Goal: Task Accomplishment & Management: Complete application form

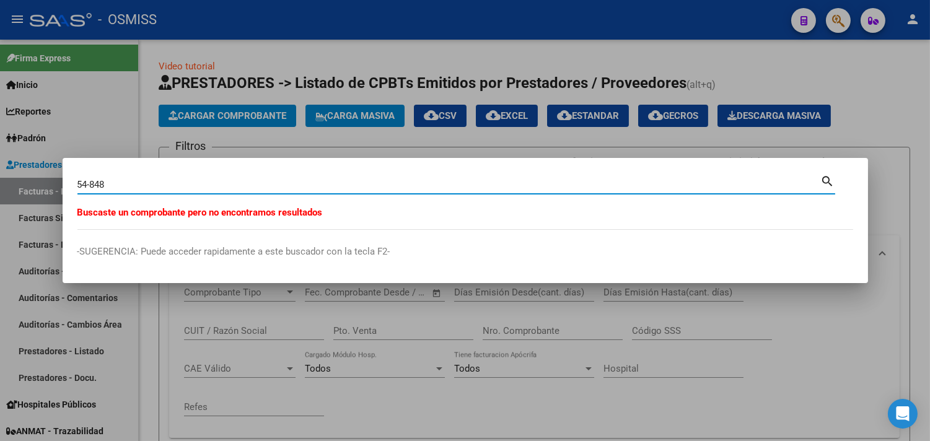
click at [95, 185] on input "54-848" at bounding box center [449, 184] width 744 height 11
type input "54-858"
click at [158, 38] on div at bounding box center [465, 220] width 930 height 441
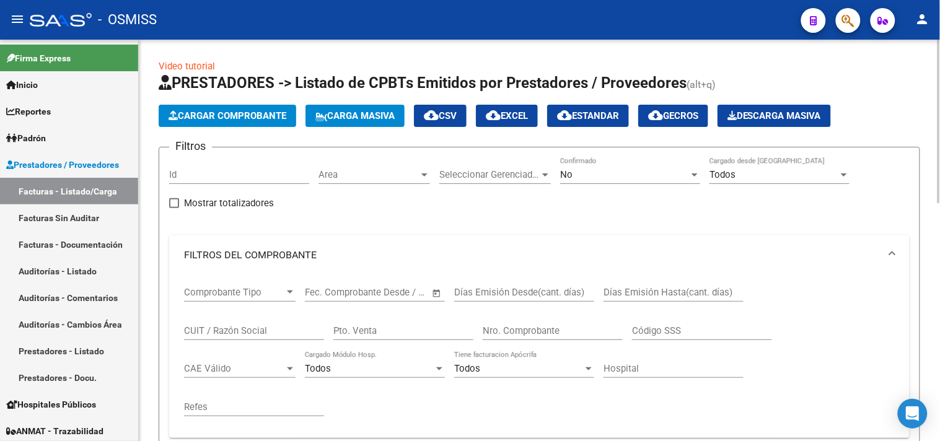
click at [227, 115] on span "Cargar Comprobante" at bounding box center [228, 115] width 118 height 11
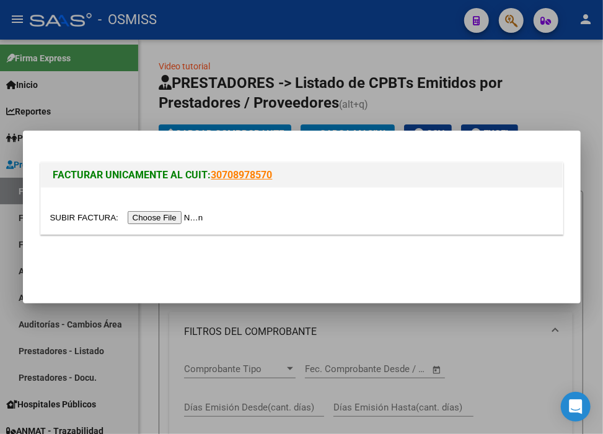
click at [176, 219] on input "file" at bounding box center [128, 217] width 157 height 13
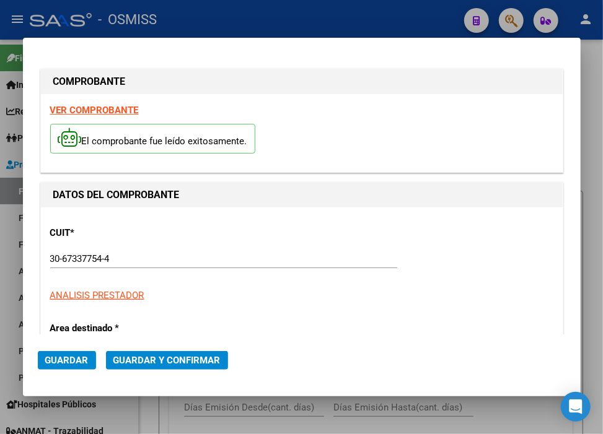
type input "[DATE]"
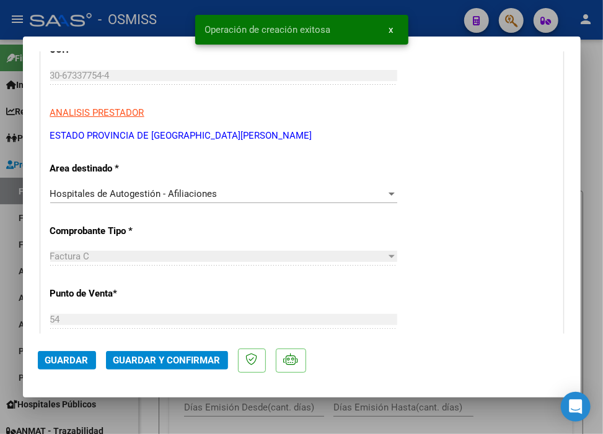
scroll to position [344, 0]
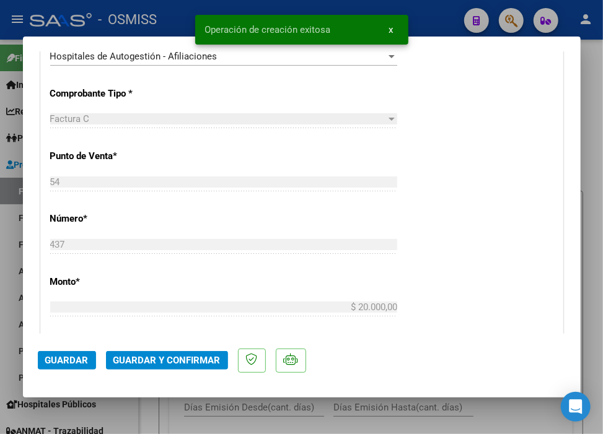
click at [151, 358] on span "Guardar y Confirmar" at bounding box center [166, 360] width 107 height 11
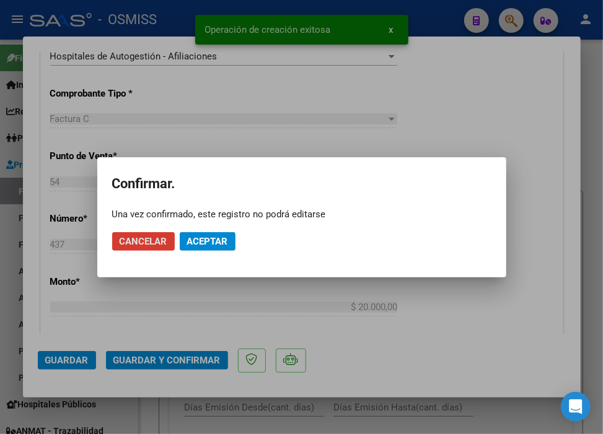
click at [201, 237] on span "Aceptar" at bounding box center [207, 241] width 41 height 11
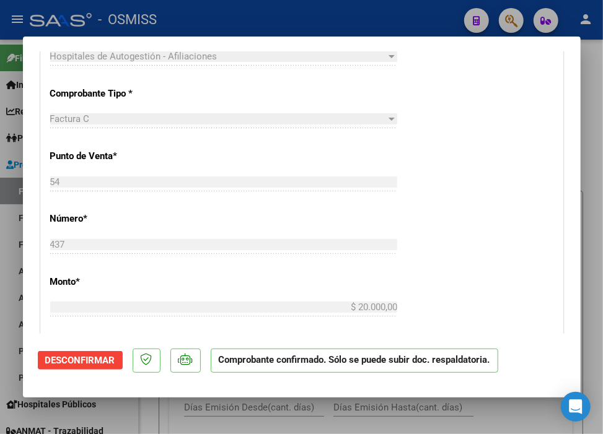
click at [421, 30] on div at bounding box center [301, 217] width 603 height 434
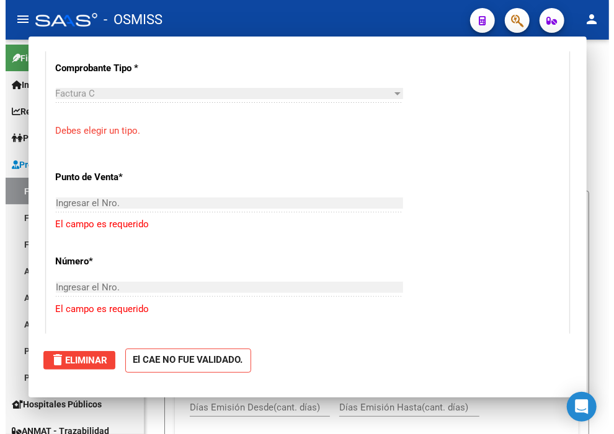
scroll to position [0, 0]
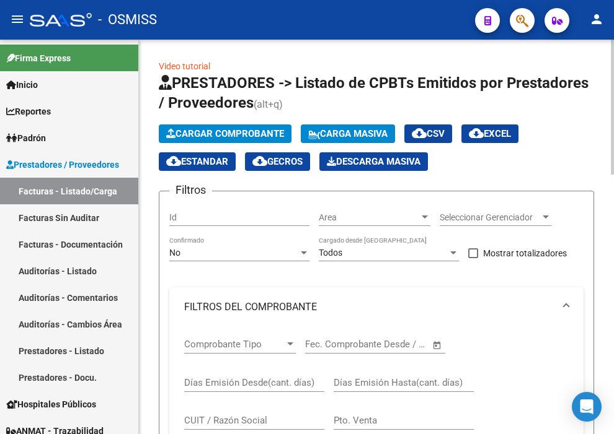
click at [206, 133] on span "Cargar Comprobante" at bounding box center [225, 133] width 118 height 11
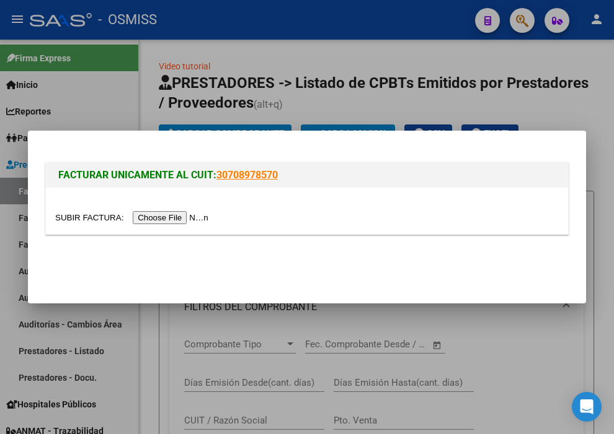
click at [171, 219] on input "file" at bounding box center [133, 217] width 157 height 13
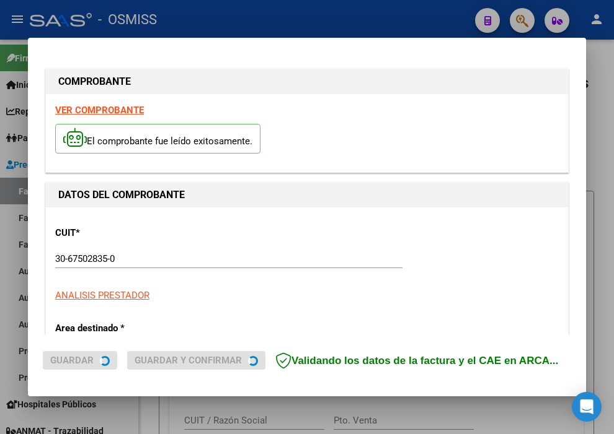
type input "[DATE]"
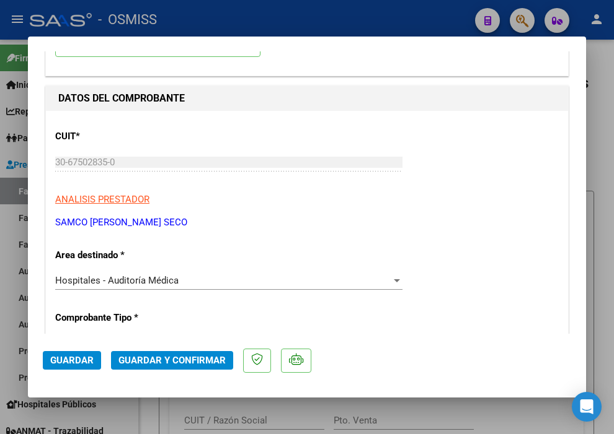
scroll to position [138, 0]
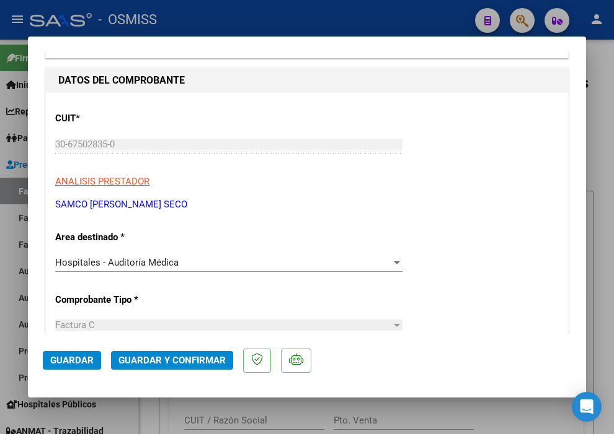
click at [170, 267] on span "Hospitales - Auditoría Médica" at bounding box center [116, 262] width 123 height 11
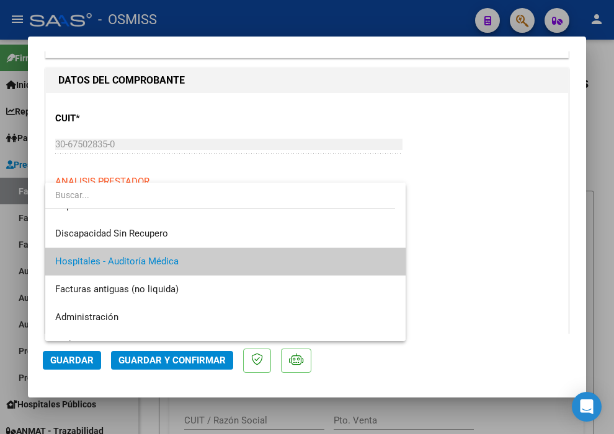
scroll to position [0, 0]
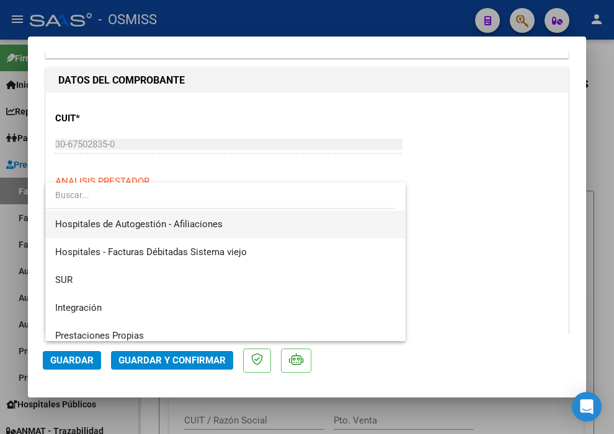
click at [180, 227] on span "Hospitales de Autogestión - Afiliaciones" at bounding box center [138, 224] width 167 height 11
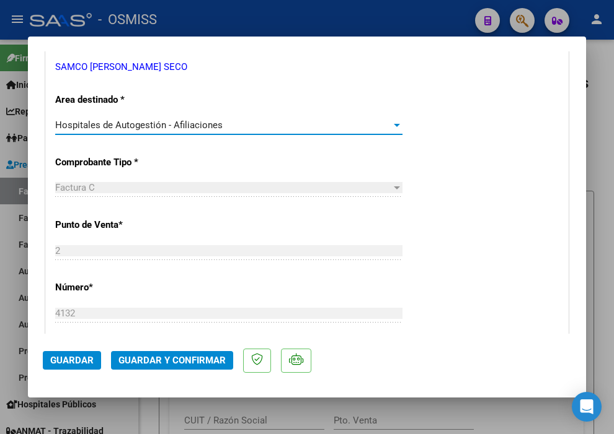
scroll to position [344, 0]
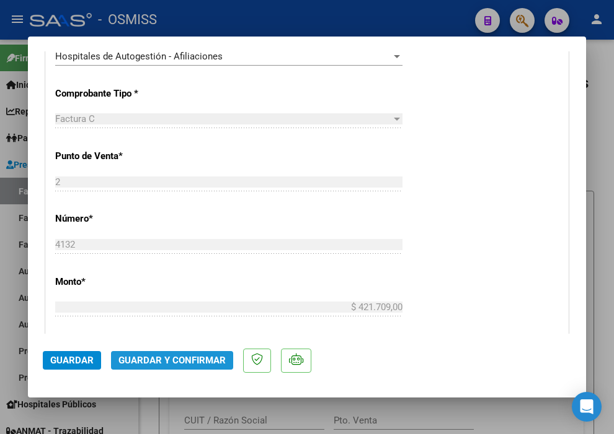
click at [202, 359] on span "Guardar y Confirmar" at bounding box center [171, 360] width 107 height 11
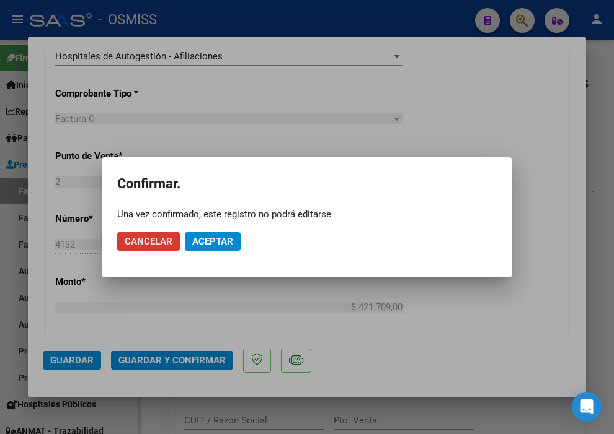
click at [218, 234] on button "Aceptar" at bounding box center [213, 241] width 56 height 19
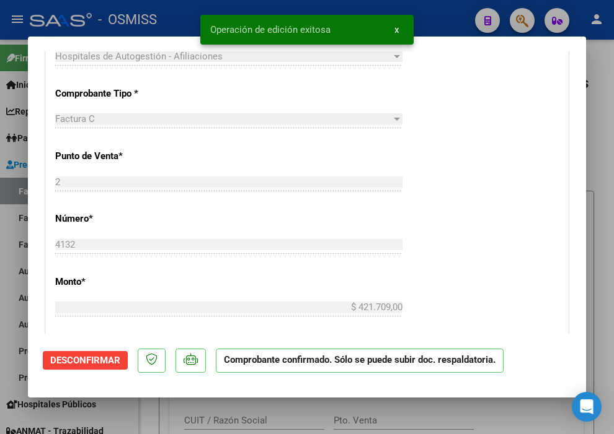
click at [456, 13] on div at bounding box center [307, 217] width 614 height 434
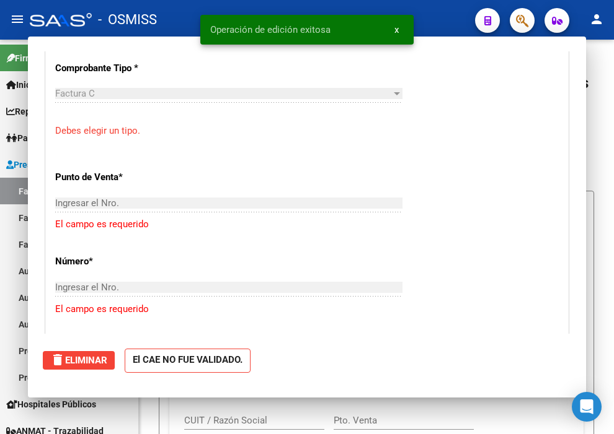
scroll to position [0, 0]
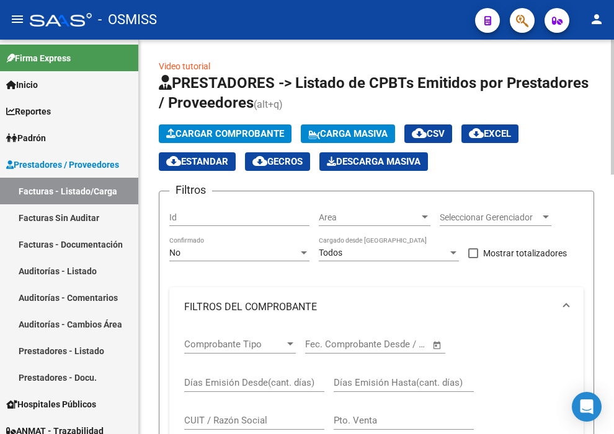
click at [218, 128] on span "Cargar Comprobante" at bounding box center [225, 133] width 118 height 11
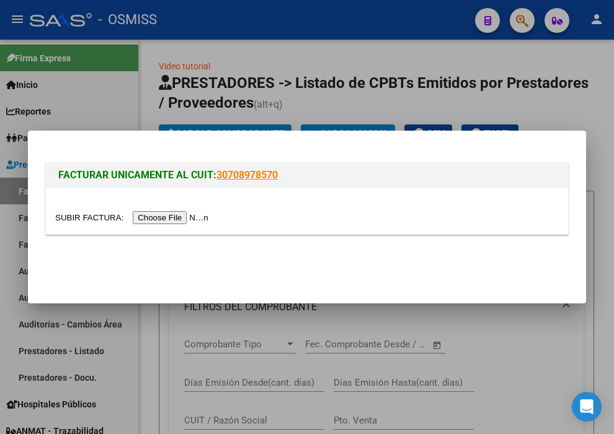
click at [177, 219] on input "file" at bounding box center [133, 217] width 157 height 13
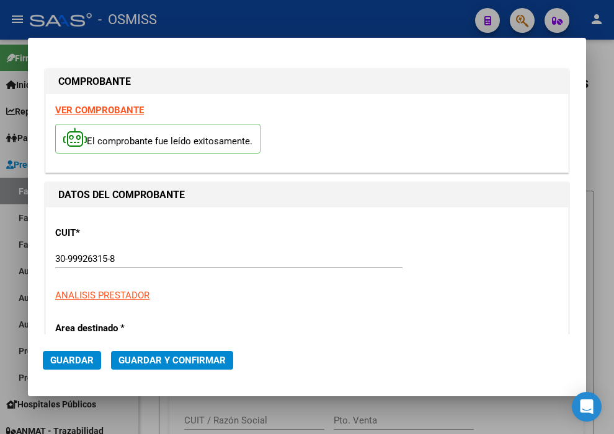
type input "[DATE]"
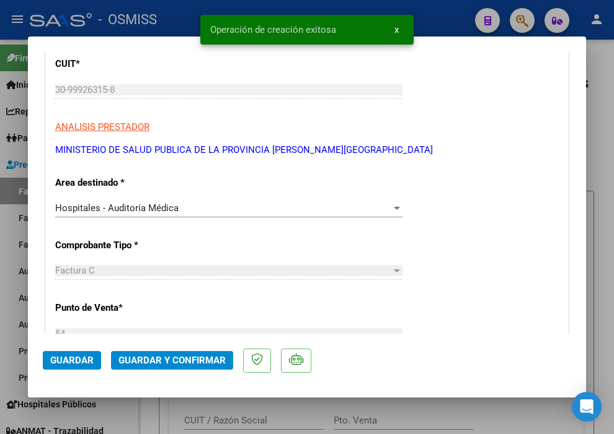
scroll to position [206, 0]
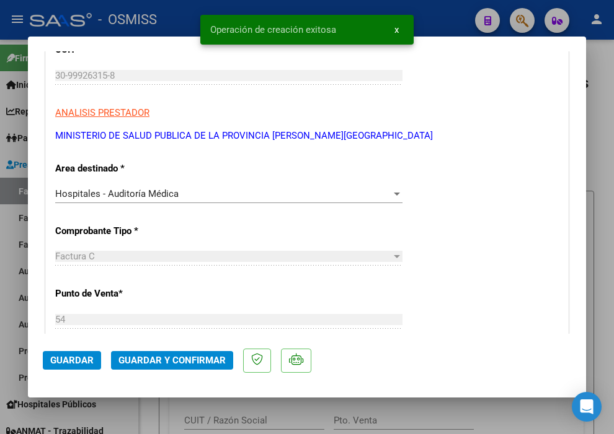
click at [160, 193] on span "Hospitales - Auditoría Médica" at bounding box center [116, 193] width 123 height 11
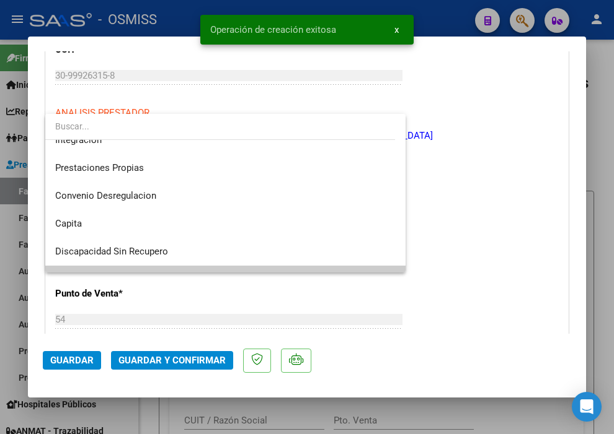
scroll to position [0, 0]
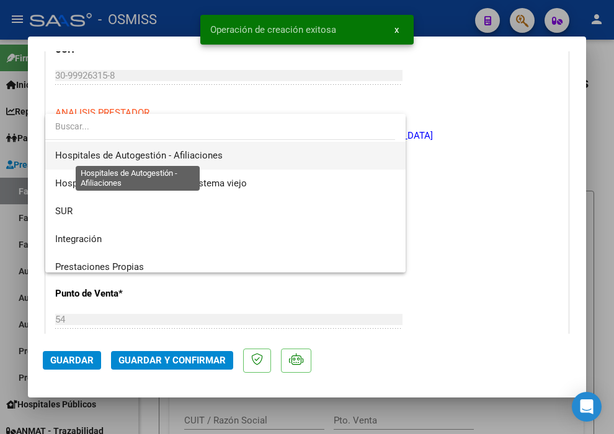
click at [164, 155] on span "Hospitales de Autogestión - Afiliaciones" at bounding box center [138, 155] width 167 height 11
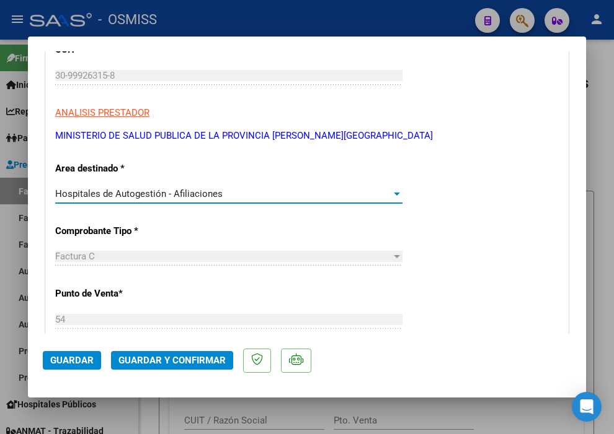
scroll to position [275, 0]
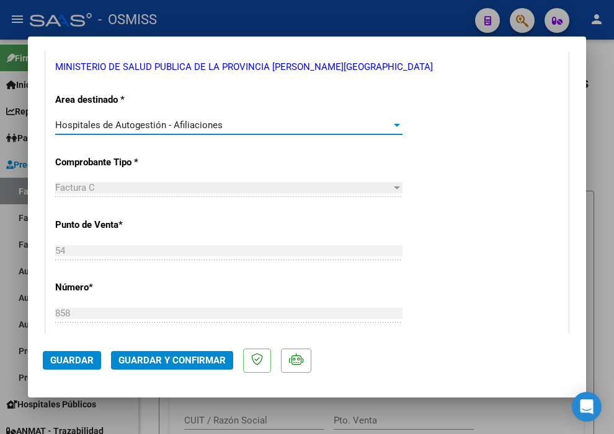
click at [178, 368] on button "Guardar y Confirmar" at bounding box center [172, 360] width 122 height 19
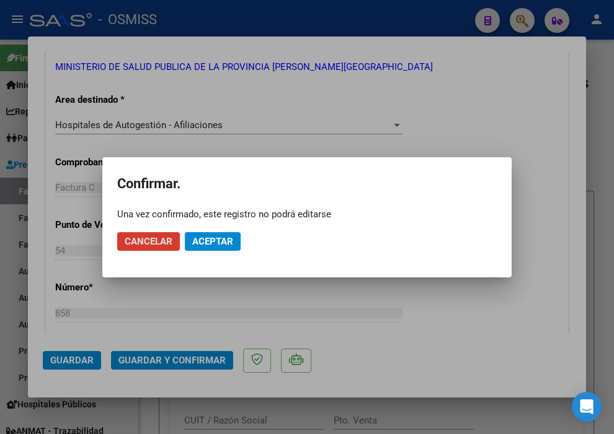
click at [199, 242] on span "Aceptar" at bounding box center [212, 241] width 41 height 11
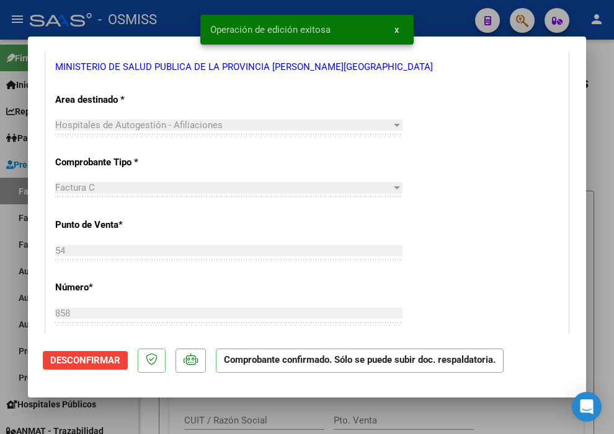
click at [451, 25] on div at bounding box center [307, 217] width 614 height 434
type input "$ 0,00"
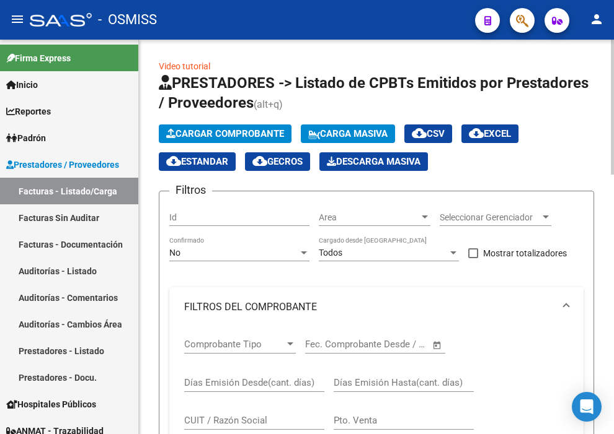
click at [238, 138] on span "Cargar Comprobante" at bounding box center [225, 133] width 118 height 11
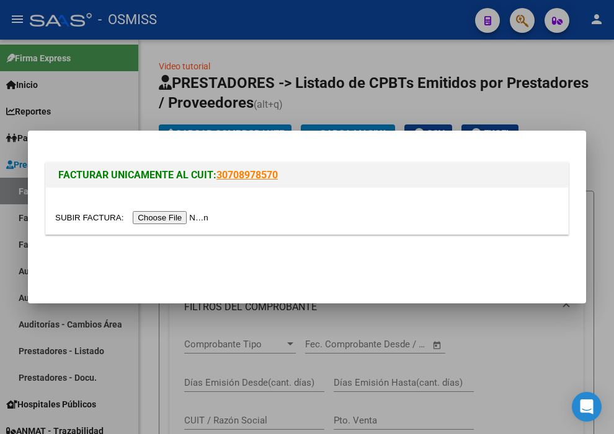
click at [200, 215] on input "file" at bounding box center [133, 217] width 157 height 13
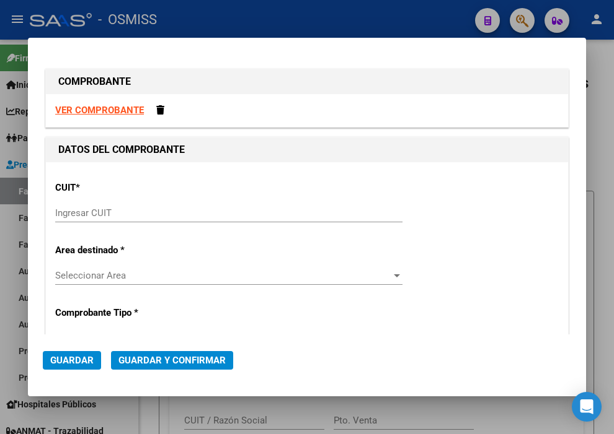
click at [109, 211] on input "Ingresar CUIT" at bounding box center [228, 213] width 347 height 11
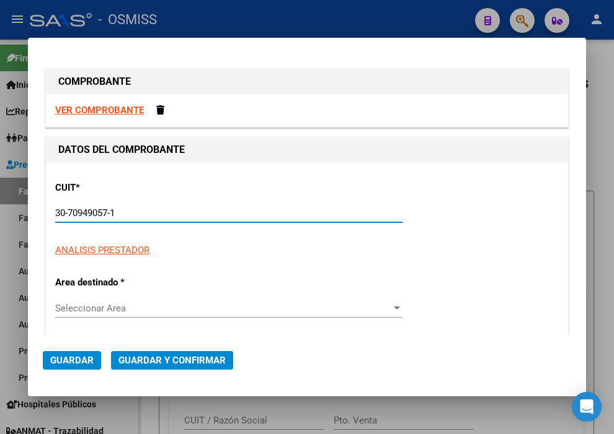
type input "30-70949057-1"
type input "3"
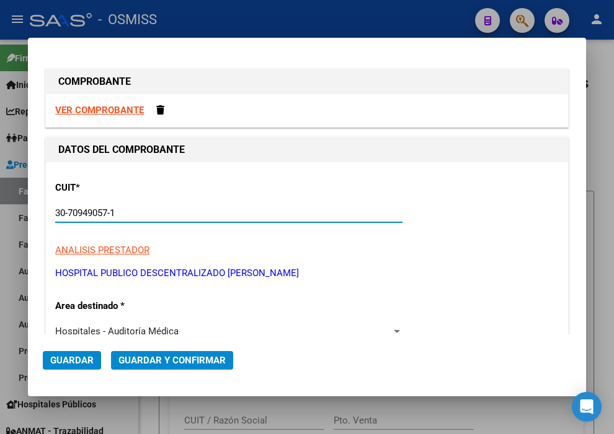
scroll to position [69, 0]
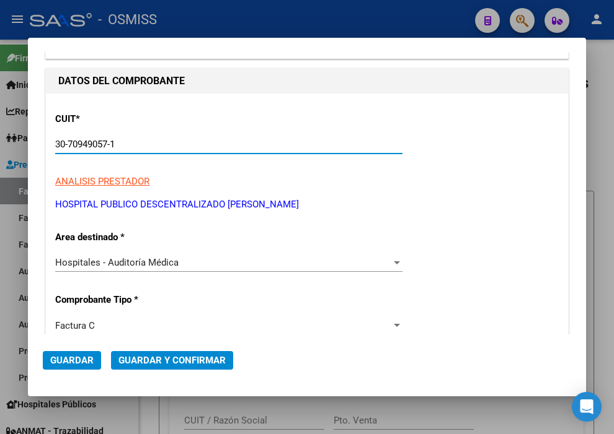
click at [200, 263] on div "Hospitales - Auditoría Médica" at bounding box center [223, 262] width 336 height 11
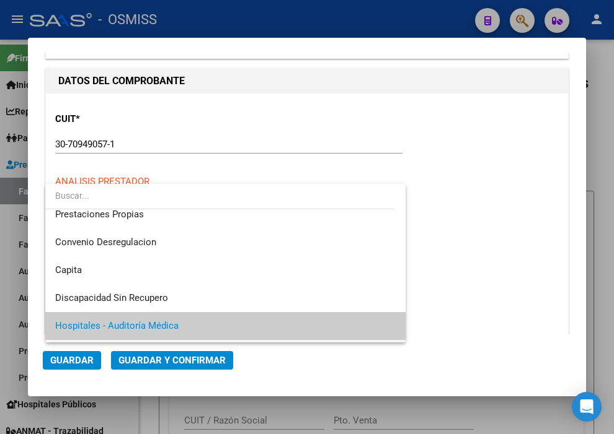
scroll to position [0, 0]
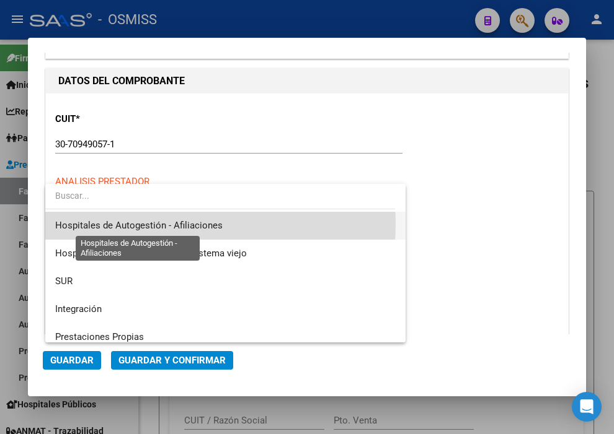
click at [169, 224] on span "Hospitales de Autogestión - Afiliaciones" at bounding box center [138, 225] width 167 height 11
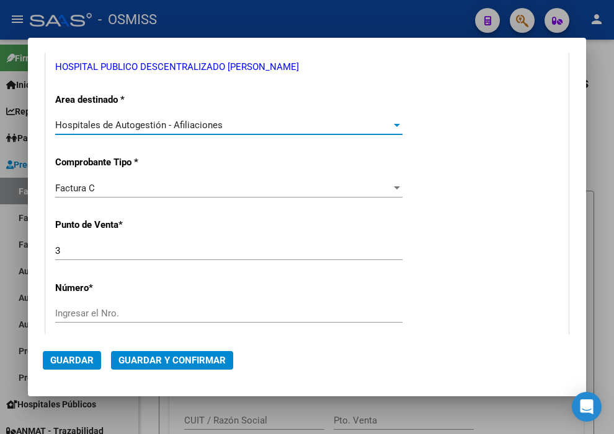
scroll to position [275, 0]
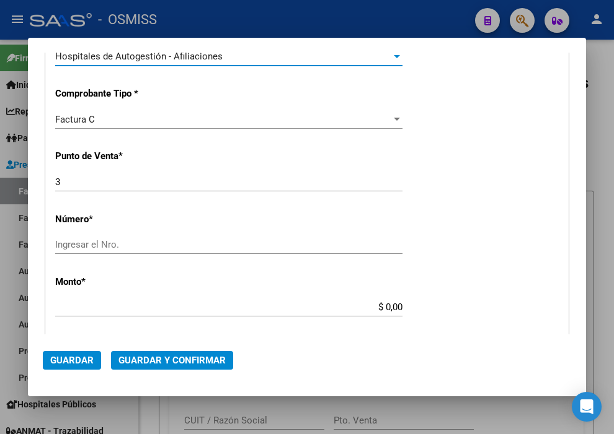
click at [121, 249] on input "Ingresar el Nro." at bounding box center [228, 244] width 347 height 11
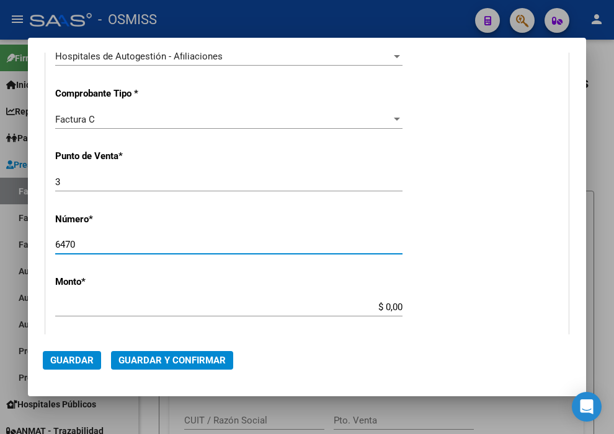
type input "6470"
click at [381, 306] on input "$ 0,00" at bounding box center [228, 307] width 347 height 11
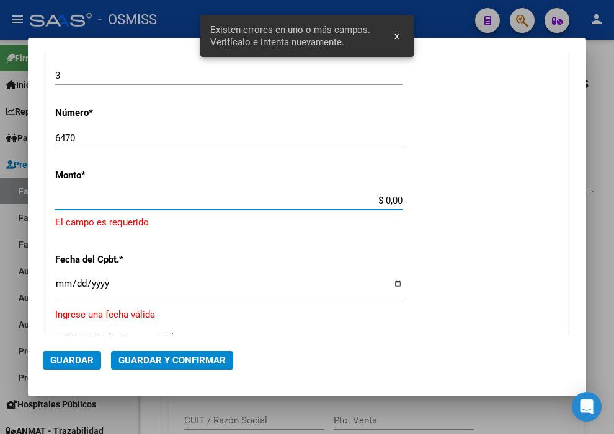
scroll to position [383, 0]
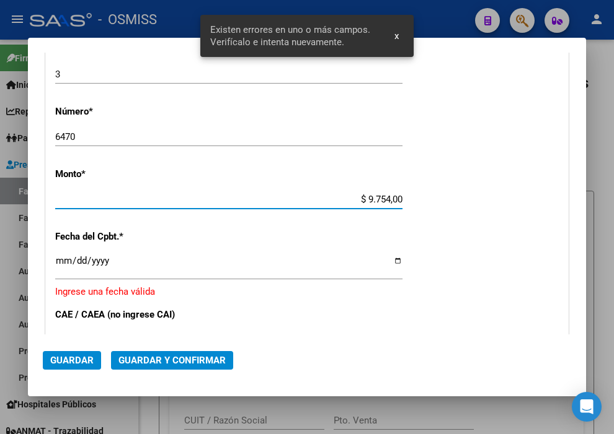
type input "$ 97.544,00"
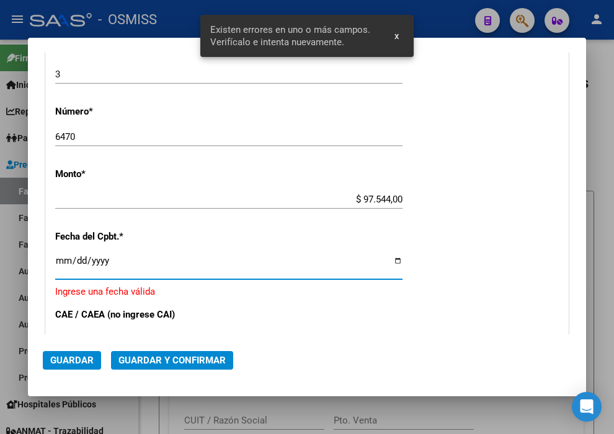
click at [59, 264] on input "Ingresar la fecha" at bounding box center [228, 266] width 347 height 20
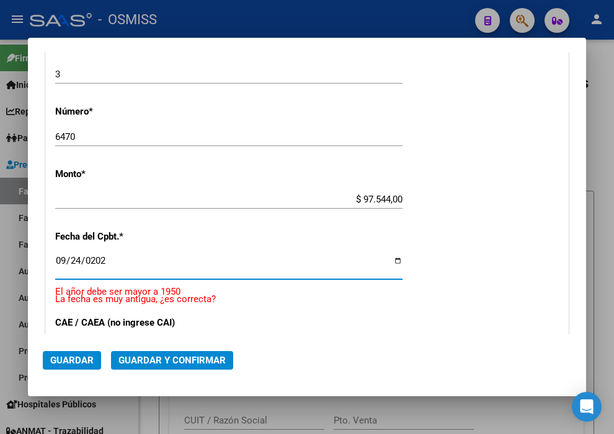
type input "[DATE]"
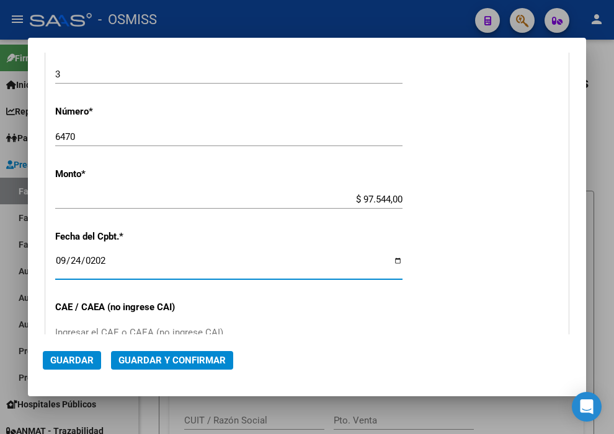
click at [191, 359] on span "Guardar y Confirmar" at bounding box center [171, 360] width 107 height 11
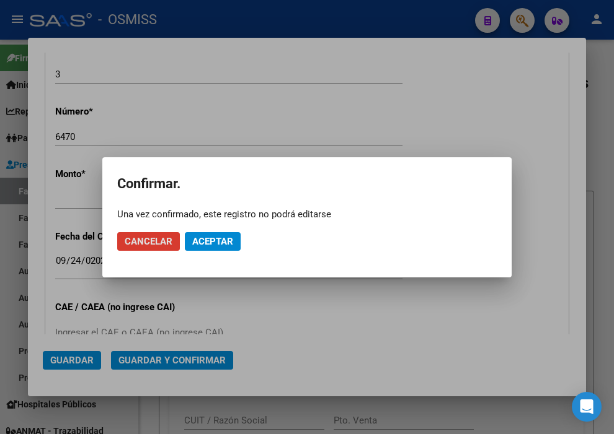
click at [233, 240] on button "Aceptar" at bounding box center [213, 241] width 56 height 19
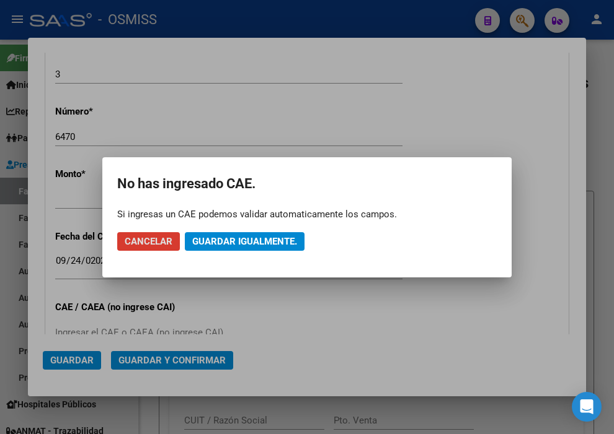
click at [233, 240] on span "Guardar igualmente." at bounding box center [244, 241] width 105 height 11
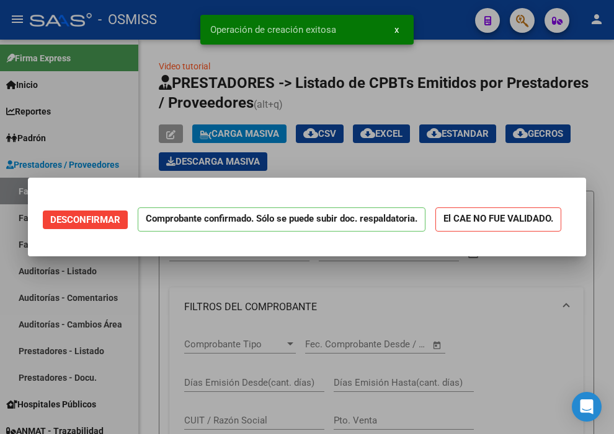
scroll to position [0, 0]
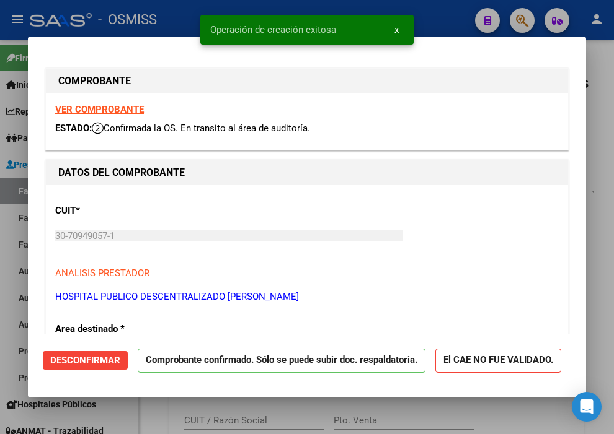
type input "[DATE]"
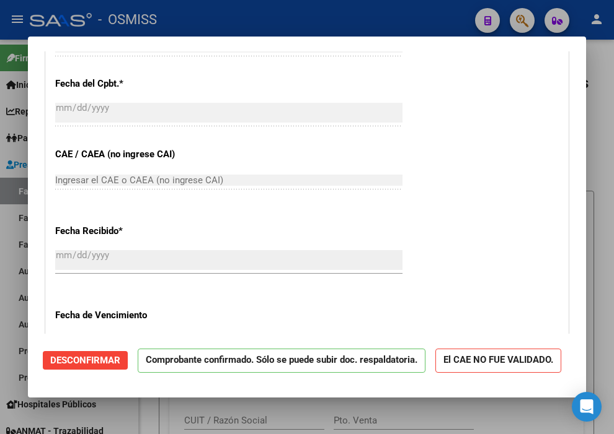
scroll to position [620, 0]
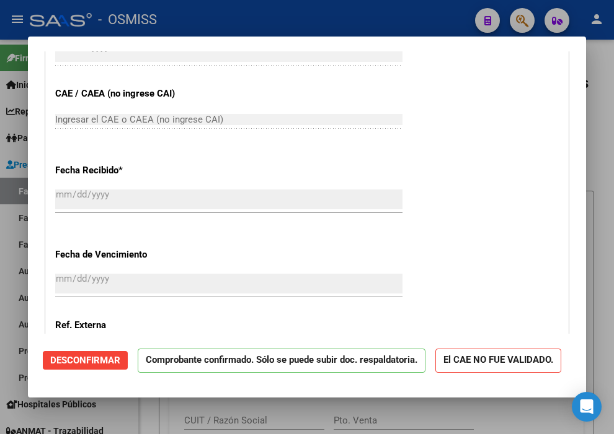
click at [307, 14] on div at bounding box center [307, 217] width 614 height 434
type input "$ 0,00"
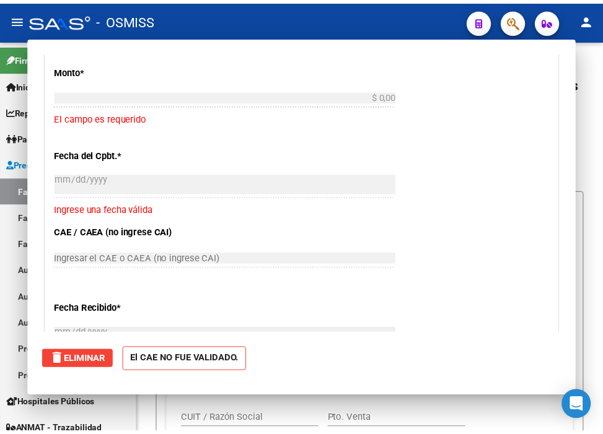
scroll to position [759, 0]
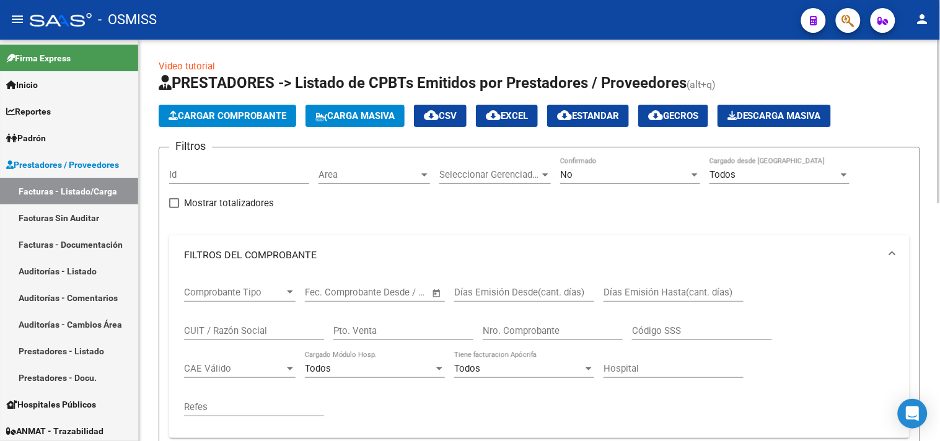
click at [210, 119] on span "Cargar Comprobante" at bounding box center [228, 115] width 118 height 11
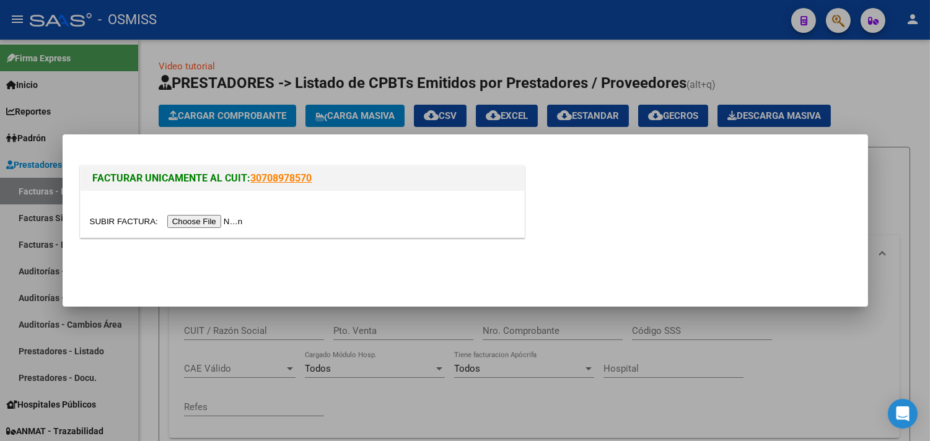
click at [218, 220] on input "file" at bounding box center [168, 221] width 157 height 13
type input "C:\fakepath\MUNICIPALIDAD DE TIGRE FC. 0010-00001253.pdf"
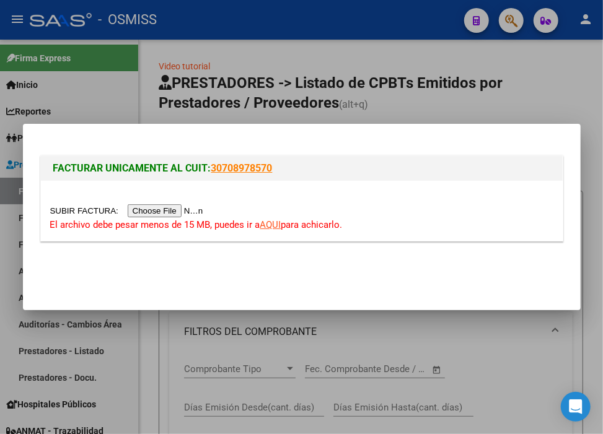
click at [273, 224] on link "AQUI" at bounding box center [270, 224] width 21 height 11
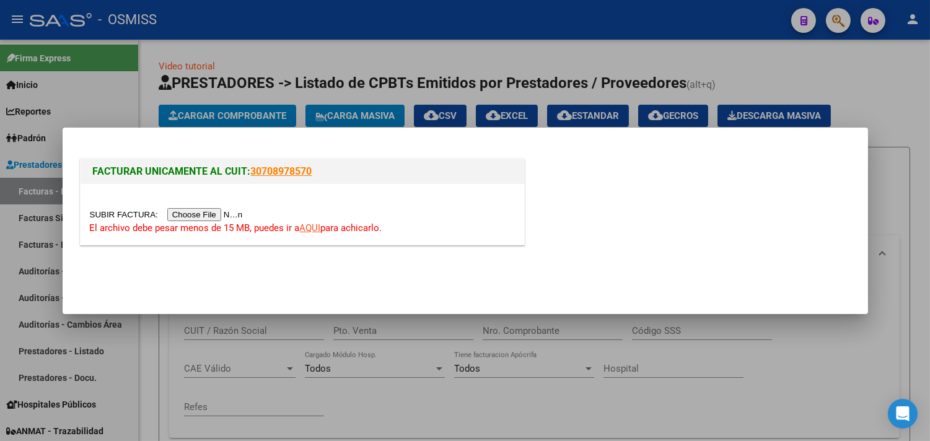
click at [231, 214] on input "file" at bounding box center [168, 214] width 157 height 13
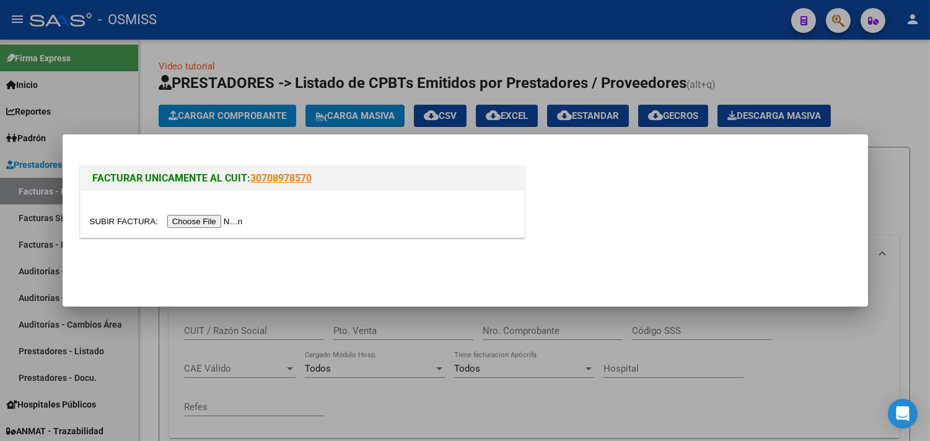
click at [202, 221] on input "file" at bounding box center [168, 221] width 157 height 13
type input "C:\fakepath\MUNICIPALIDAD DE TIGRE FC. 0010-00001253_compressed.pdf"
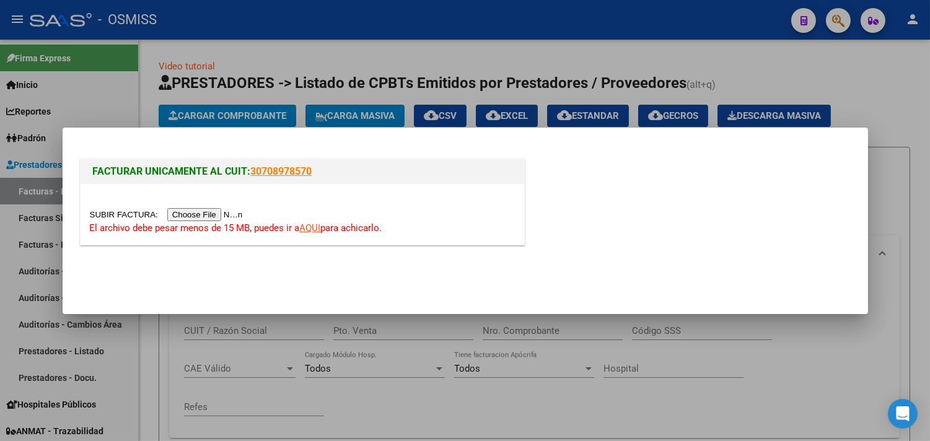
click at [906, 100] on div at bounding box center [465, 220] width 930 height 441
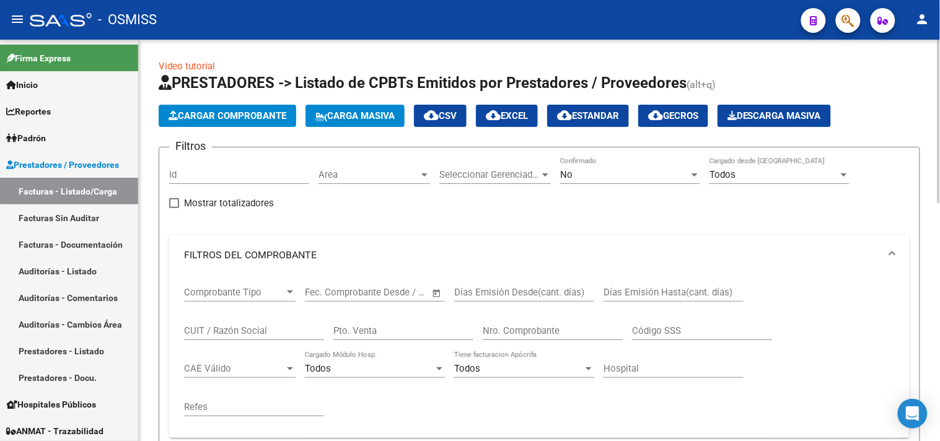
click at [277, 121] on button "Cargar Comprobante" at bounding box center [228, 116] width 138 height 22
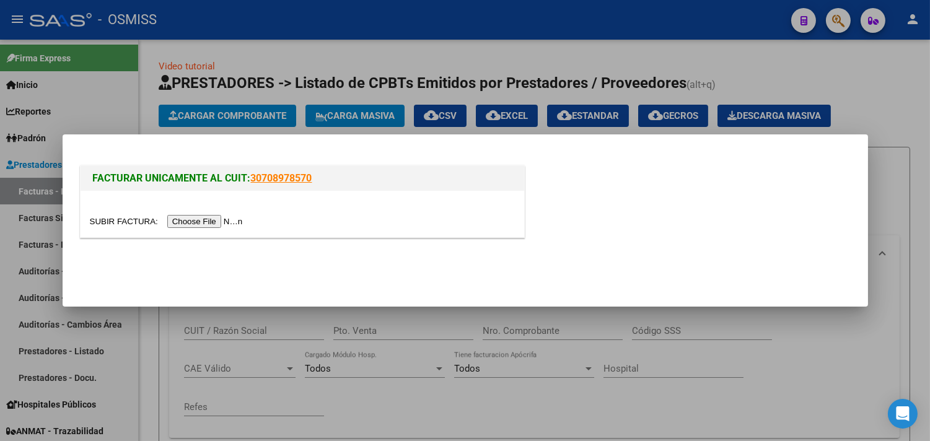
click at [234, 219] on input "file" at bounding box center [168, 221] width 157 height 13
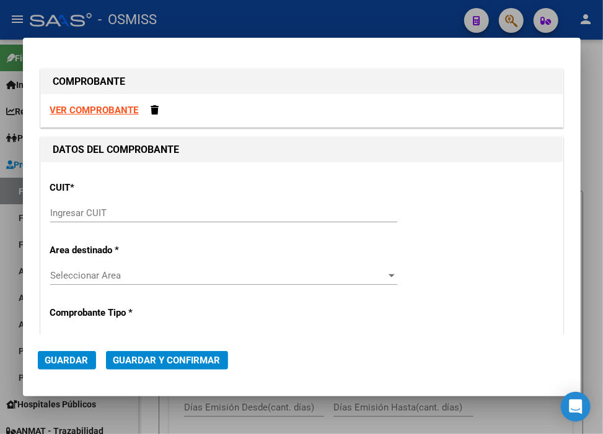
click at [139, 213] on input "Ingresar CUIT" at bounding box center [223, 213] width 347 height 11
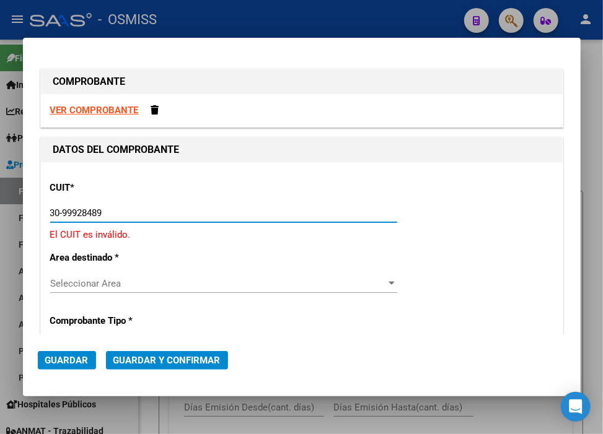
type input "30-99928489-9"
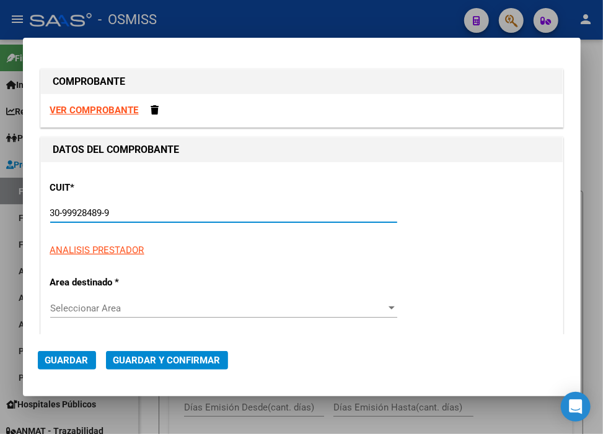
type input "10"
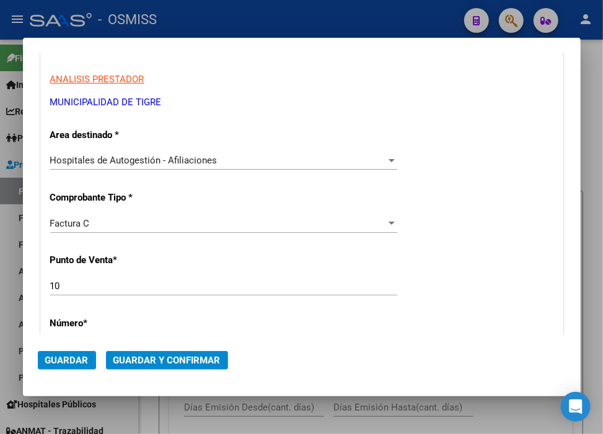
scroll to position [206, 0]
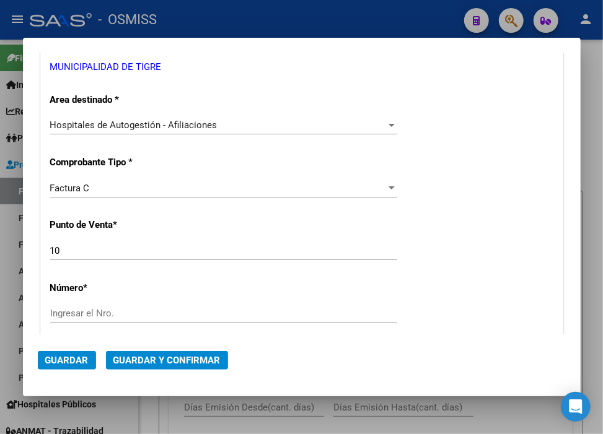
type input "30-99928489-9"
click at [95, 314] on input "Ingresar el Nro." at bounding box center [223, 313] width 347 height 11
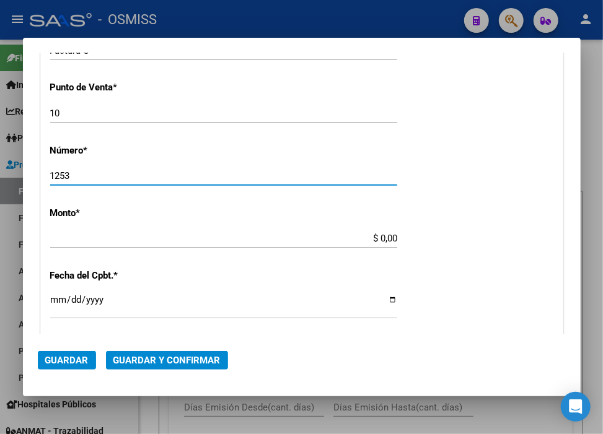
type input "1253"
drag, startPoint x: 376, startPoint y: 237, endPoint x: 395, endPoint y: 242, distance: 20.6
click at [375, 237] on input "$ 0,00" at bounding box center [223, 238] width 347 height 11
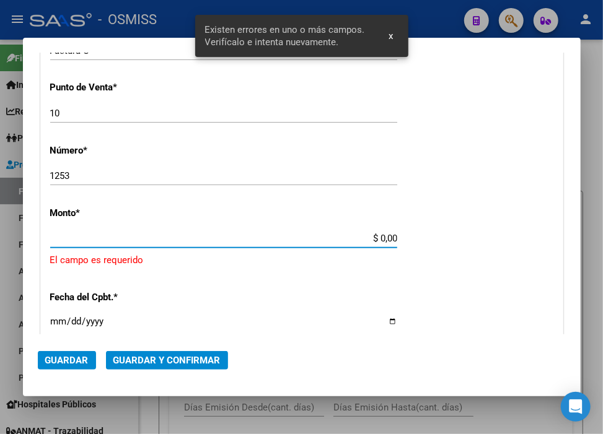
scroll to position [383, 0]
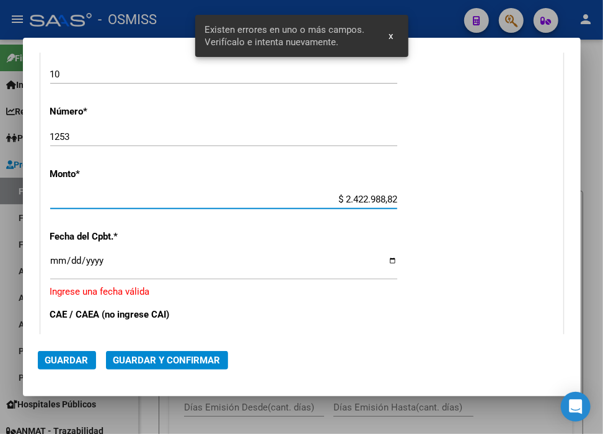
type input "$ 24.229.888,29"
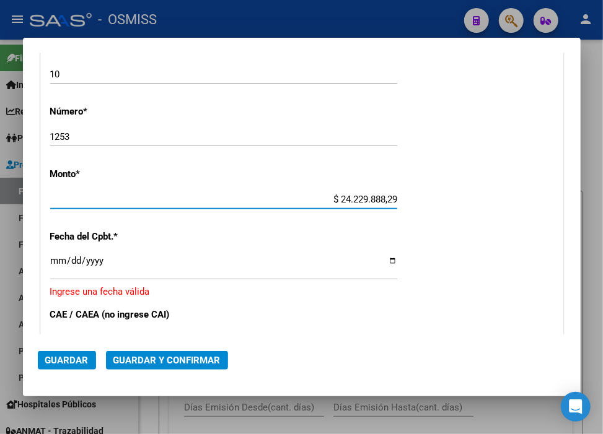
click at [46, 254] on div "CUIT * 30-99928489-9 Ingresar CUIT ANALISIS PRESTADOR MUNICIPALIDAD DE TIGRE AR…" at bounding box center [302, 222] width 522 height 886
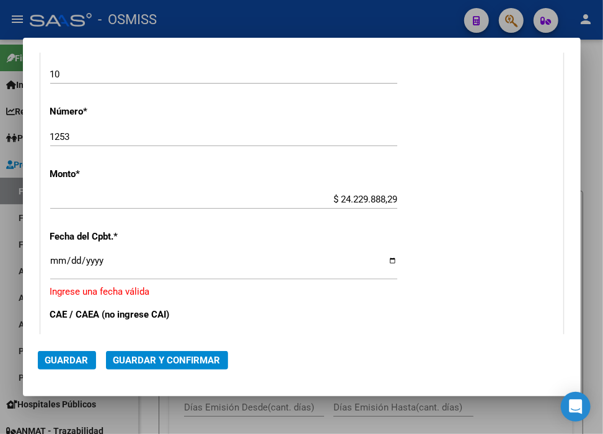
click at [53, 261] on input "Ingresar la fecha" at bounding box center [223, 266] width 347 height 20
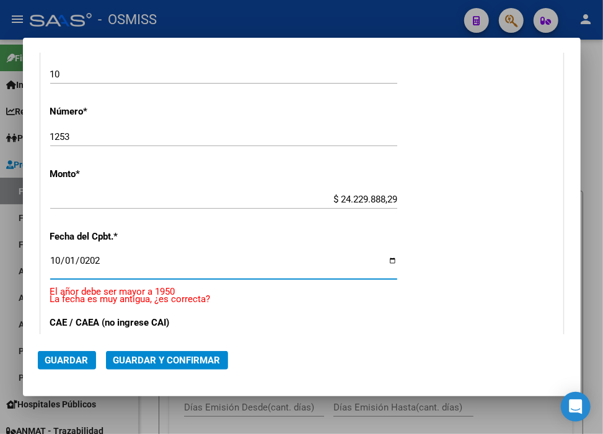
type input "[DATE]"
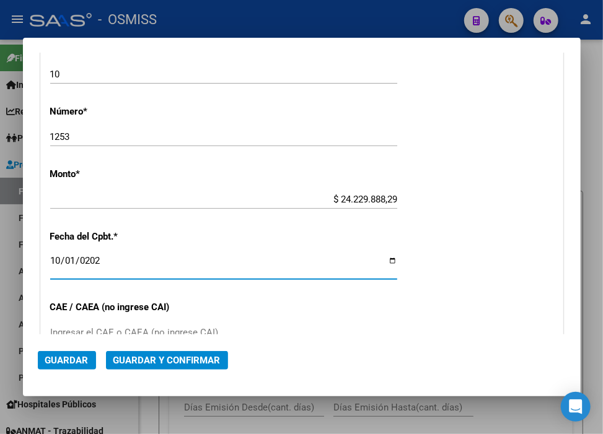
click at [156, 361] on span "Guardar y Confirmar" at bounding box center [166, 360] width 107 height 11
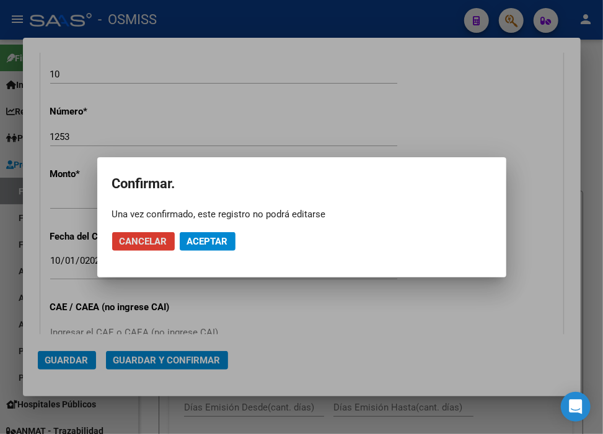
click at [195, 249] on button "Aceptar" at bounding box center [208, 241] width 56 height 19
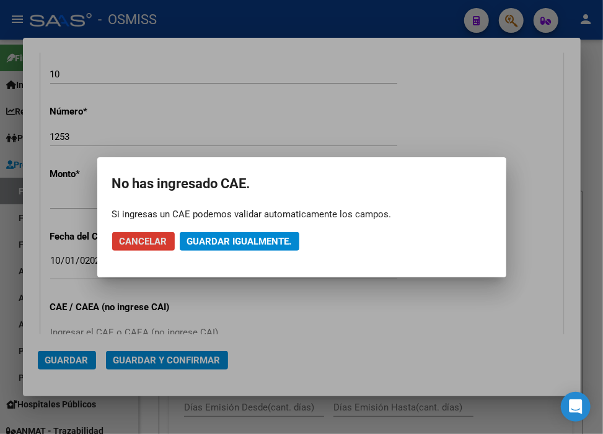
click at [195, 249] on button "Guardar igualmente." at bounding box center [240, 241] width 120 height 19
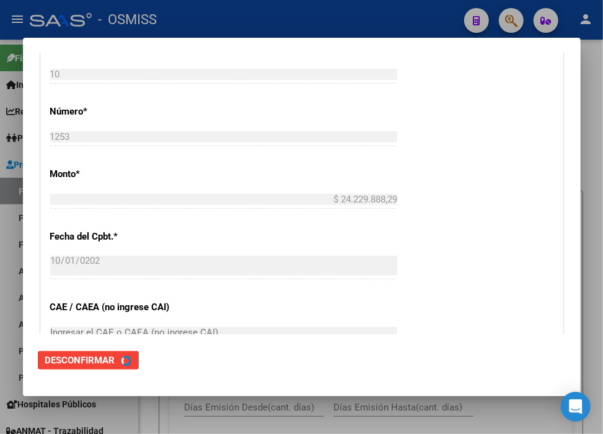
scroll to position [0, 0]
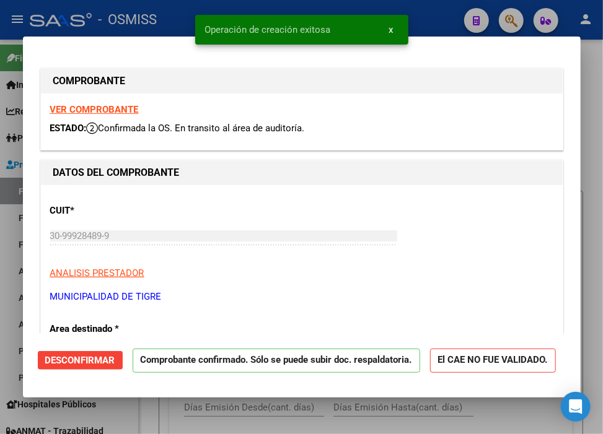
type input "[DATE]"
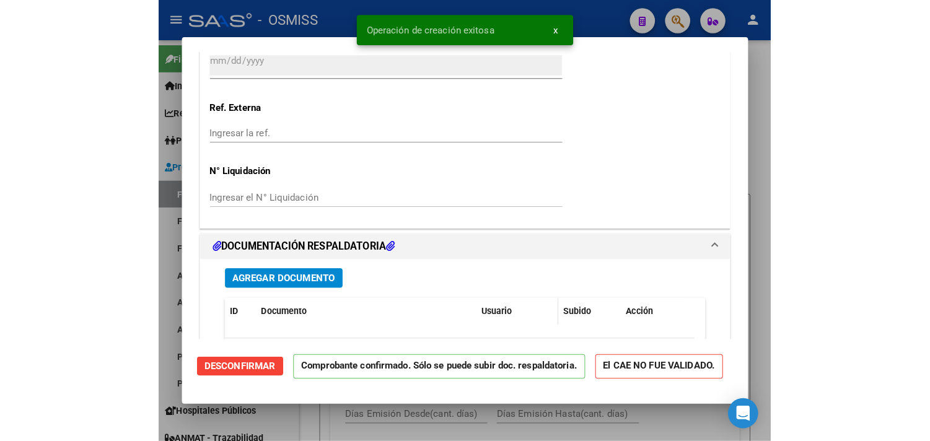
scroll to position [895, 0]
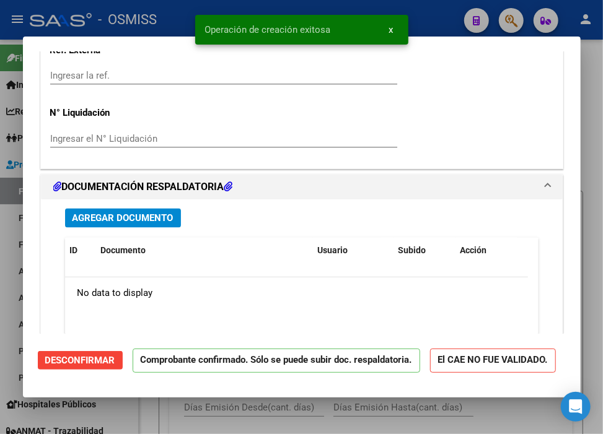
click at [112, 213] on span "Agregar Documento" at bounding box center [123, 218] width 101 height 11
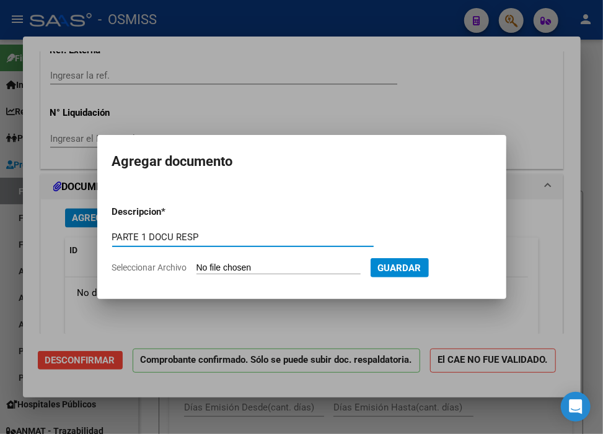
type input "PARTE 1 DOCU RESP"
click at [291, 270] on input "Seleccionar Archivo" at bounding box center [278, 269] width 164 height 12
type input "C:\fakepath\1 PARTE DOCU RESP FC. 0010-00001253_compressed.pdf"
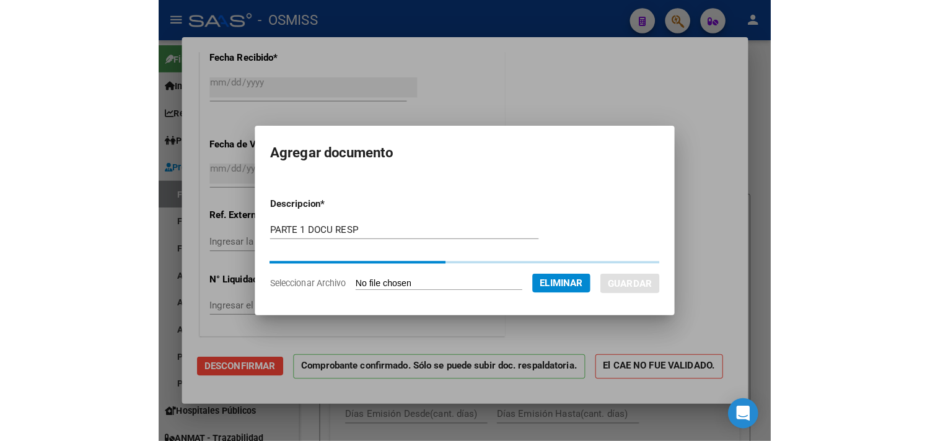
scroll to position [728, 0]
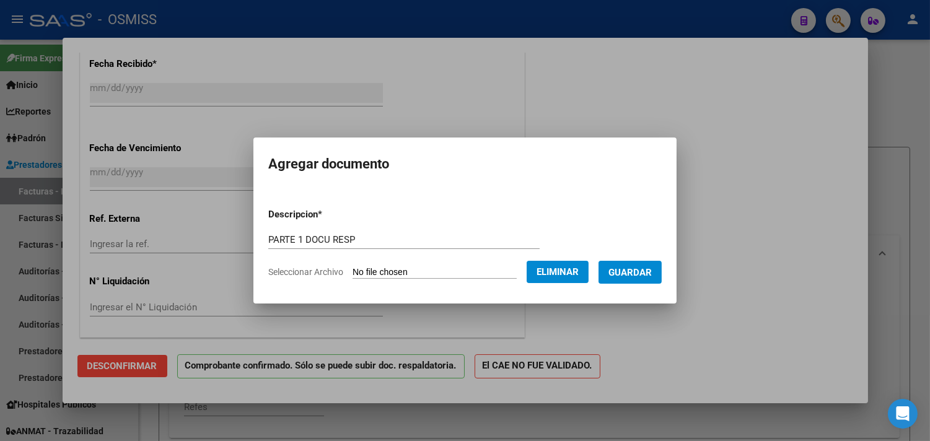
click at [651, 269] on span "Guardar" at bounding box center [630, 272] width 43 height 11
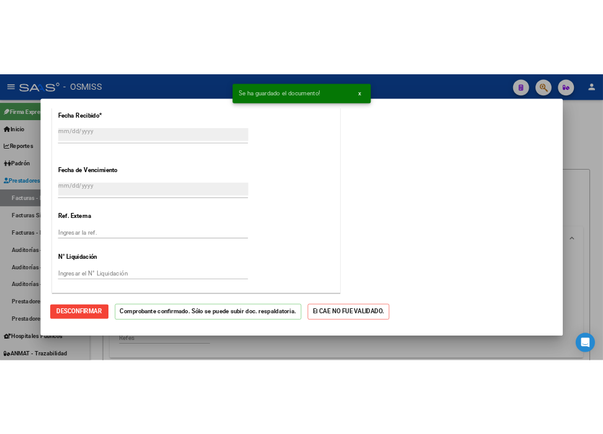
scroll to position [0, 0]
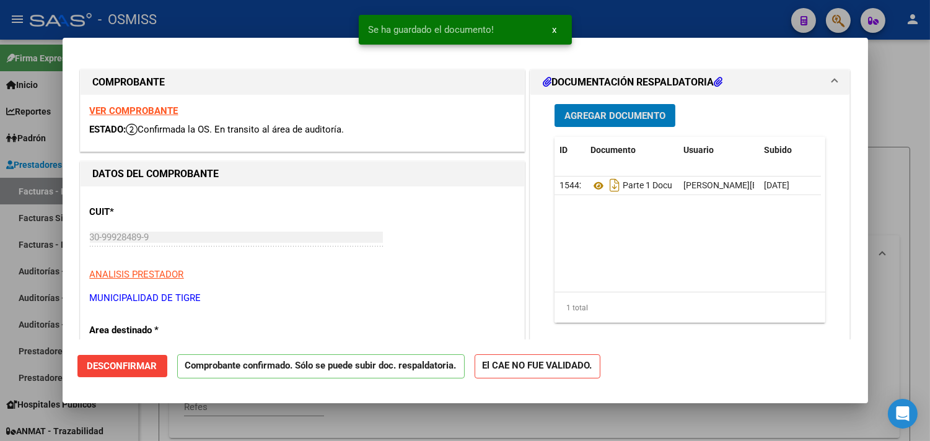
click at [605, 120] on span "Agregar Documento" at bounding box center [615, 115] width 101 height 11
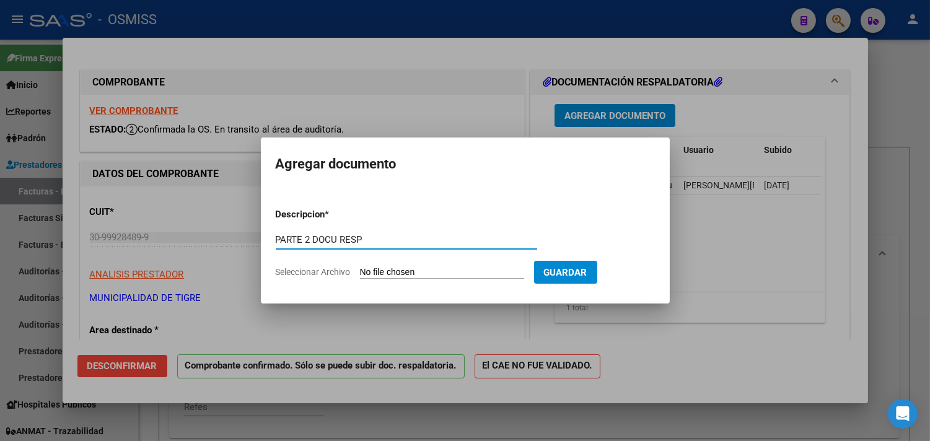
type input "PARTE 2 DOCU RESP"
click at [430, 271] on input "Seleccionar Archivo" at bounding box center [442, 273] width 164 height 12
type input "C:\fakepath\2 PARTE DOCU RESP FC. 0010-00001253_compressed.pdf"
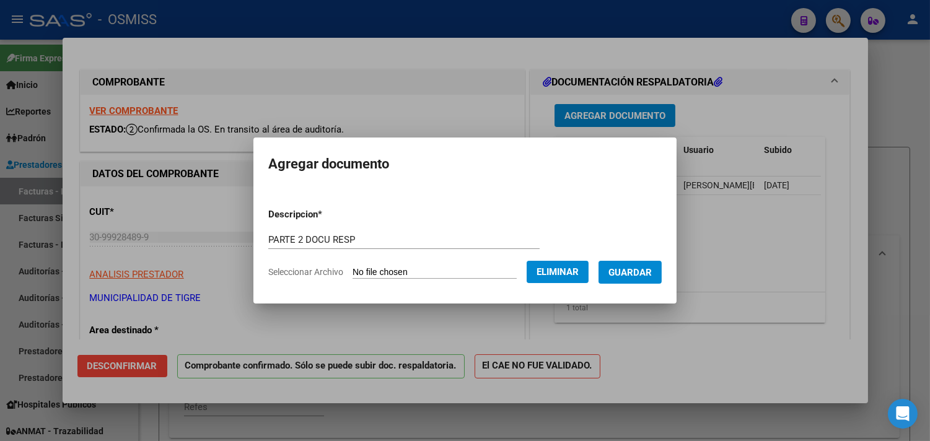
click at [650, 281] on button "Guardar" at bounding box center [630, 272] width 63 height 23
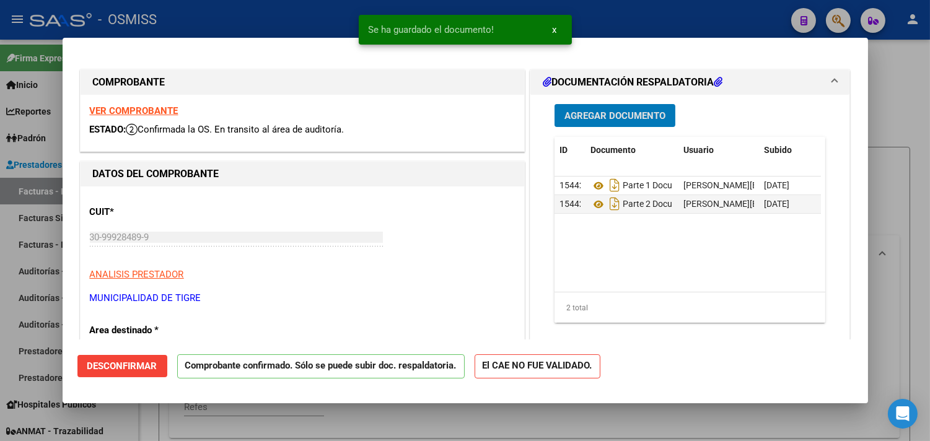
click at [911, 123] on div at bounding box center [465, 220] width 930 height 441
type input "$ 0,00"
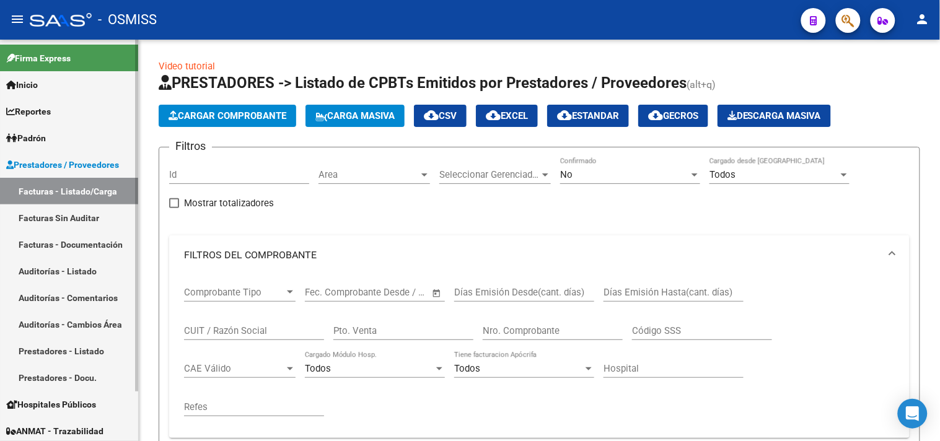
click at [88, 258] on link "Auditorías - Listado" at bounding box center [69, 271] width 138 height 27
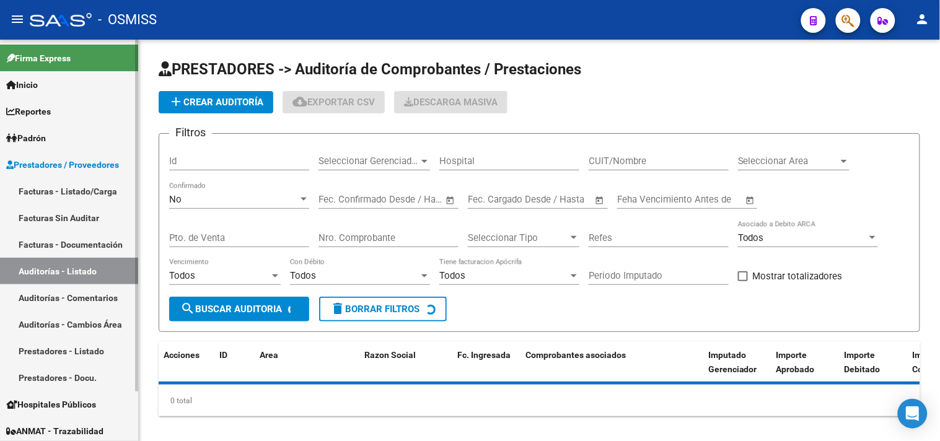
click at [104, 181] on link "Facturas - Listado/Carga" at bounding box center [69, 191] width 138 height 27
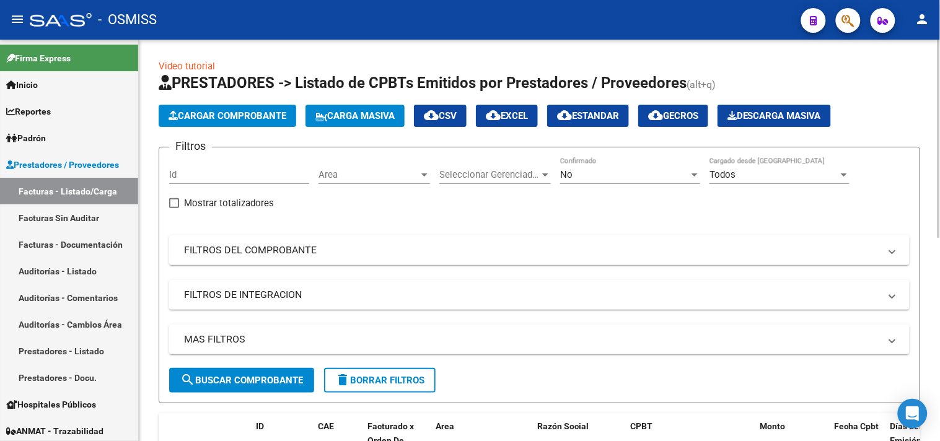
click at [212, 118] on span "Cargar Comprobante" at bounding box center [228, 115] width 118 height 11
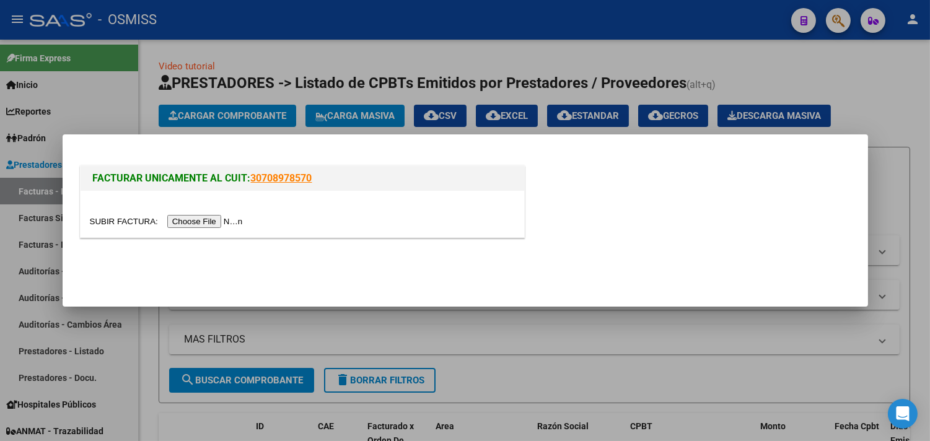
click at [224, 214] on div at bounding box center [302, 221] width 425 height 14
click at [227, 223] on input "file" at bounding box center [168, 221] width 157 height 13
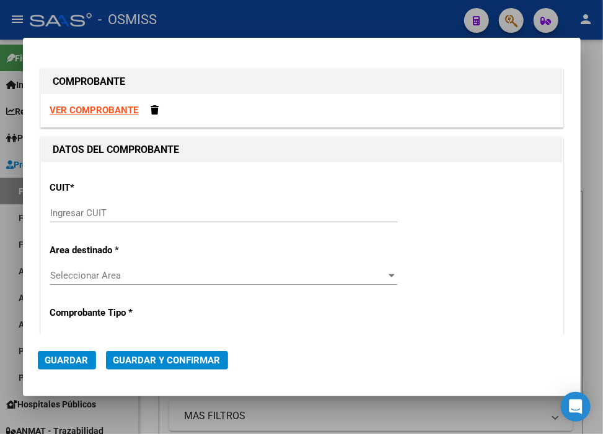
click at [110, 211] on input "Ingresar CUIT" at bounding box center [223, 213] width 347 height 11
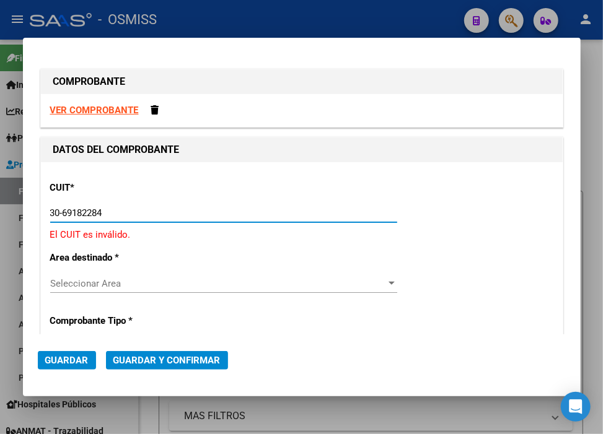
type input "30-69182284-9"
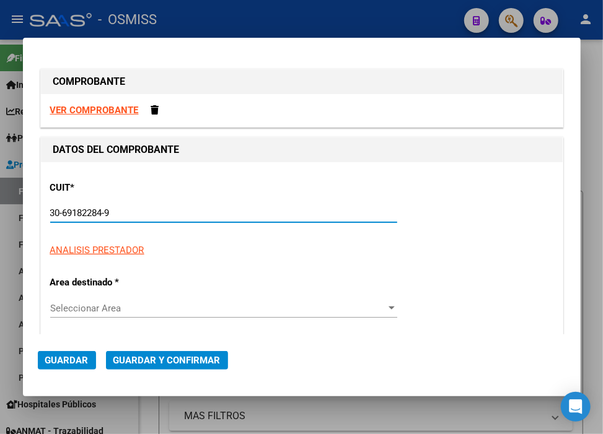
type input "1396"
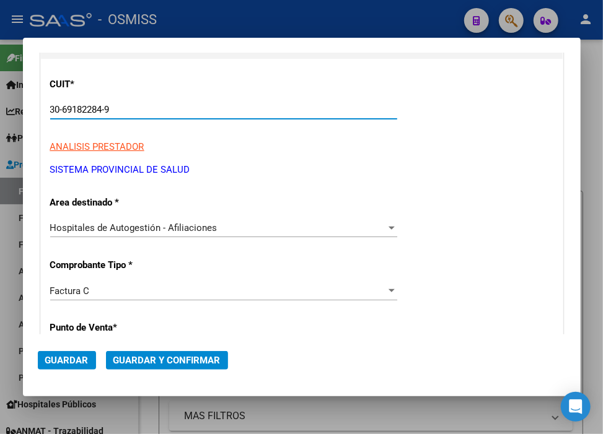
scroll to position [206, 0]
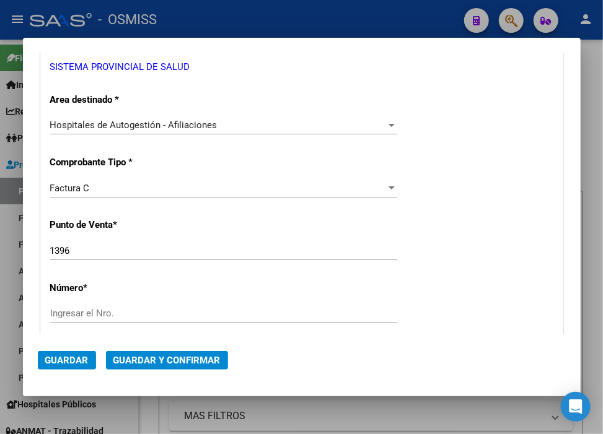
type input "30-69182284-9"
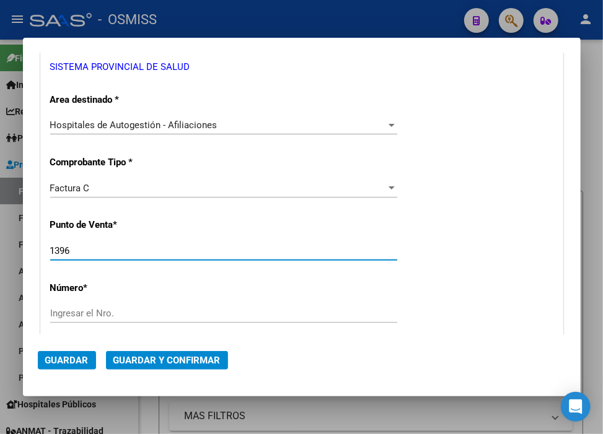
drag, startPoint x: 75, startPoint y: 256, endPoint x: 11, endPoint y: 250, distance: 64.1
click at [11, 250] on div "COMPROBANTE VER COMPROBANTE DATOS DEL COMPROBANTE CUIT * 30-69182284-9 Ingresar…" at bounding box center [301, 217] width 603 height 434
type input "1327"
click at [74, 309] on input "Ingresar el Nro." at bounding box center [223, 313] width 347 height 11
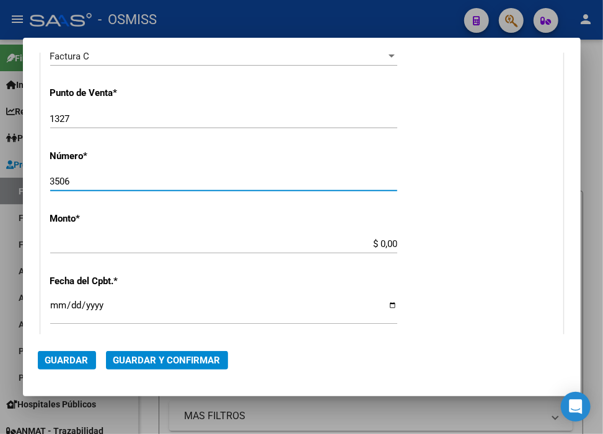
scroll to position [344, 0]
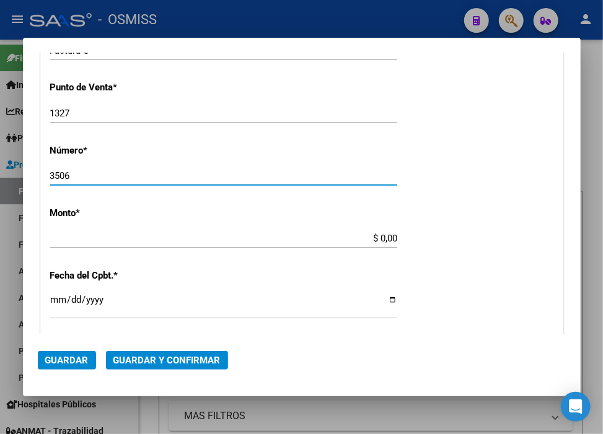
type input "3506"
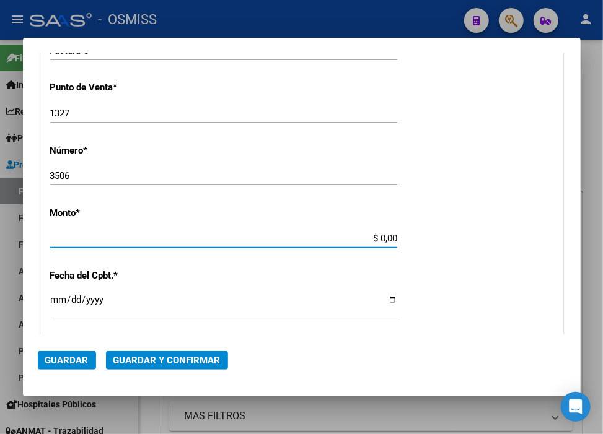
click at [373, 234] on input "$ 0,00" at bounding box center [223, 238] width 347 height 11
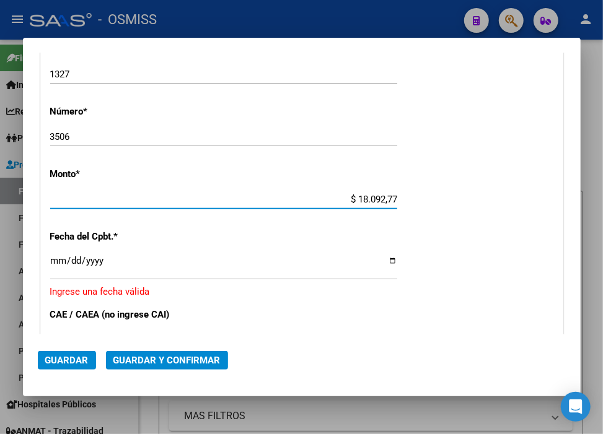
type input "$ 180.927,76"
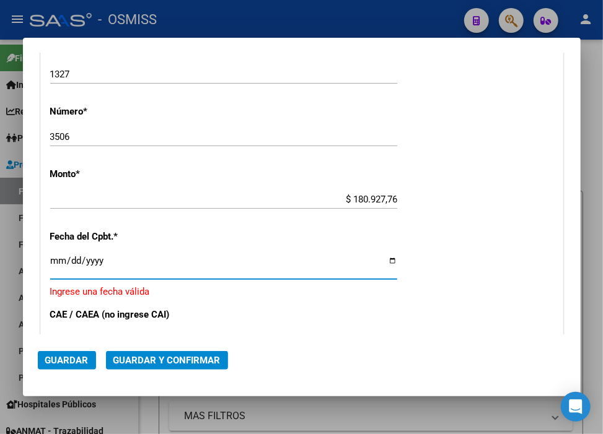
click at [58, 257] on input "Ingresar la fecha" at bounding box center [223, 266] width 347 height 20
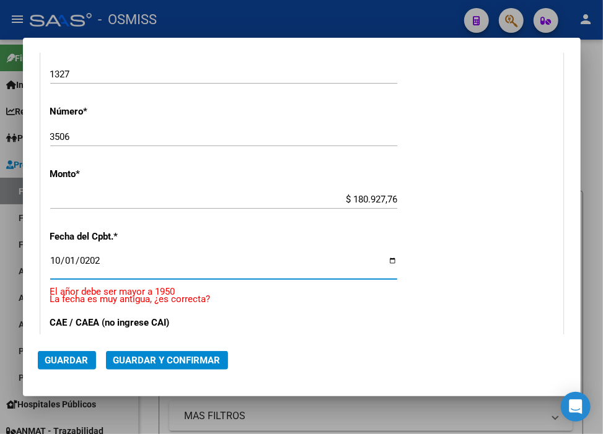
type input "[DATE]"
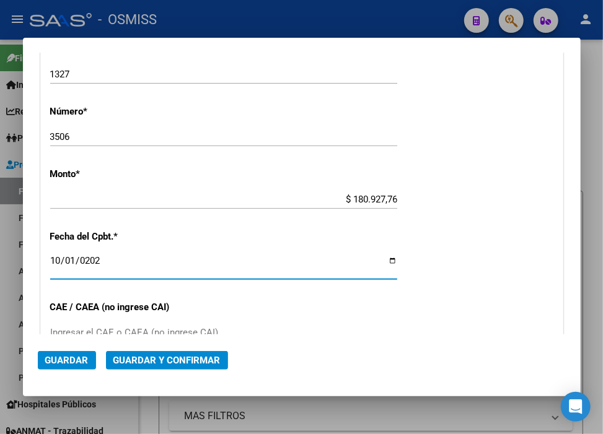
click at [186, 366] on span "Guardar y Confirmar" at bounding box center [166, 360] width 107 height 11
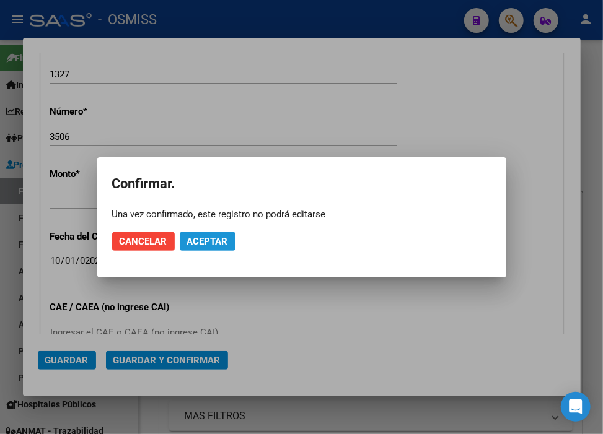
click at [203, 242] on span "Aceptar" at bounding box center [207, 241] width 41 height 11
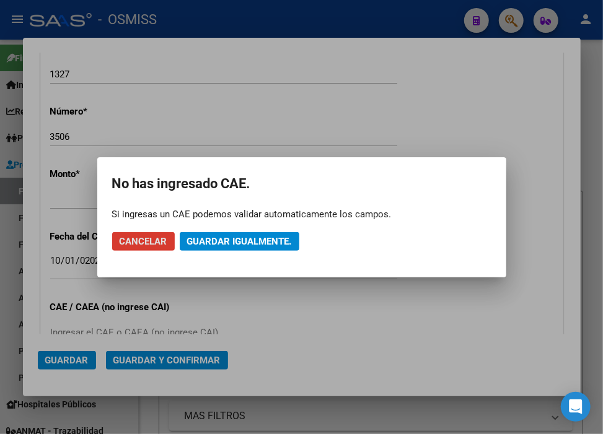
click at [203, 242] on span "Guardar igualmente." at bounding box center [239, 241] width 105 height 11
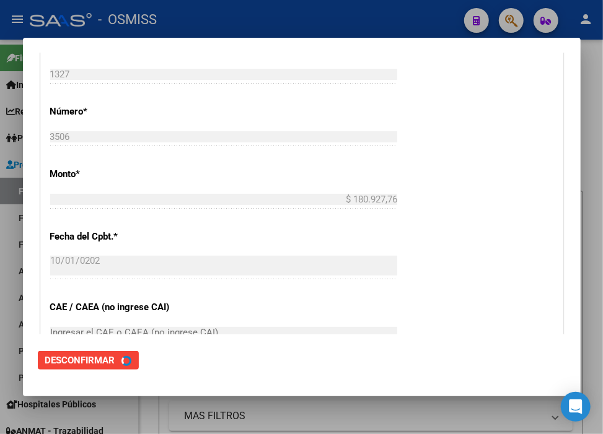
scroll to position [0, 0]
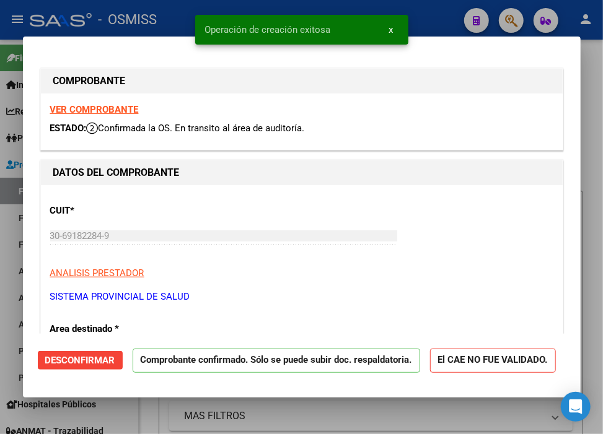
type input "[DATE]"
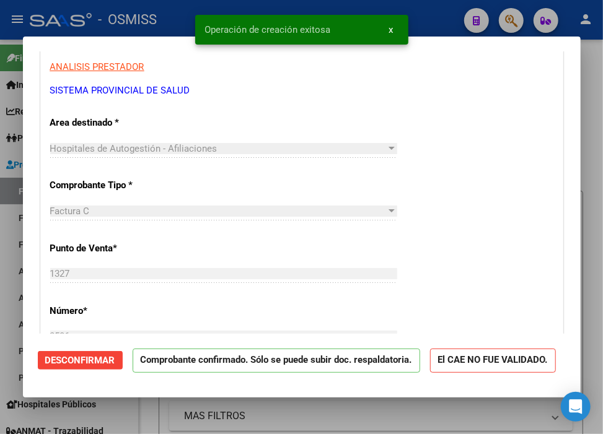
click at [429, 14] on div at bounding box center [301, 217] width 603 height 434
type input "$ 0,00"
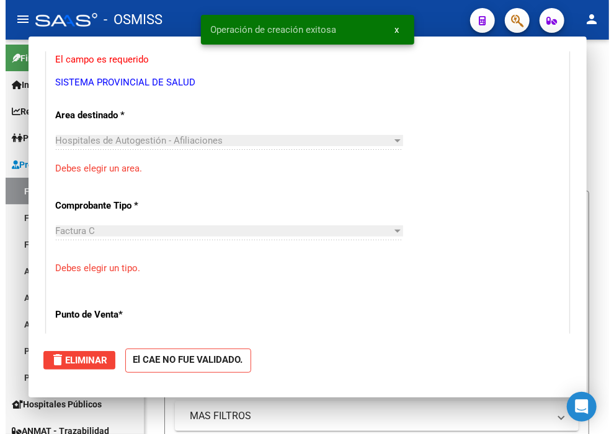
scroll to position [199, 0]
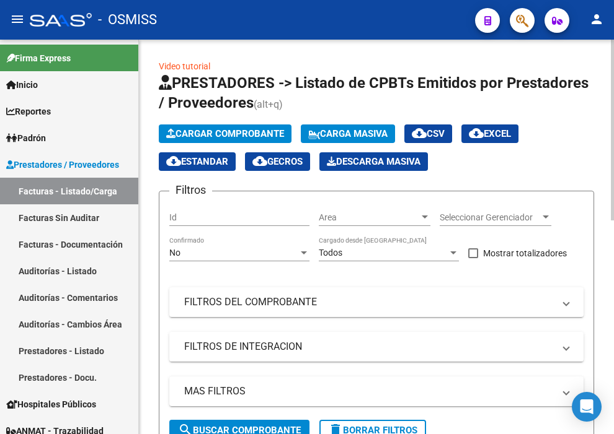
click at [233, 135] on span "Cargar Comprobante" at bounding box center [225, 133] width 118 height 11
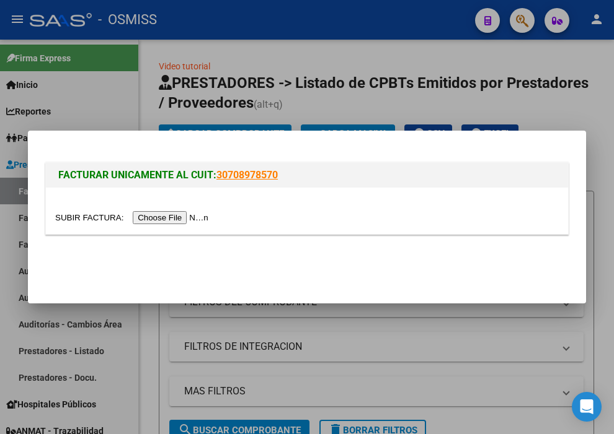
click at [187, 219] on input "file" at bounding box center [133, 217] width 157 height 13
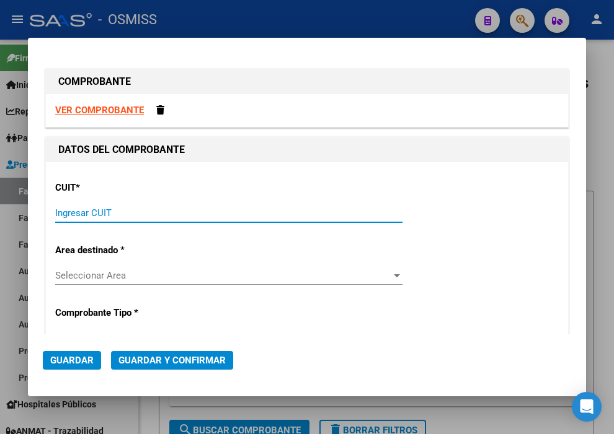
click at [100, 218] on input "Ingresar CUIT" at bounding box center [228, 213] width 347 height 11
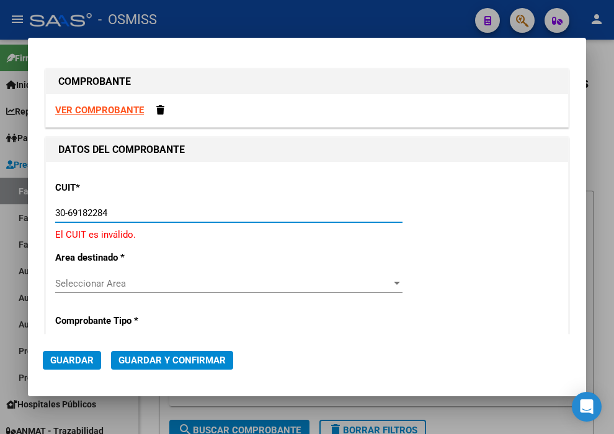
type input "30-69182284-9"
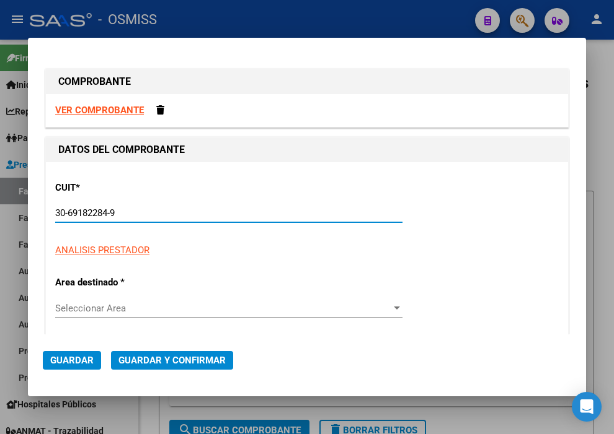
type input "1327"
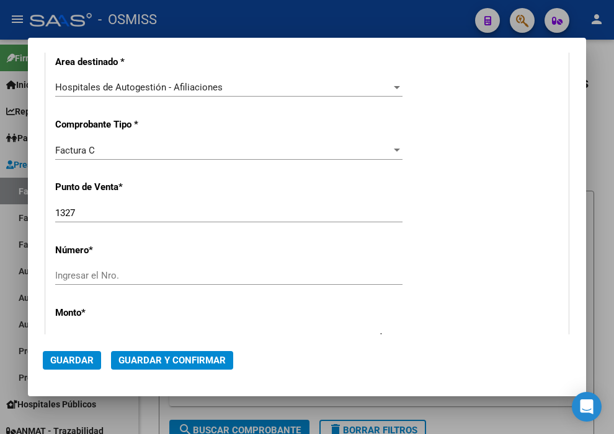
scroll to position [275, 0]
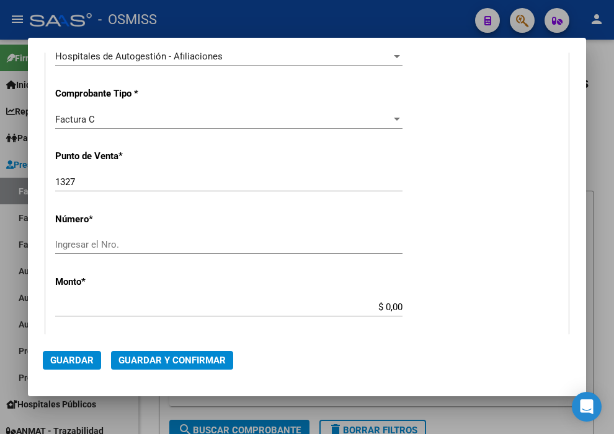
type input "30-69182284-9"
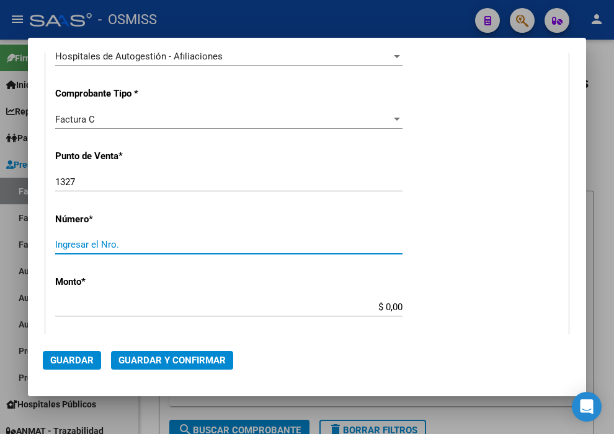
click at [107, 249] on input "Ingresar el Nro." at bounding box center [228, 244] width 347 height 11
type input "3538"
click at [381, 306] on input "$ 0,00" at bounding box center [228, 307] width 347 height 11
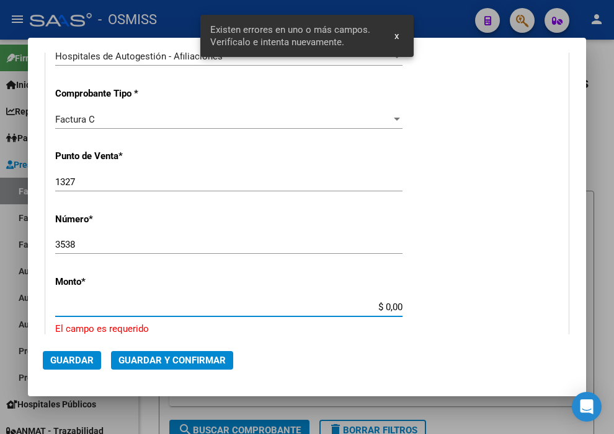
scroll to position [383, 0]
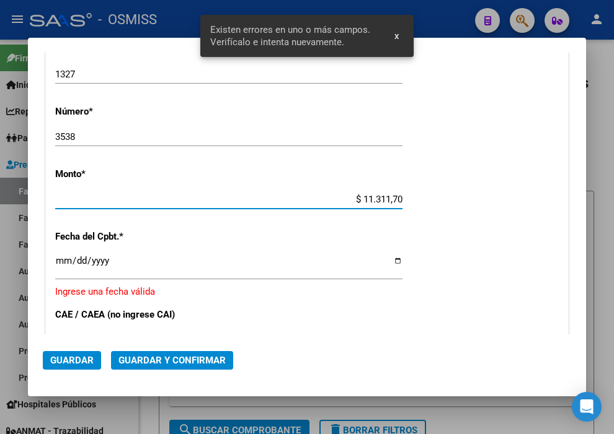
type input "$ 113.117,07"
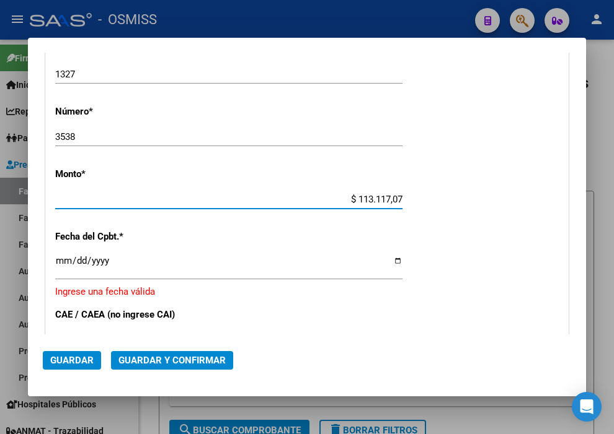
click at [60, 256] on input "Ingresar la fecha" at bounding box center [228, 266] width 347 height 20
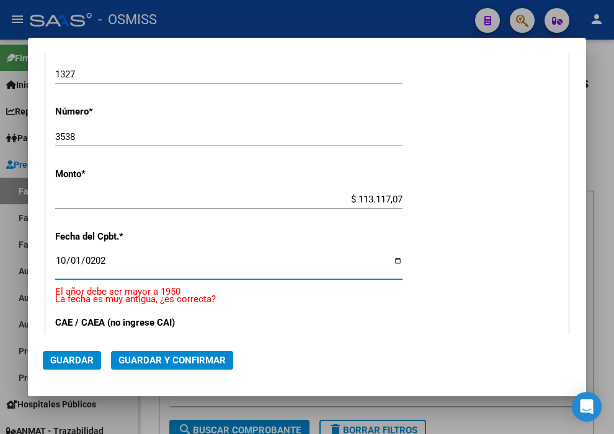
type input "[DATE]"
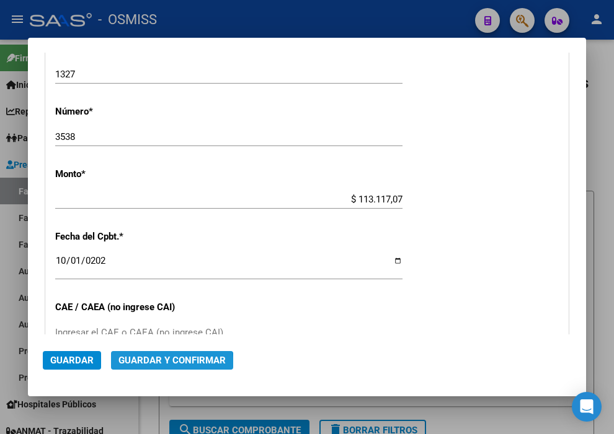
click at [159, 367] on button "Guardar y Confirmar" at bounding box center [172, 360] width 122 height 19
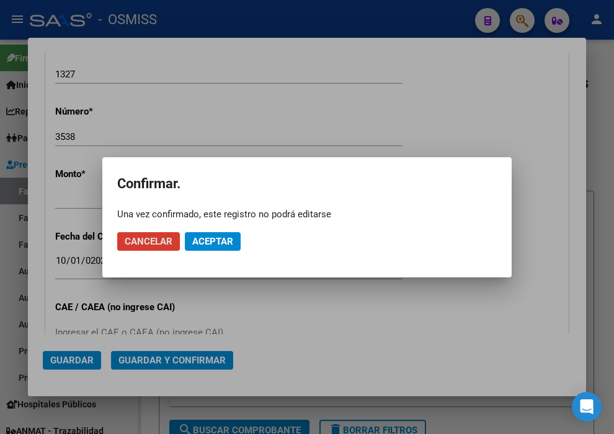
click at [209, 234] on button "Aceptar" at bounding box center [213, 241] width 56 height 19
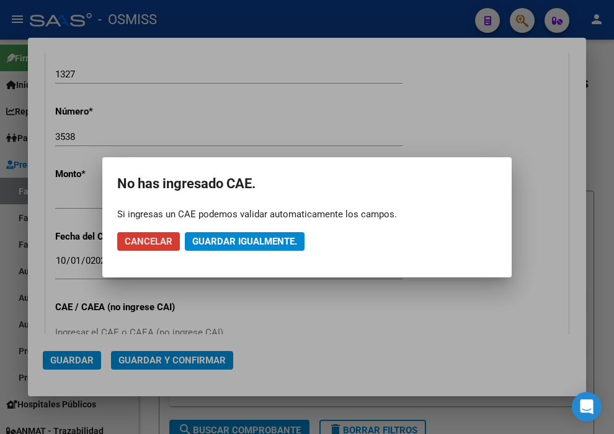
click at [209, 234] on button "Guardar igualmente." at bounding box center [245, 241] width 120 height 19
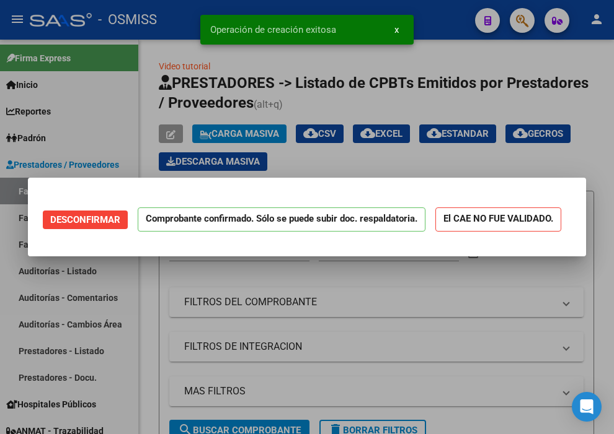
scroll to position [0, 0]
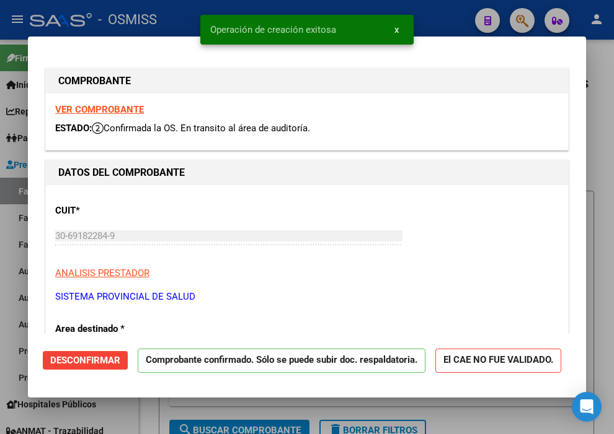
type input "[DATE]"
click at [418, 11] on div "Operación de creación exitosa x" at bounding box center [306, 30] width 243 height 60
click at [461, 4] on div at bounding box center [307, 217] width 614 height 434
type input "$ 0,00"
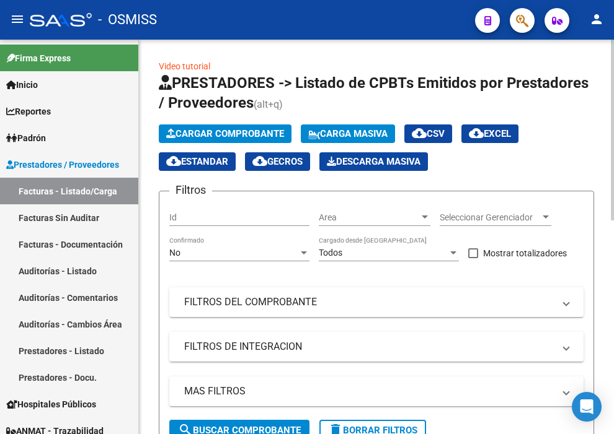
click at [208, 134] on span "Cargar Comprobante" at bounding box center [225, 133] width 118 height 11
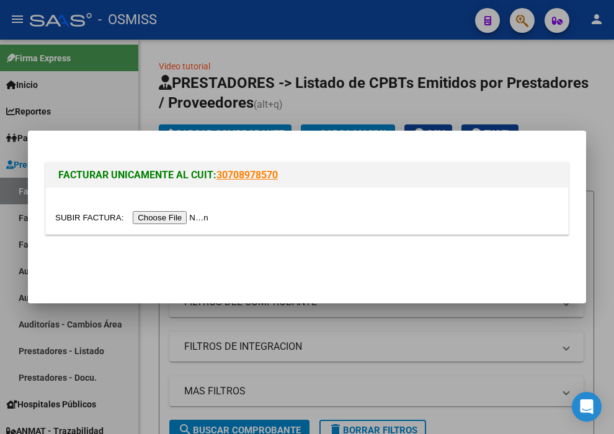
click at [189, 214] on input "file" at bounding box center [133, 217] width 157 height 13
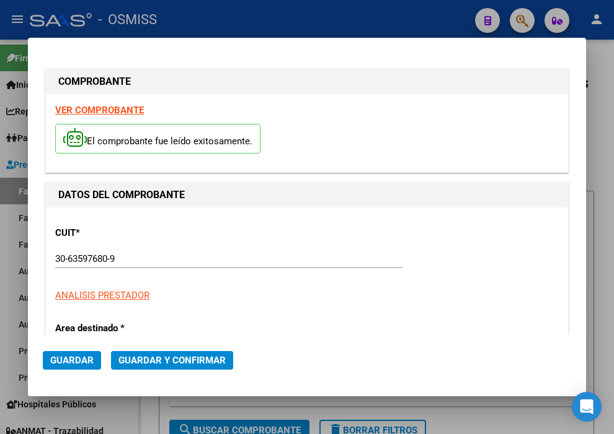
type input "[DATE]"
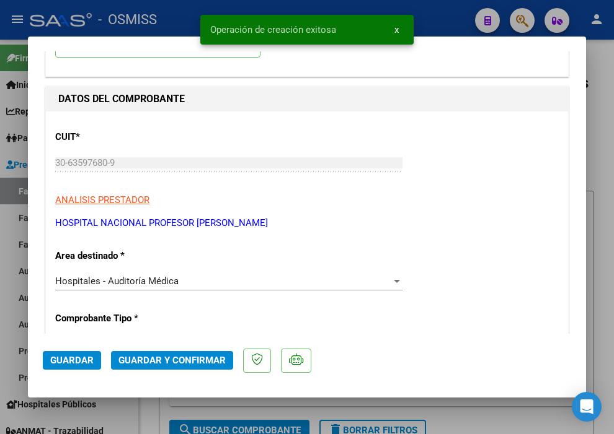
scroll to position [138, 0]
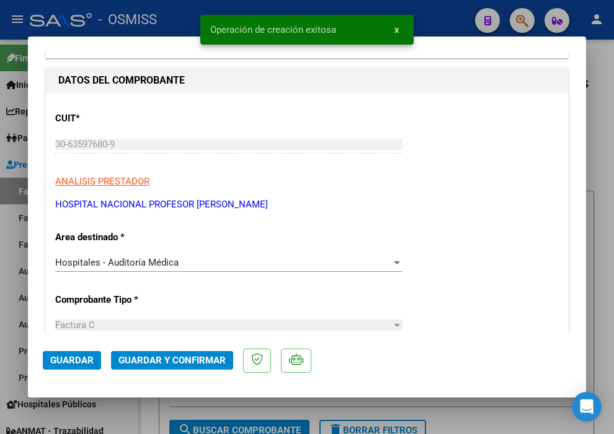
click at [178, 260] on div "Hospitales - Auditoría Médica" at bounding box center [223, 262] width 336 height 11
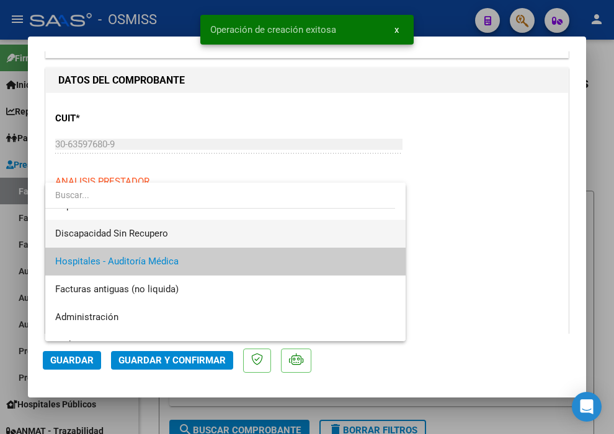
scroll to position [0, 0]
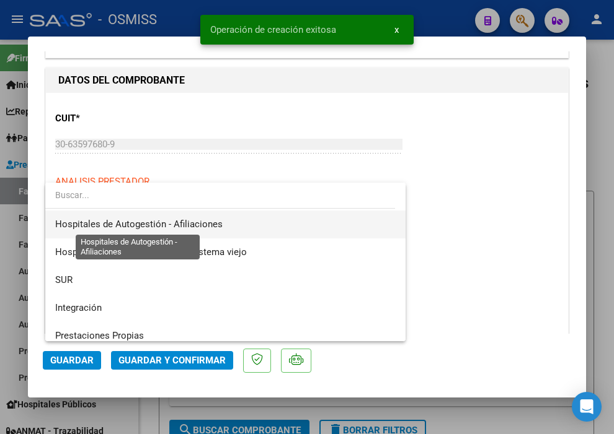
click at [182, 229] on span "Hospitales de Autogestión - Afiliaciones" at bounding box center [138, 224] width 167 height 11
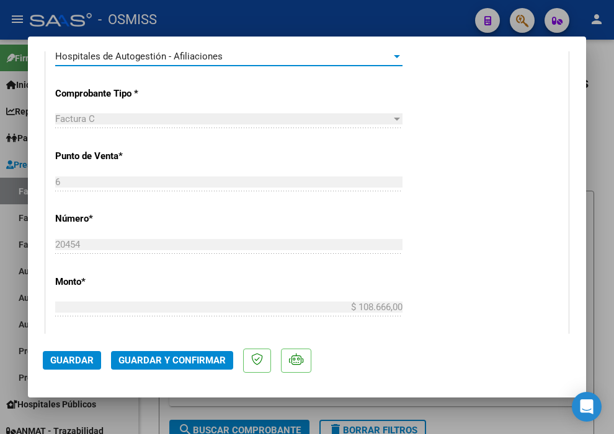
scroll to position [413, 0]
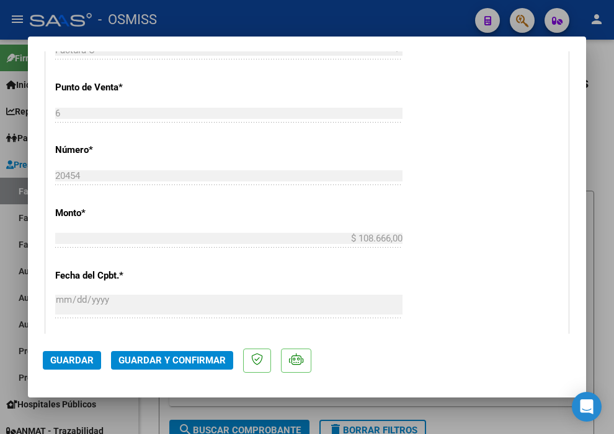
click at [171, 364] on span "Guardar y Confirmar" at bounding box center [171, 360] width 107 height 11
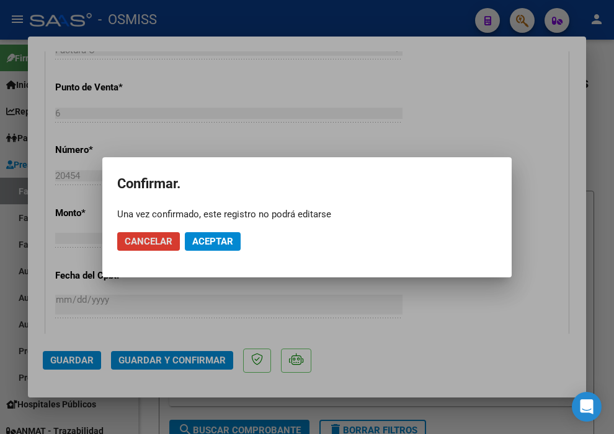
click at [217, 245] on span "Aceptar" at bounding box center [212, 241] width 41 height 11
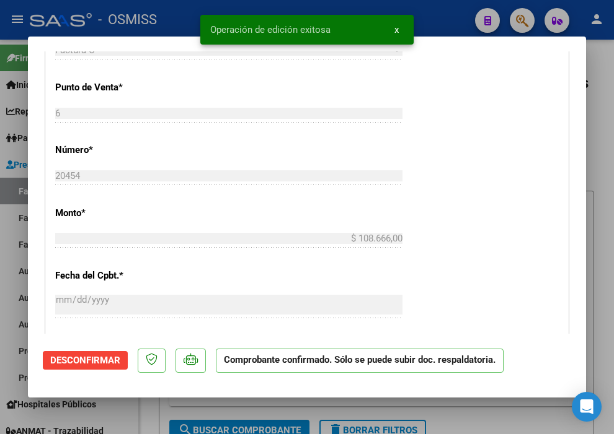
click at [431, 21] on div at bounding box center [307, 217] width 614 height 434
type input "$ 0,00"
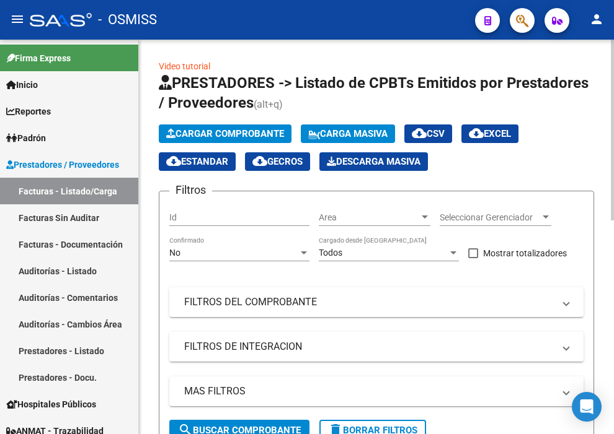
click at [228, 132] on span "Cargar Comprobante" at bounding box center [225, 133] width 118 height 11
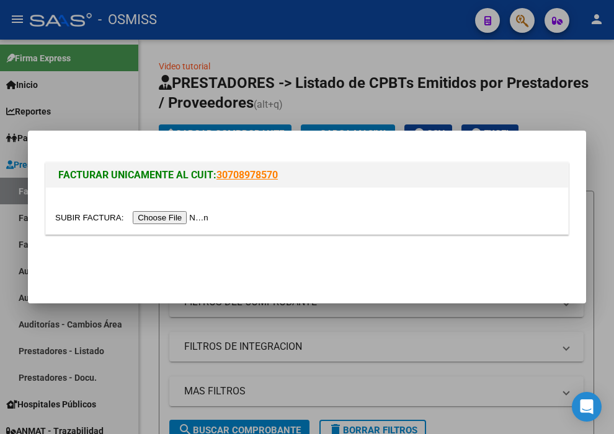
click at [210, 218] on input "file" at bounding box center [133, 217] width 157 height 13
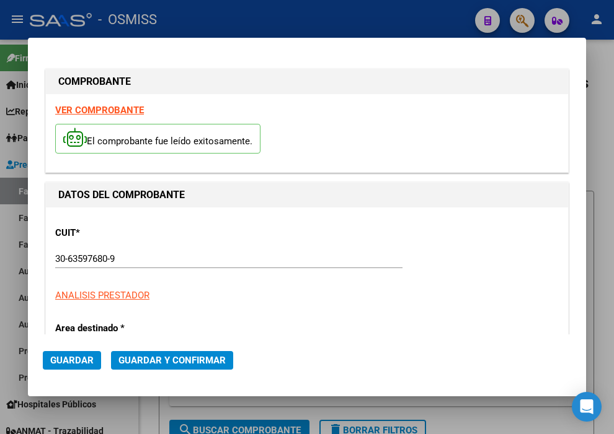
type input "[DATE]"
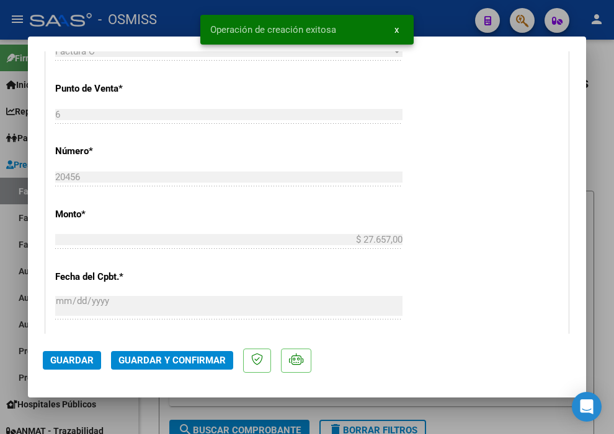
scroll to position [413, 0]
click at [192, 358] on span "Guardar y Confirmar" at bounding box center [171, 360] width 107 height 11
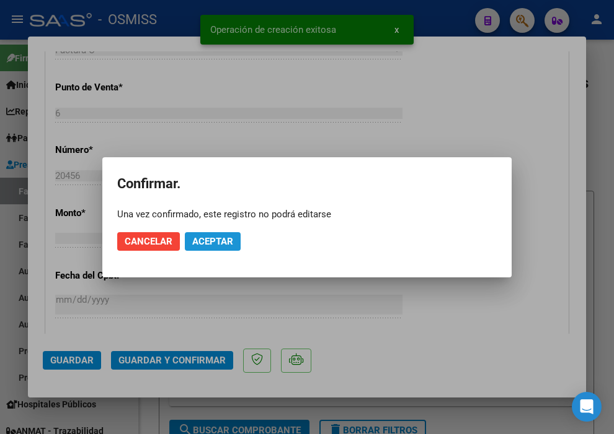
click at [228, 249] on button "Aceptar" at bounding box center [213, 241] width 56 height 19
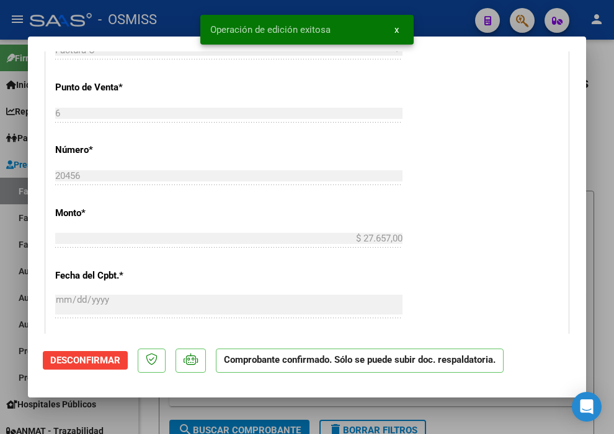
click at [431, 26] on div at bounding box center [307, 217] width 614 height 434
type input "$ 0,00"
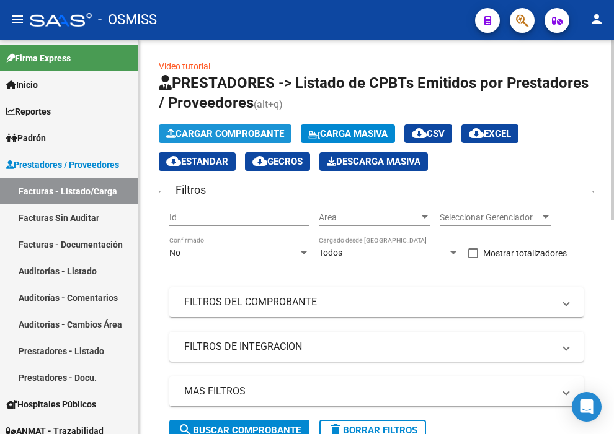
click at [221, 133] on span "Cargar Comprobante" at bounding box center [225, 133] width 118 height 11
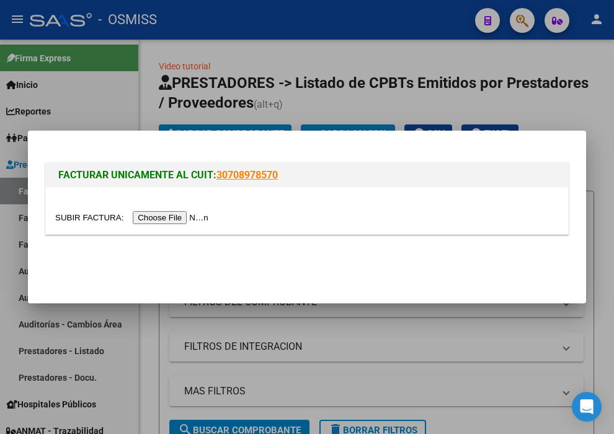
click at [203, 214] on input "file" at bounding box center [133, 217] width 157 height 13
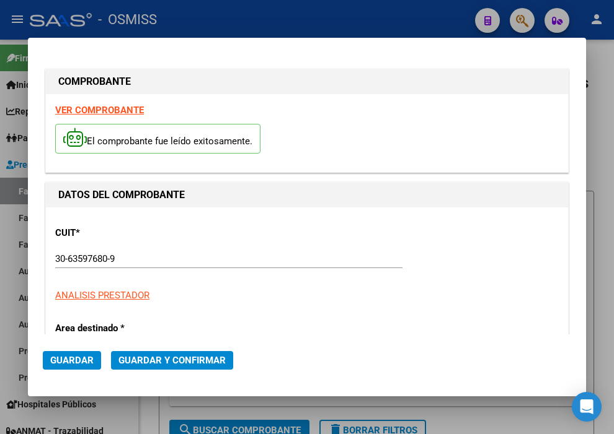
type input "[DATE]"
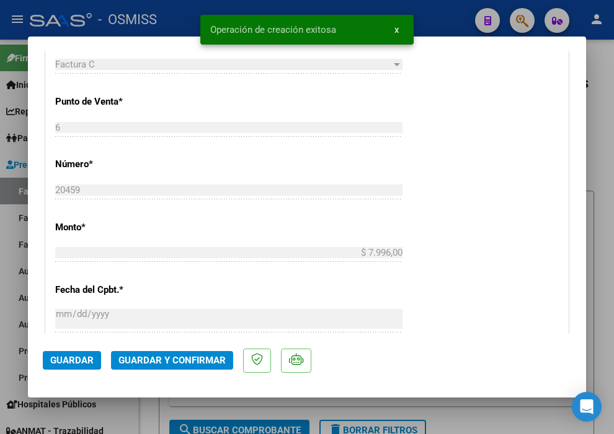
scroll to position [413, 0]
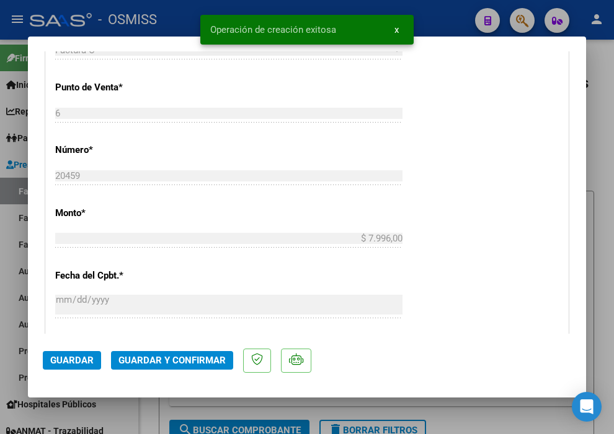
click at [196, 361] on span "Guardar y Confirmar" at bounding box center [171, 360] width 107 height 11
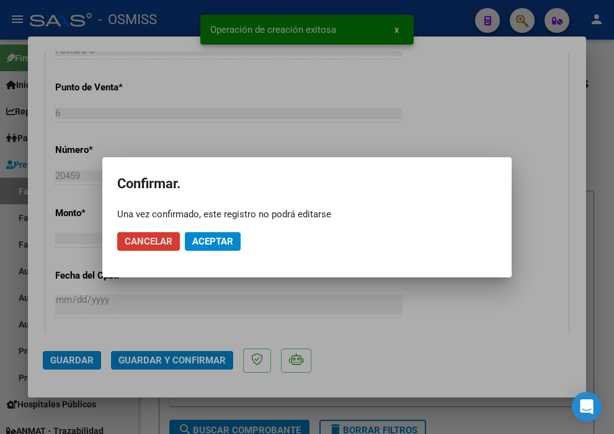
click at [223, 243] on span "Aceptar" at bounding box center [212, 241] width 41 height 11
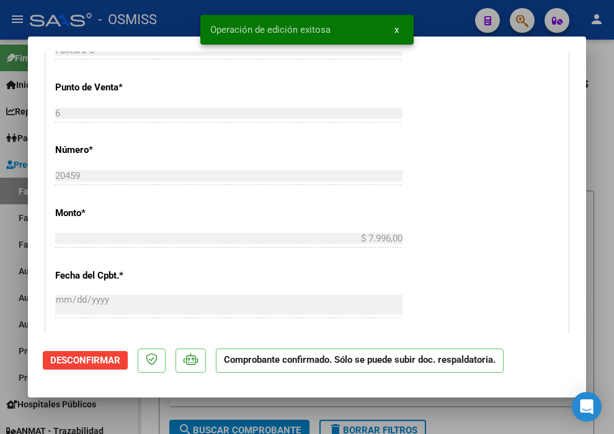
click at [431, 14] on div at bounding box center [307, 217] width 614 height 434
type input "$ 0,00"
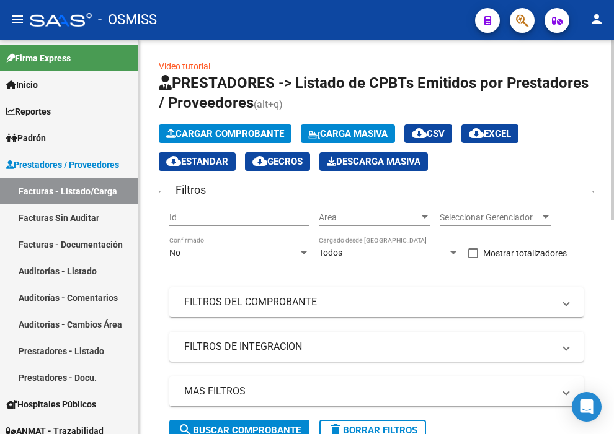
click at [232, 134] on span "Cargar Comprobante" at bounding box center [225, 133] width 118 height 11
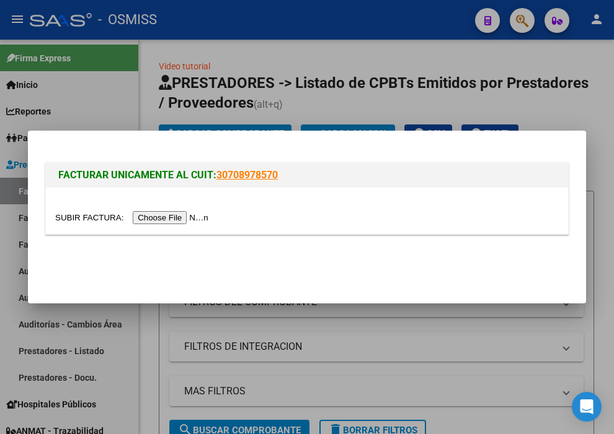
click at [205, 220] on input "file" at bounding box center [133, 217] width 157 height 13
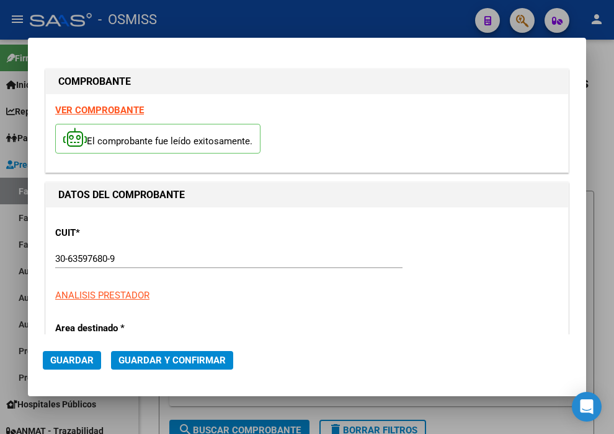
type input "[DATE]"
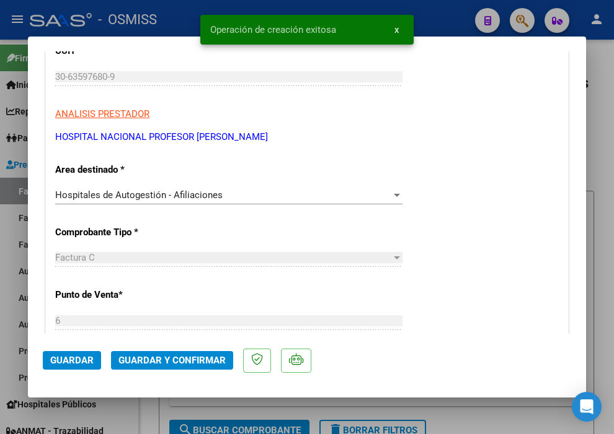
scroll to position [206, 0]
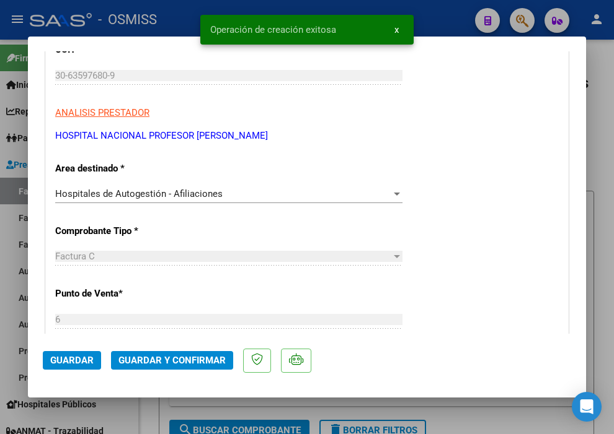
click at [184, 353] on button "Guardar y Confirmar" at bounding box center [172, 360] width 122 height 19
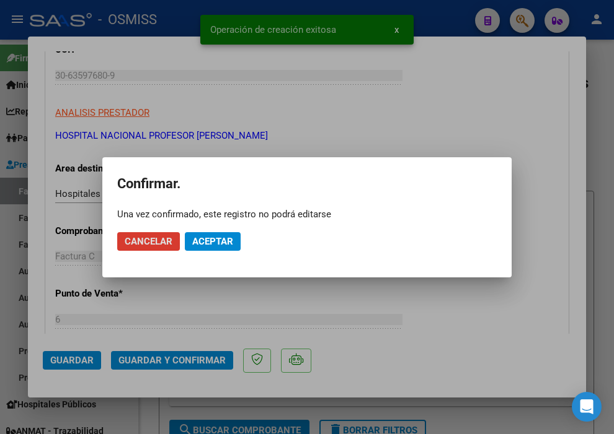
click at [209, 244] on span "Aceptar" at bounding box center [212, 241] width 41 height 11
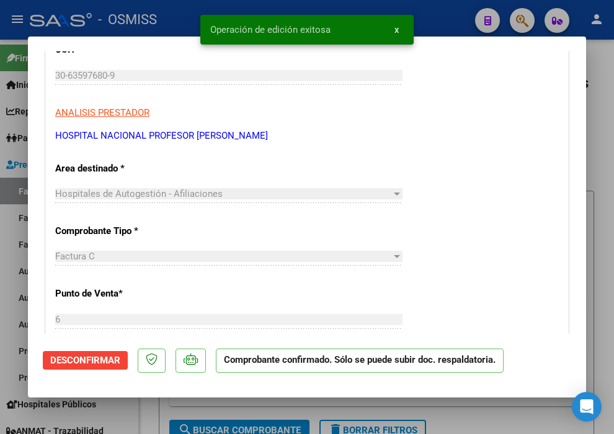
click at [456, 22] on div at bounding box center [307, 217] width 614 height 434
type input "$ 0,00"
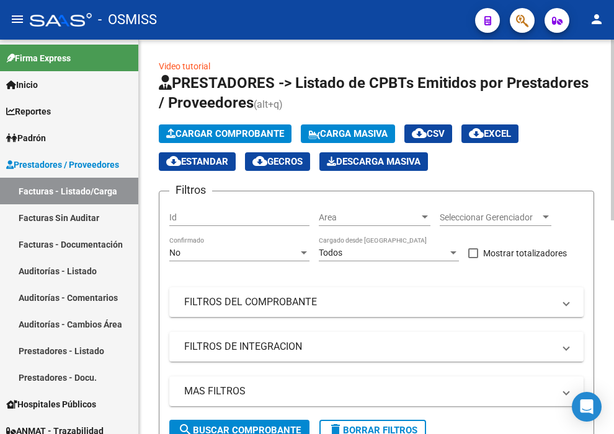
click at [225, 134] on span "Cargar Comprobante" at bounding box center [225, 133] width 118 height 11
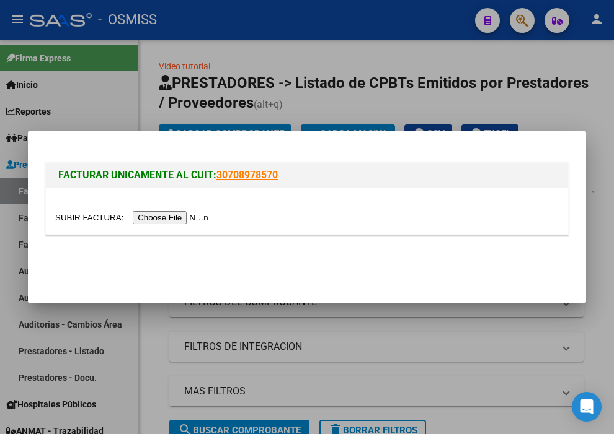
click at [200, 216] on input "file" at bounding box center [133, 217] width 157 height 13
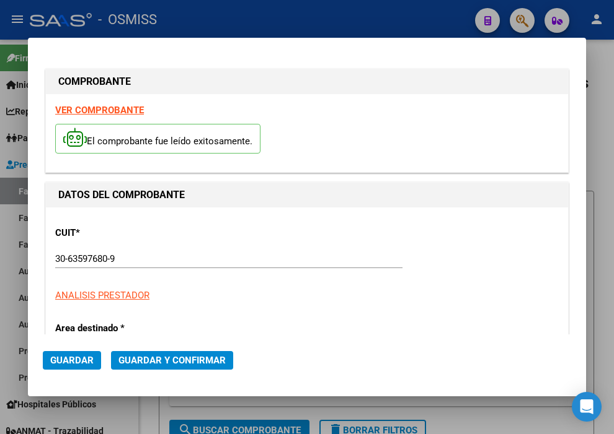
type input "[DATE]"
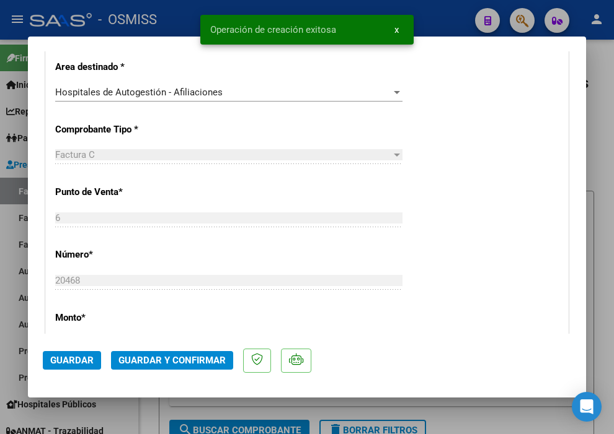
scroll to position [344, 0]
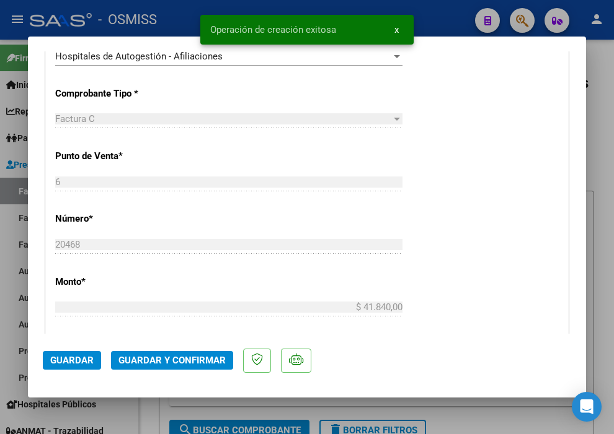
click at [199, 355] on span "Guardar y Confirmar" at bounding box center [171, 360] width 107 height 11
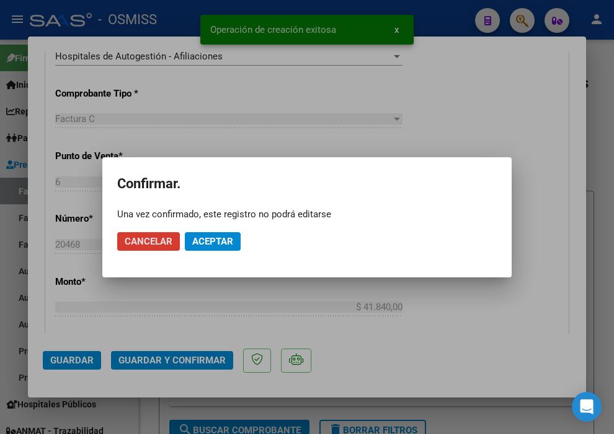
click at [220, 240] on span "Aceptar" at bounding box center [212, 241] width 41 height 11
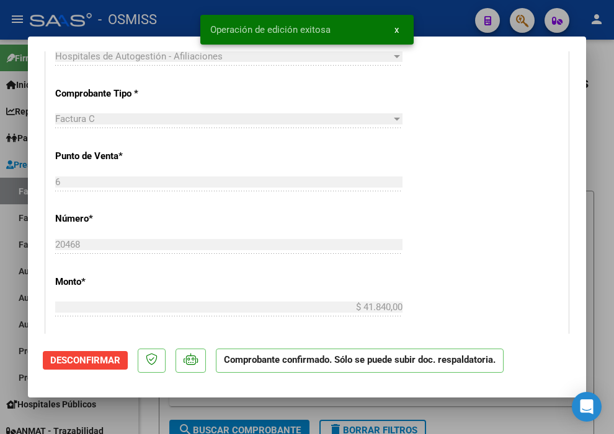
click at [419, 25] on div "Operación de edición exitosa x" at bounding box center [306, 30] width 243 height 60
click at [440, 15] on div at bounding box center [307, 217] width 614 height 434
type input "$ 0,00"
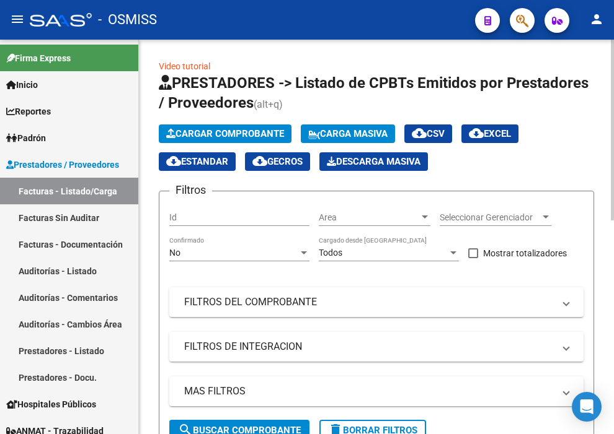
click at [218, 133] on span "Cargar Comprobante" at bounding box center [225, 133] width 118 height 11
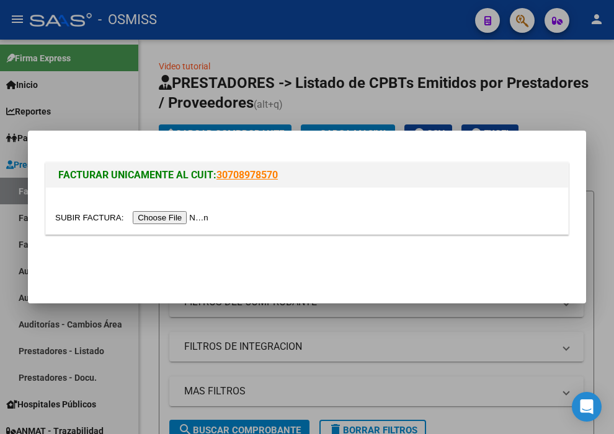
click at [192, 219] on input "file" at bounding box center [133, 217] width 157 height 13
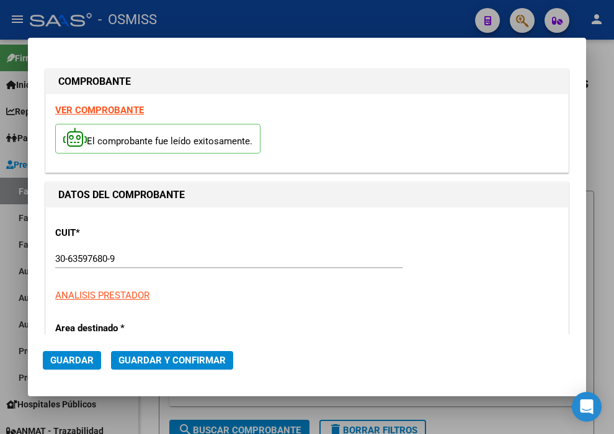
type input "[DATE]"
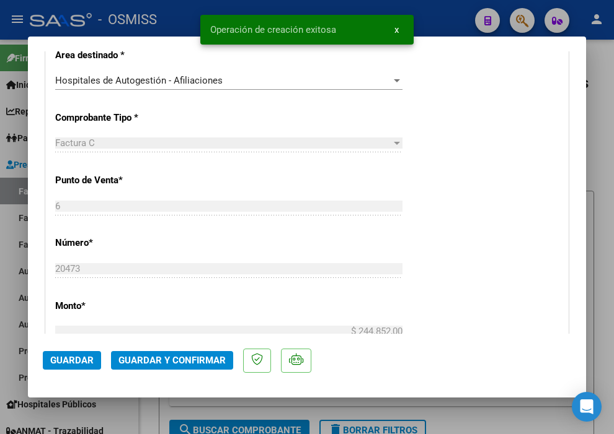
scroll to position [344, 0]
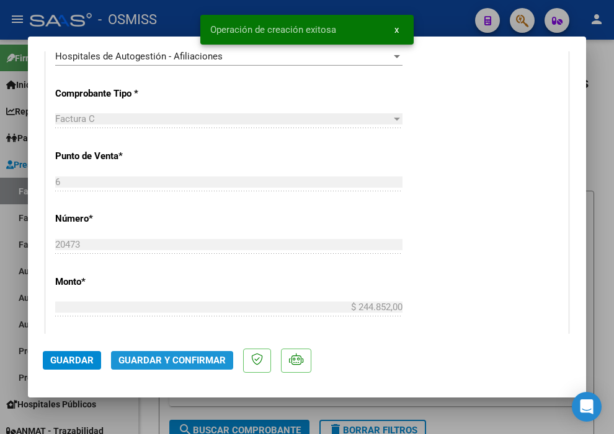
click at [193, 357] on span "Guardar y Confirmar" at bounding box center [171, 360] width 107 height 11
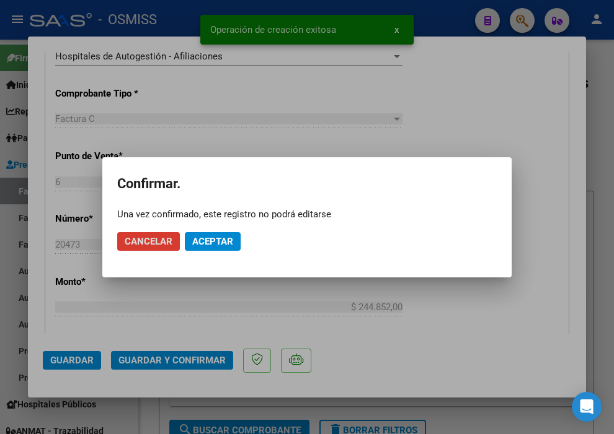
click at [211, 245] on span "Aceptar" at bounding box center [212, 241] width 41 height 11
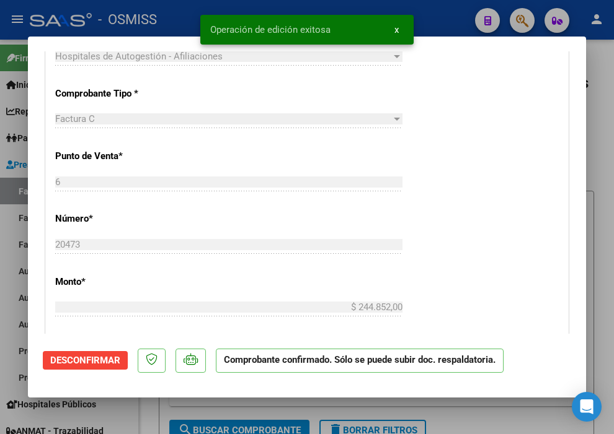
click at [438, 26] on div at bounding box center [307, 217] width 614 height 434
type input "$ 0,00"
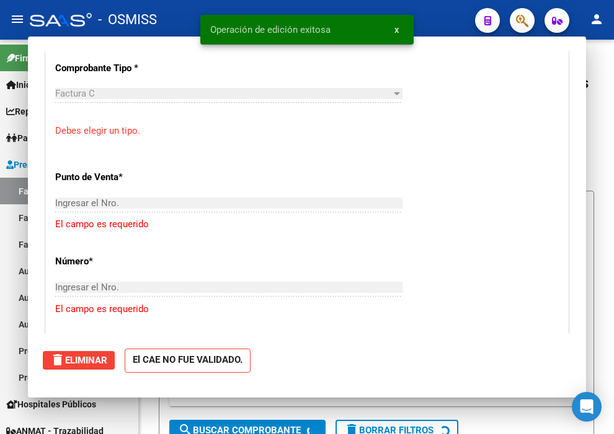
scroll to position [291, 0]
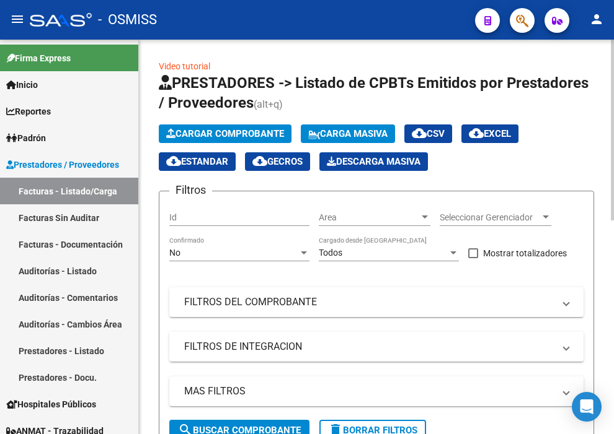
click at [239, 133] on span "Cargar Comprobante" at bounding box center [225, 133] width 118 height 11
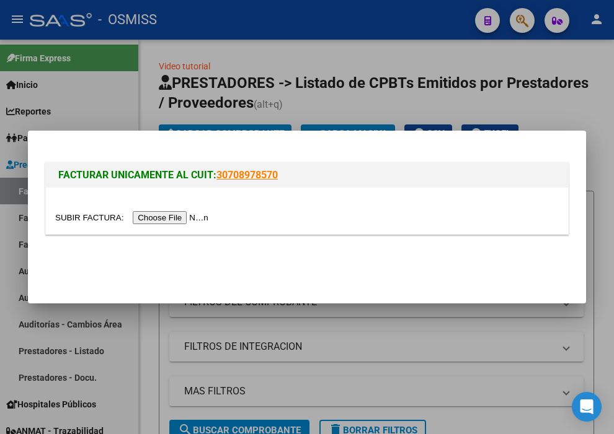
click at [182, 226] on div at bounding box center [307, 211] width 522 height 46
click at [175, 218] on input "file" at bounding box center [133, 217] width 157 height 13
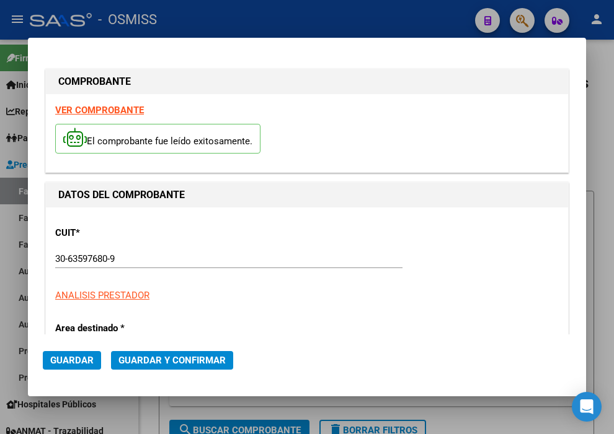
type input "[DATE]"
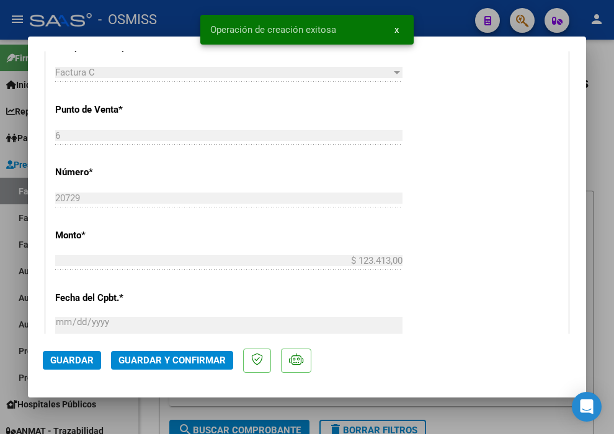
scroll to position [413, 0]
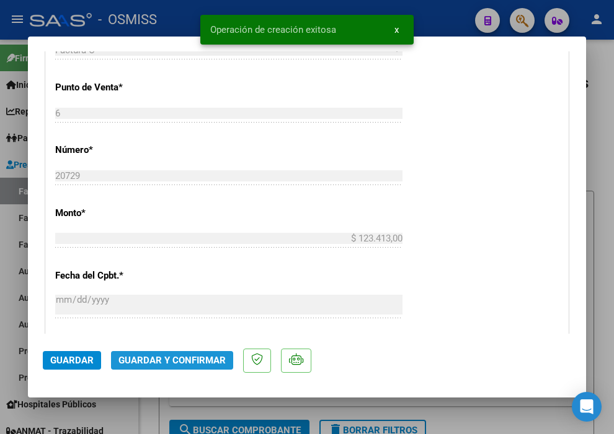
click at [183, 362] on span "Guardar y Confirmar" at bounding box center [171, 360] width 107 height 11
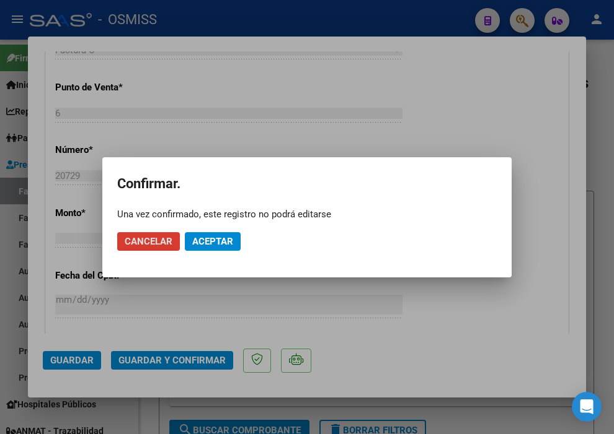
click at [219, 252] on mat-dialog-actions "Cancelar Aceptar" at bounding box center [306, 242] width 379 height 42
click at [217, 249] on button "Aceptar" at bounding box center [213, 241] width 56 height 19
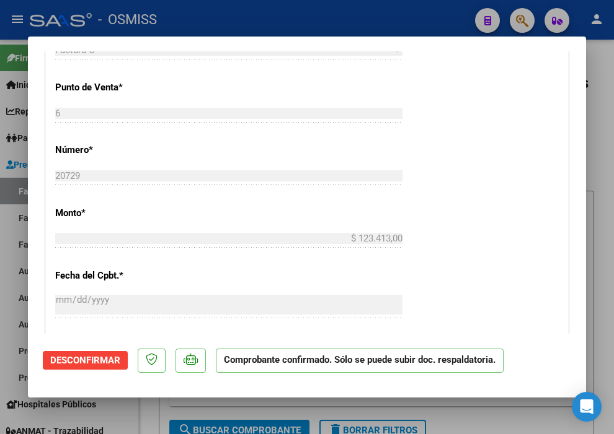
click at [367, 26] on div at bounding box center [307, 217] width 614 height 434
type input "$ 0,00"
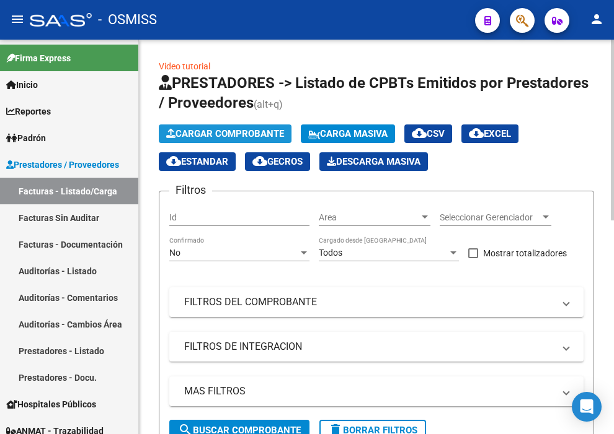
click at [211, 128] on span "Cargar Comprobante" at bounding box center [225, 133] width 118 height 11
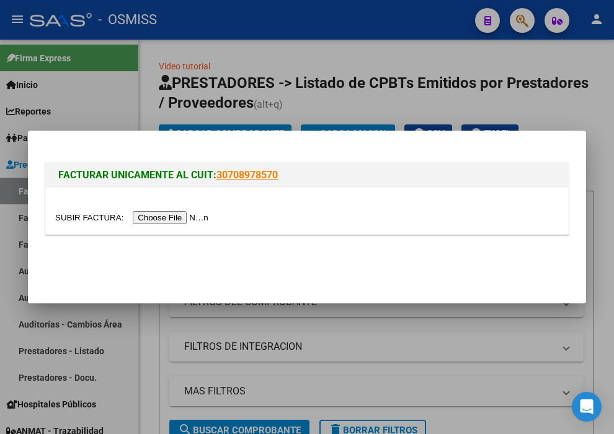
click at [195, 211] on div at bounding box center [306, 218] width 503 height 14
click at [198, 212] on div at bounding box center [306, 218] width 503 height 14
click at [187, 217] on input "file" at bounding box center [133, 217] width 157 height 13
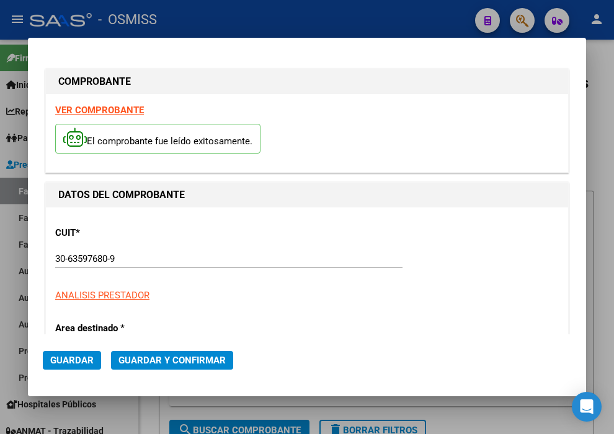
type input "[DATE]"
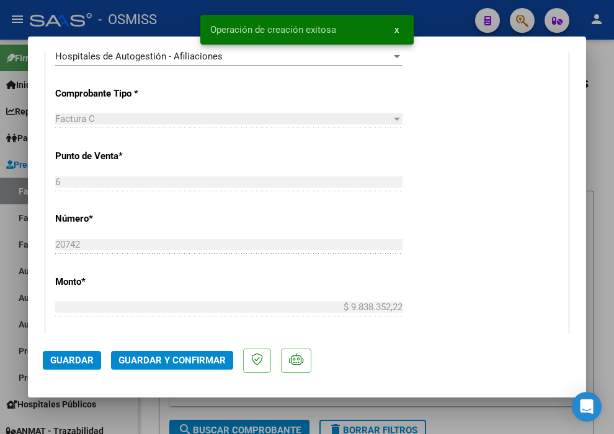
scroll to position [275, 0]
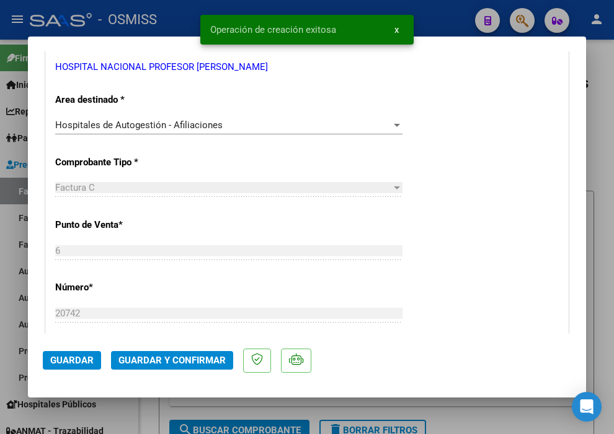
click at [195, 356] on span "Guardar y Confirmar" at bounding box center [171, 360] width 107 height 11
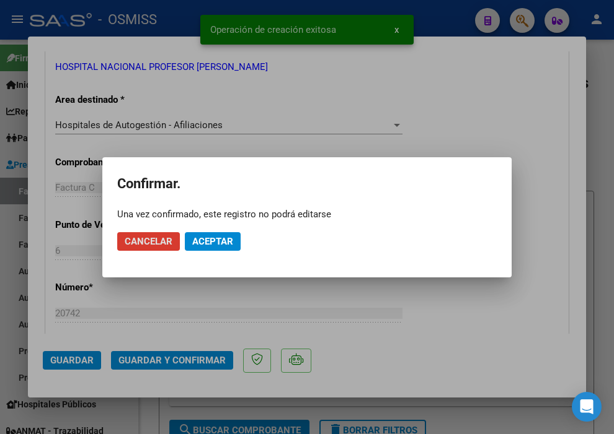
click at [239, 237] on button "Aceptar" at bounding box center [213, 241] width 56 height 19
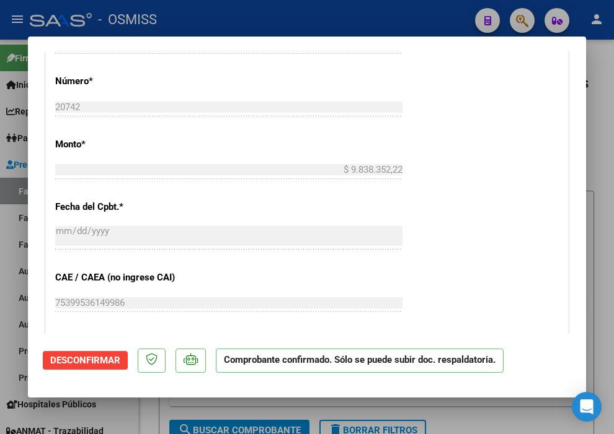
scroll to position [138, 0]
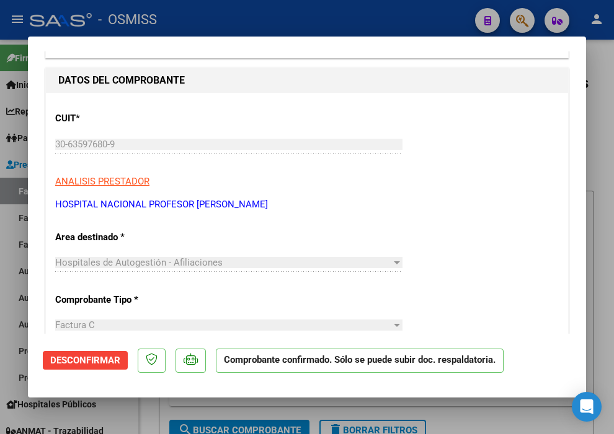
click at [410, 25] on div at bounding box center [307, 217] width 614 height 434
type input "$ 0,00"
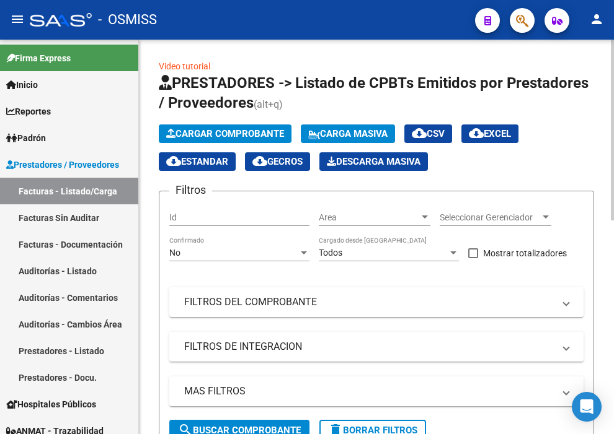
click at [206, 134] on span "Cargar Comprobante" at bounding box center [225, 133] width 118 height 11
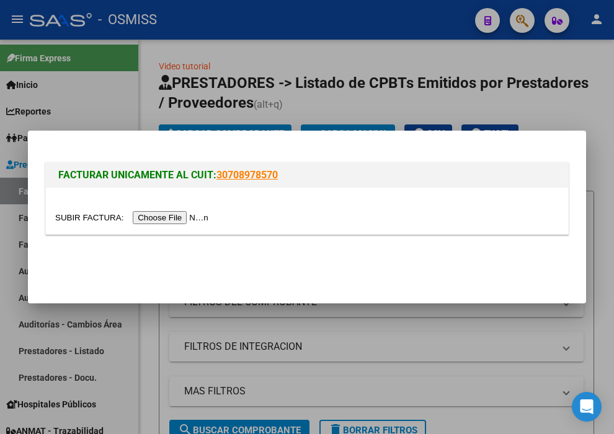
click at [170, 221] on input "file" at bounding box center [133, 217] width 157 height 13
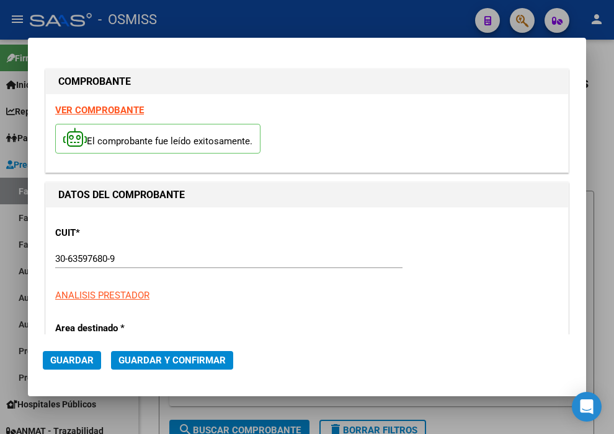
type input "[DATE]"
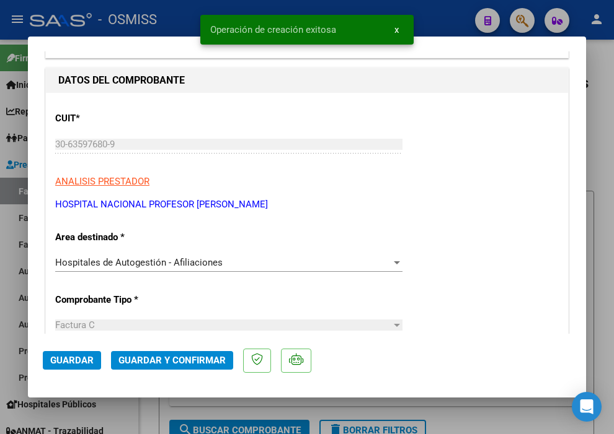
click at [170, 363] on span "Guardar y Confirmar" at bounding box center [171, 360] width 107 height 11
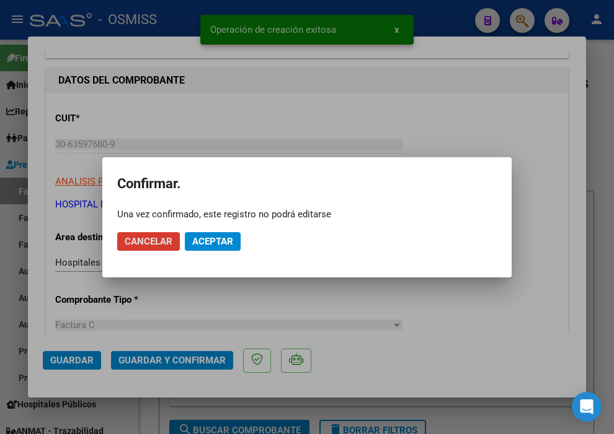
click at [215, 244] on span "Aceptar" at bounding box center [212, 241] width 41 height 11
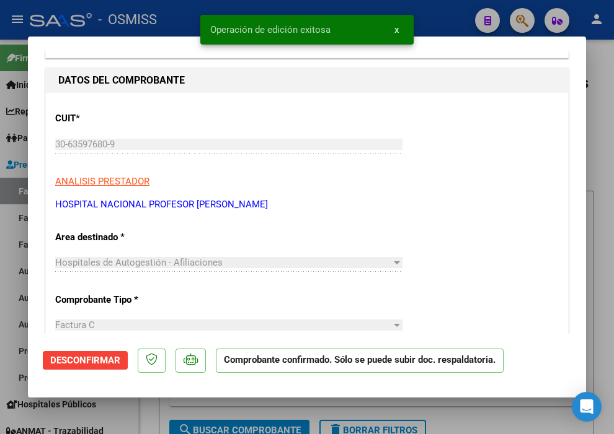
click at [445, 20] on div at bounding box center [307, 217] width 614 height 434
type input "$ 0,00"
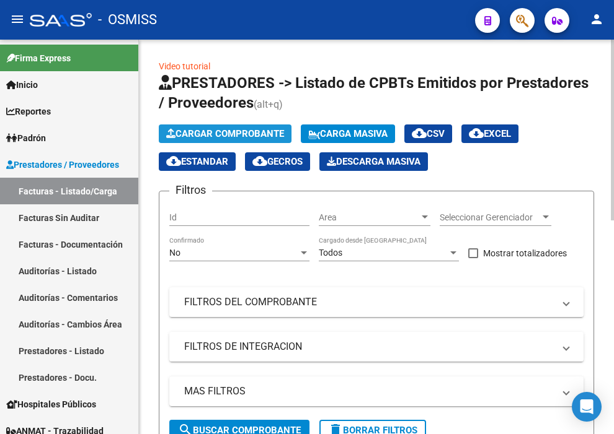
click at [228, 138] on span "Cargar Comprobante" at bounding box center [225, 133] width 118 height 11
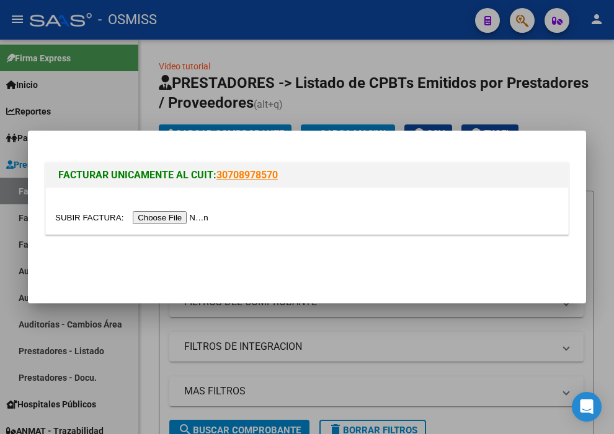
click at [185, 218] on input "file" at bounding box center [133, 217] width 157 height 13
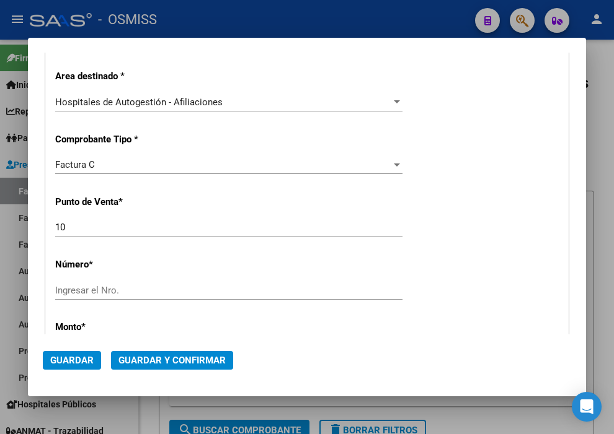
scroll to position [344, 0]
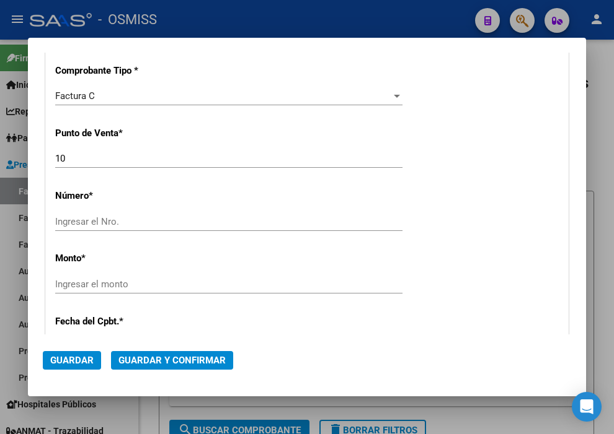
click at [162, 226] on input "Ingresar el Nro." at bounding box center [228, 221] width 347 height 11
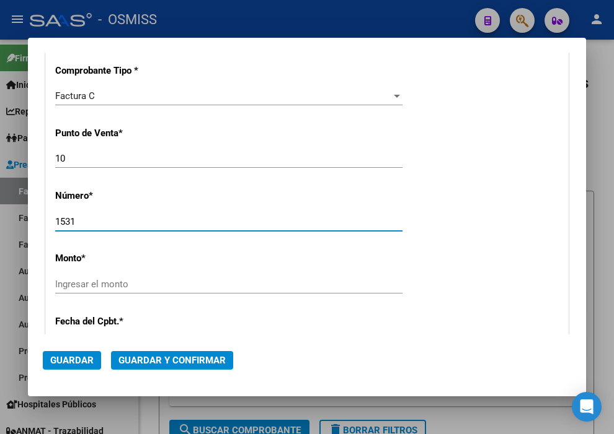
type input "1531"
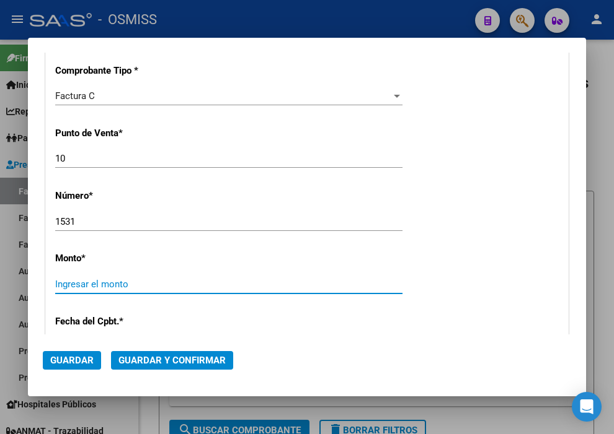
click at [115, 285] on input "Ingresar el monto" at bounding box center [228, 284] width 347 height 11
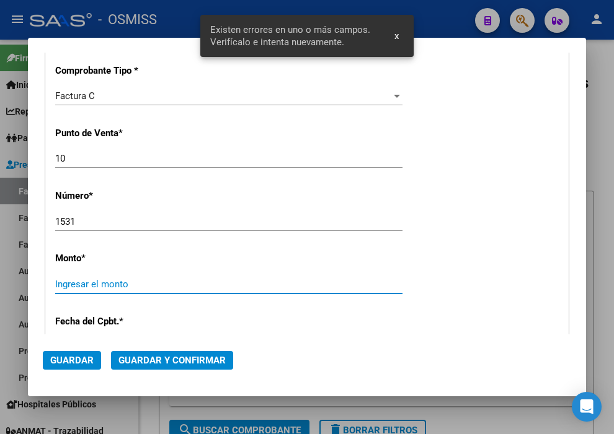
scroll to position [428, 0]
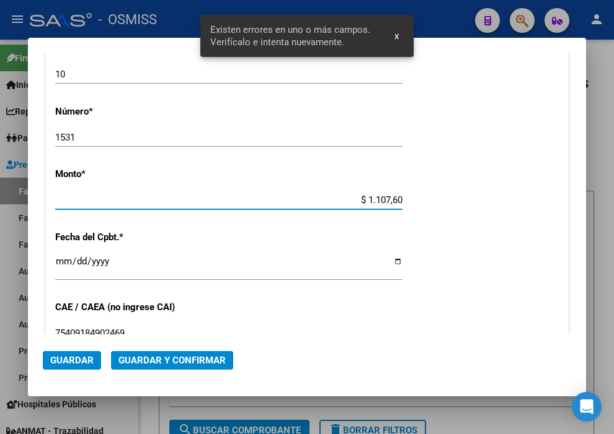
type input "$ 11.076,00"
click at [58, 258] on input "Ingresar la fecha" at bounding box center [228, 267] width 347 height 20
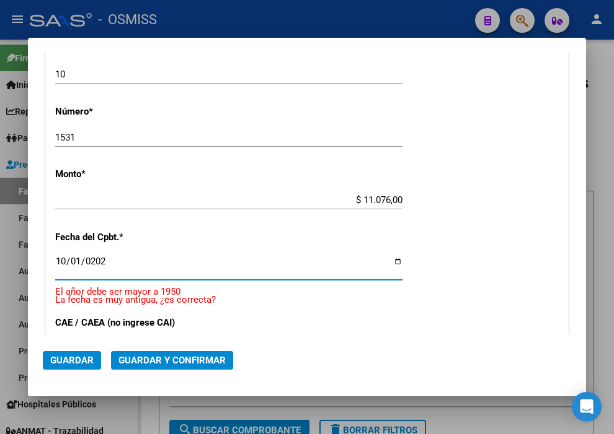
type input "[DATE]"
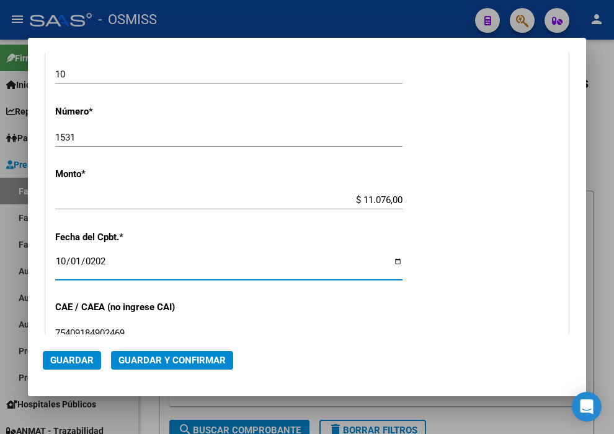
click at [162, 361] on span "Guardar y Confirmar" at bounding box center [171, 360] width 107 height 11
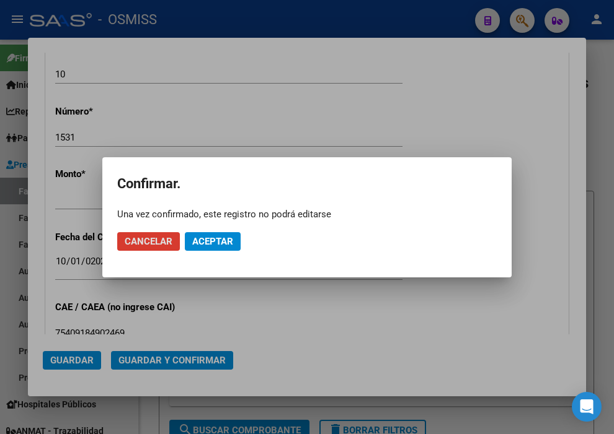
click at [201, 245] on span "Aceptar" at bounding box center [212, 241] width 41 height 11
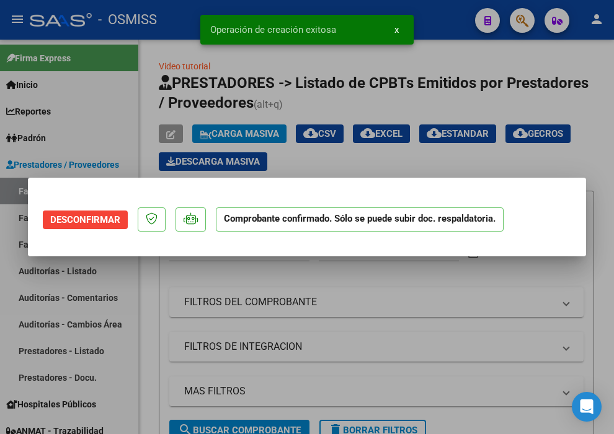
scroll to position [0, 0]
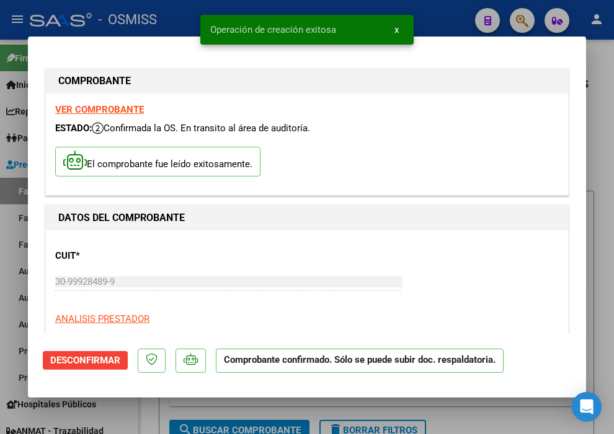
type input "[DATE]"
click at [439, 19] on div at bounding box center [307, 217] width 614 height 434
type input "$ 0,00"
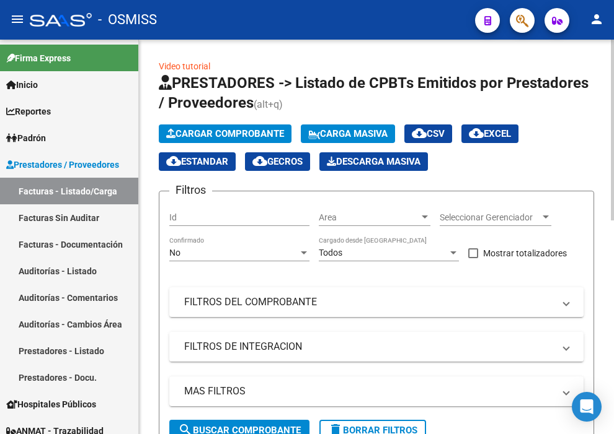
click at [220, 132] on span "Cargar Comprobante" at bounding box center [225, 133] width 118 height 11
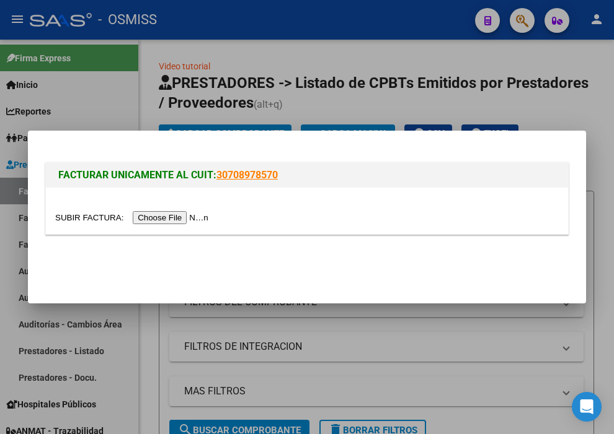
click at [198, 215] on input "file" at bounding box center [133, 217] width 157 height 13
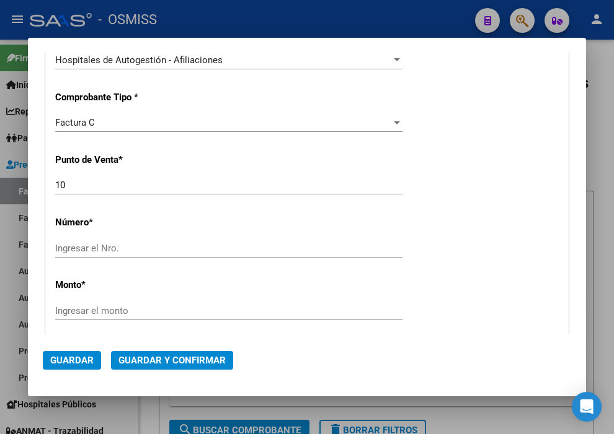
scroll to position [344, 0]
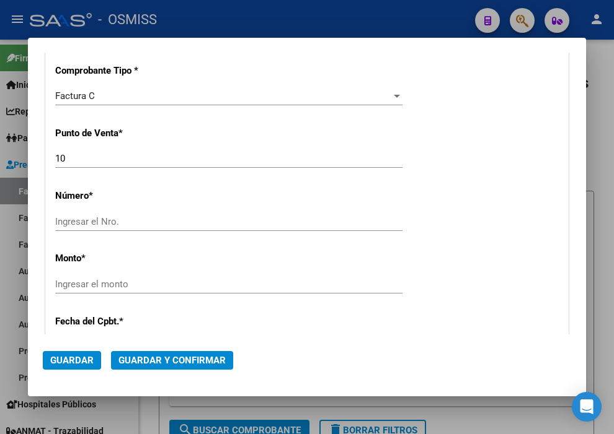
click at [115, 213] on div "Ingresar el Nro." at bounding box center [228, 222] width 347 height 19
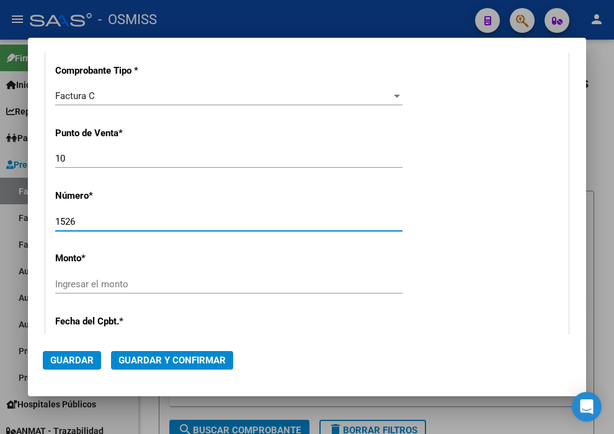
type input "1526"
click at [152, 283] on input "Ingresar el monto" at bounding box center [228, 284] width 347 height 11
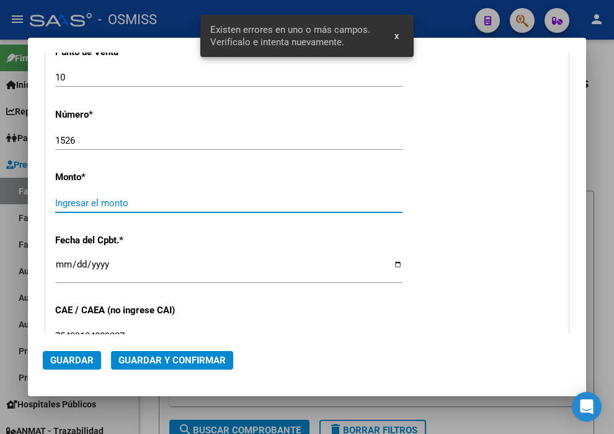
scroll to position [428, 0]
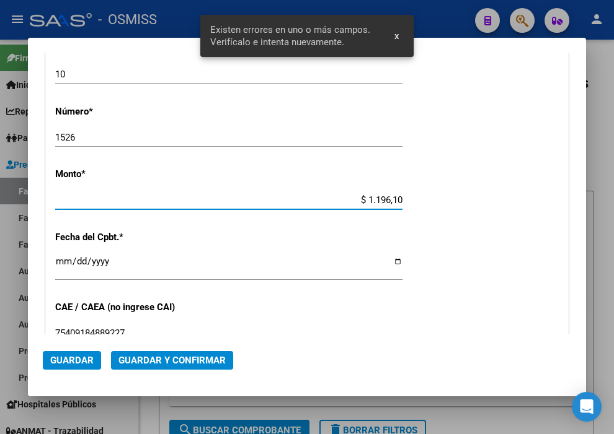
type input "$ 11.961,00"
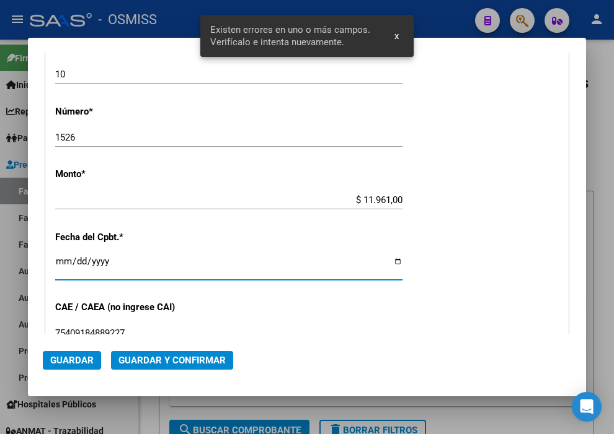
click at [64, 258] on input "Ingresar la fecha" at bounding box center [228, 267] width 347 height 20
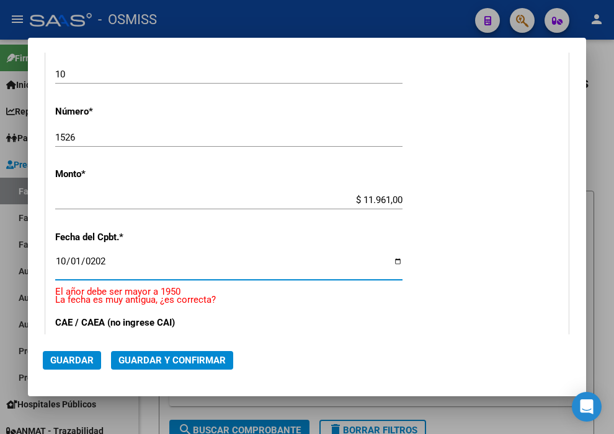
type input "[DATE]"
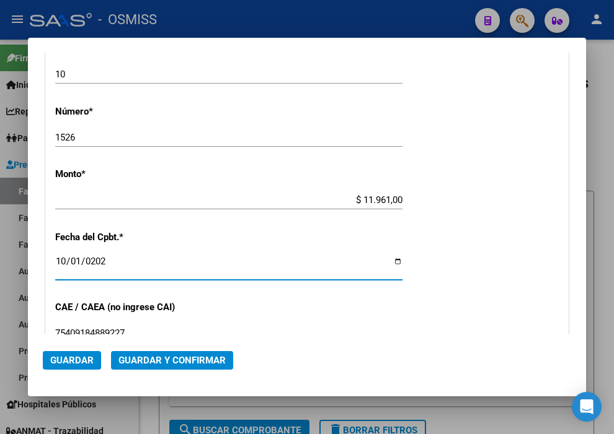
click at [163, 360] on span "Guardar y Confirmar" at bounding box center [171, 360] width 107 height 11
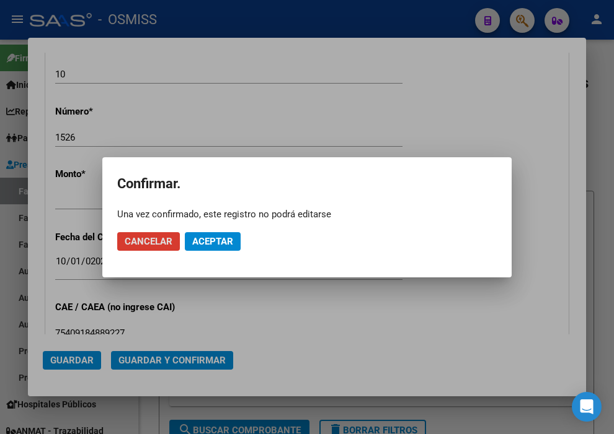
click at [209, 239] on span "Aceptar" at bounding box center [212, 241] width 41 height 11
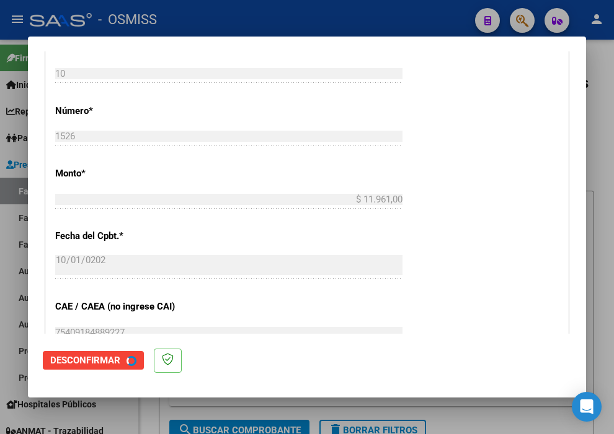
scroll to position [0, 0]
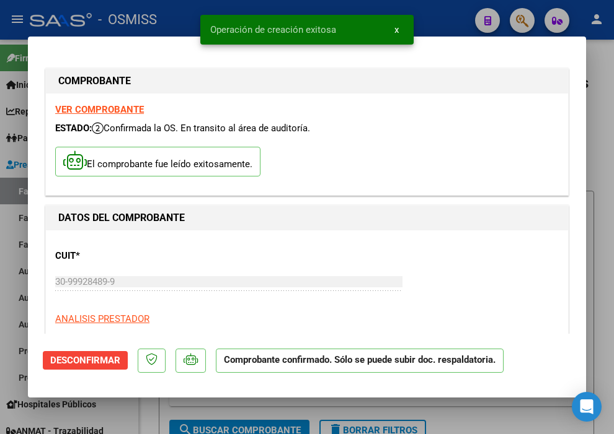
type input "[DATE]"
click at [441, 17] on div at bounding box center [307, 217] width 614 height 434
type input "$ 0,00"
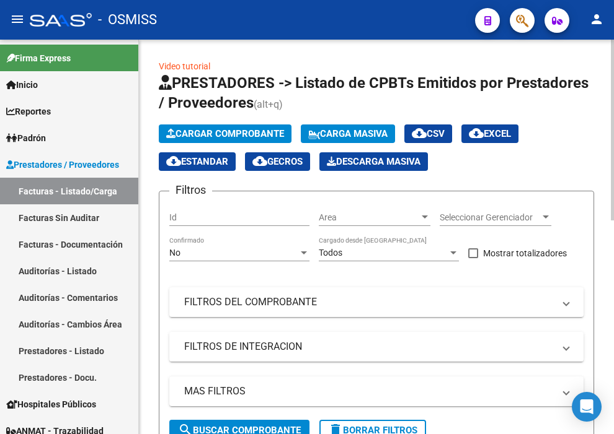
click at [259, 137] on span "Cargar Comprobante" at bounding box center [225, 133] width 118 height 11
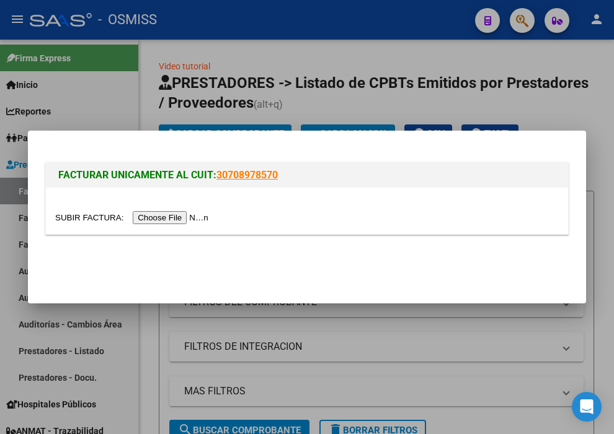
click at [152, 221] on input "file" at bounding box center [133, 217] width 157 height 13
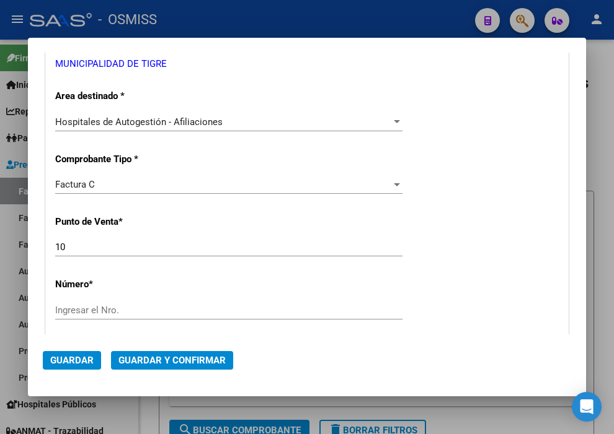
scroll to position [275, 0]
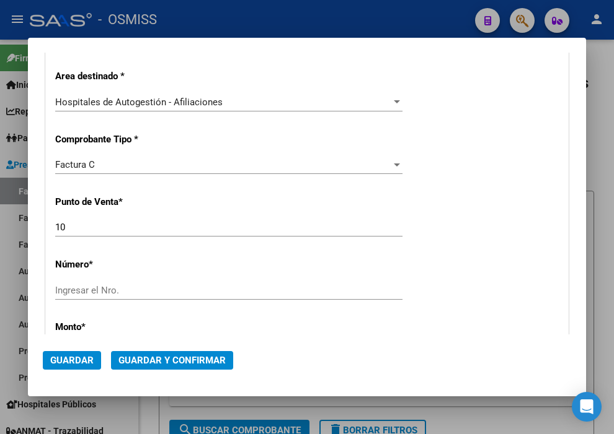
click at [107, 291] on input "Ingresar el Nro." at bounding box center [228, 290] width 347 height 11
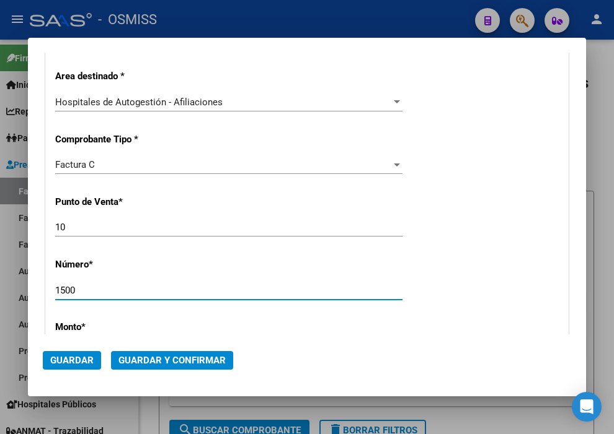
type input "1500"
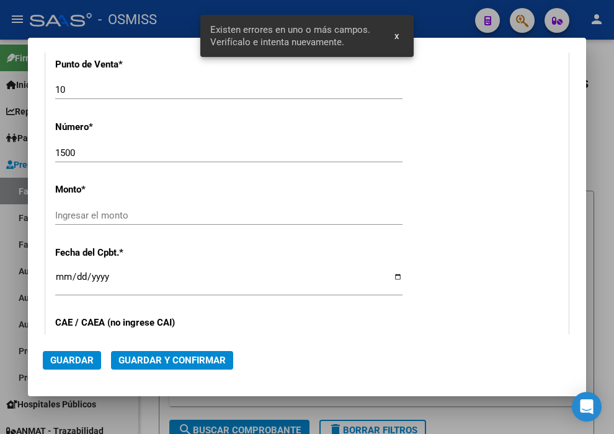
scroll to position [428, 0]
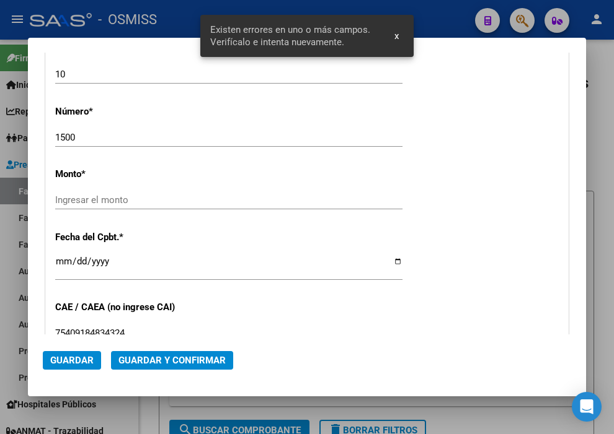
click at [139, 197] on input "Ingresar el monto" at bounding box center [228, 200] width 347 height 11
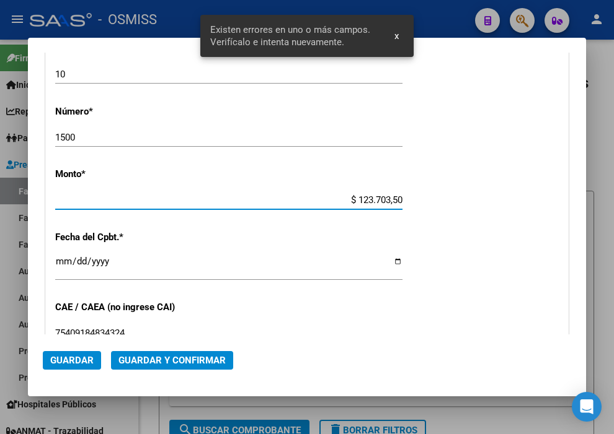
type input "$ 1.237.035,00"
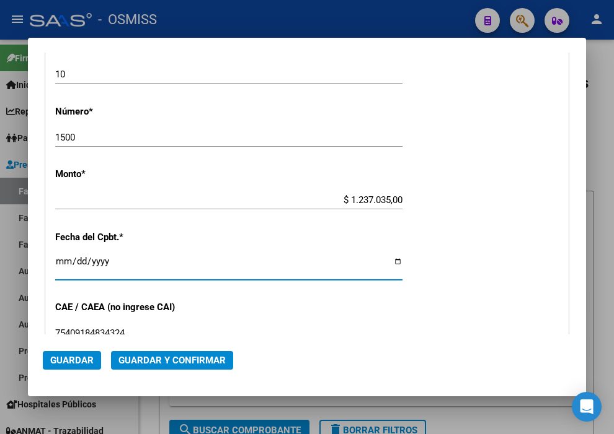
click at [58, 261] on input "Ingresar la fecha" at bounding box center [228, 267] width 347 height 20
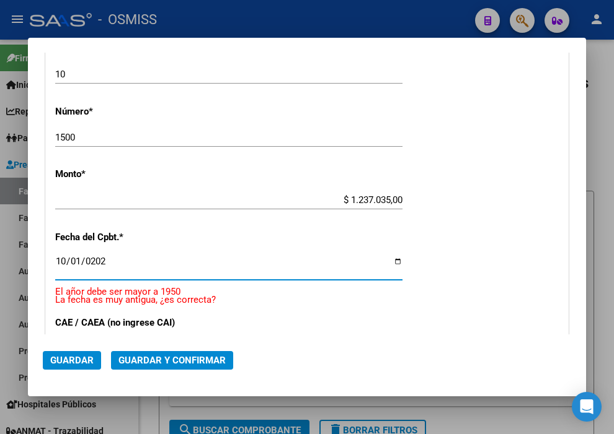
type input "[DATE]"
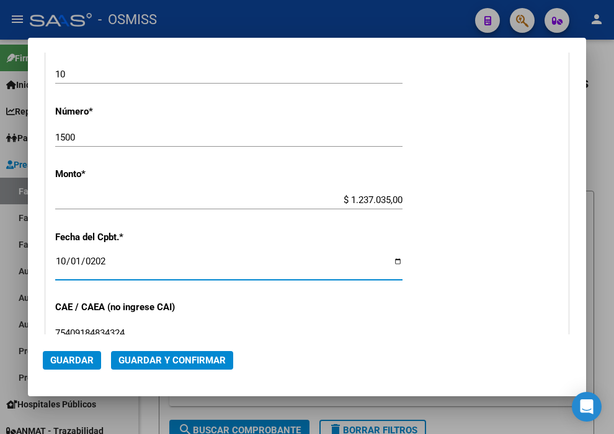
click at [187, 366] on button "Guardar y Confirmar" at bounding box center [172, 360] width 122 height 19
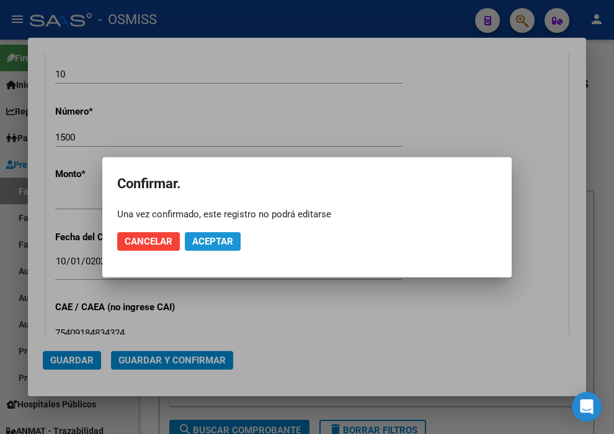
click at [215, 247] on button "Aceptar" at bounding box center [213, 241] width 56 height 19
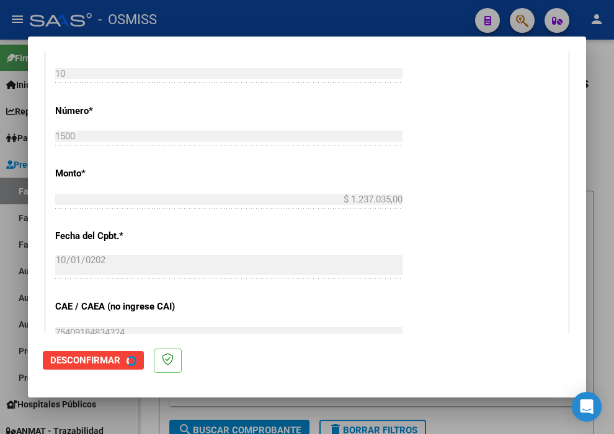
scroll to position [0, 0]
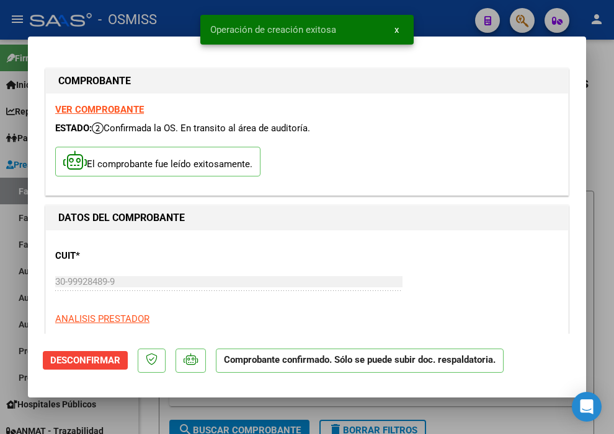
type input "[DATE]"
click at [441, 17] on div at bounding box center [307, 217] width 614 height 434
type input "$ 0,00"
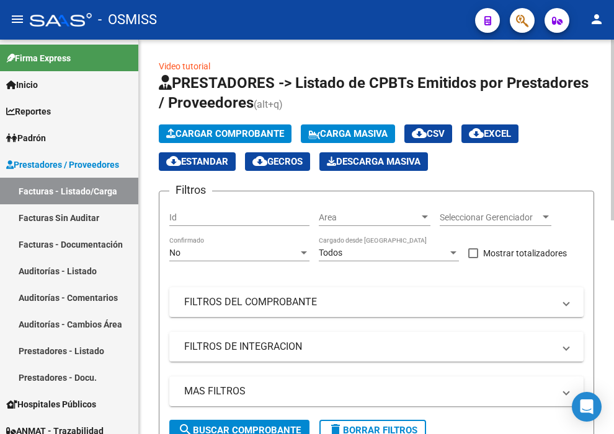
click at [229, 131] on span "Cargar Comprobante" at bounding box center [225, 133] width 118 height 11
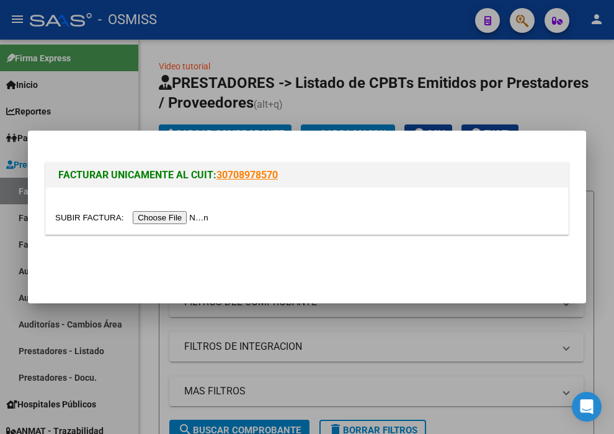
click at [197, 217] on input "file" at bounding box center [133, 217] width 157 height 13
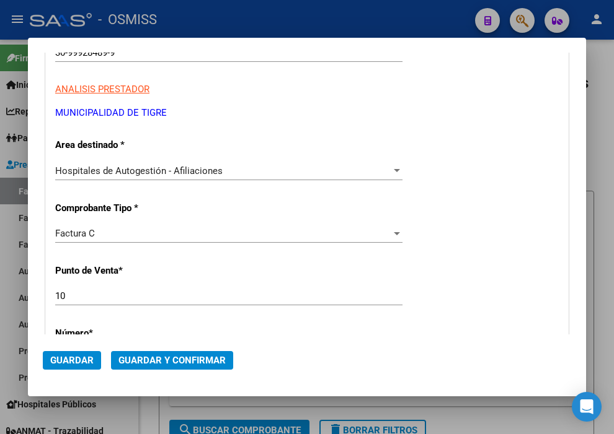
scroll to position [275, 0]
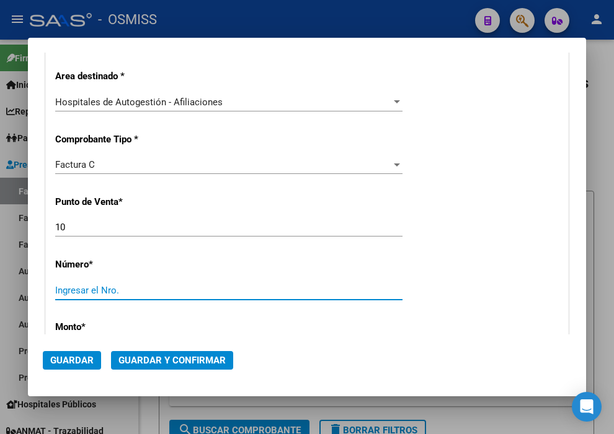
click at [95, 291] on input "Ingresar el Nro." at bounding box center [228, 290] width 347 height 11
type input "851"
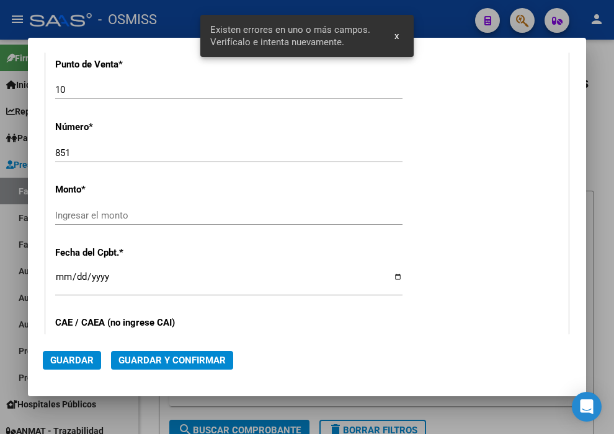
scroll to position [428, 0]
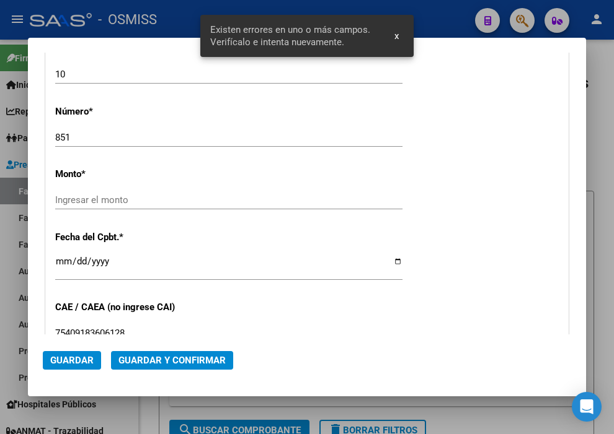
click at [114, 193] on div "Ingresar el monto" at bounding box center [228, 200] width 347 height 19
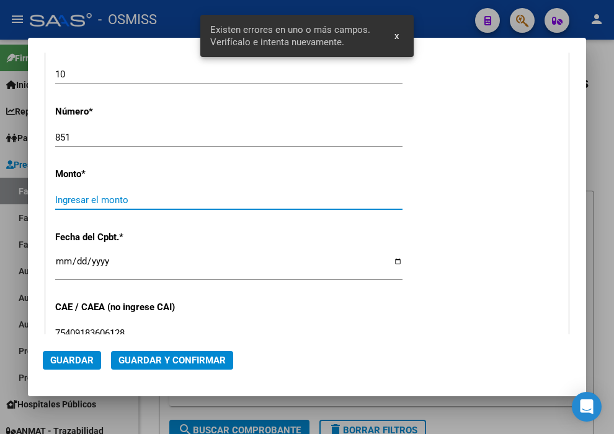
click at [116, 202] on input "Ingresar el monto" at bounding box center [228, 200] width 347 height 11
type input "$ 162.561,00"
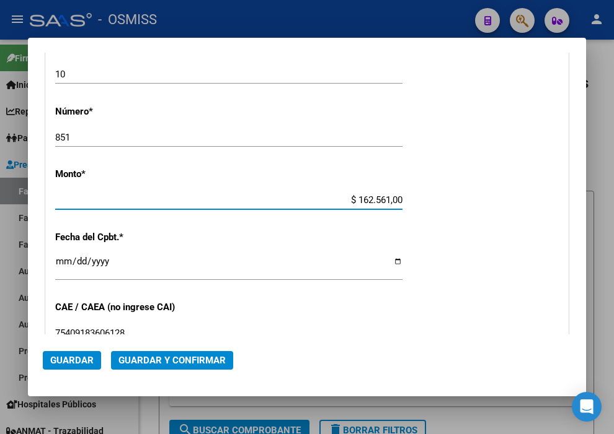
click at [61, 258] on input "Ingresar la fecha" at bounding box center [228, 267] width 347 height 20
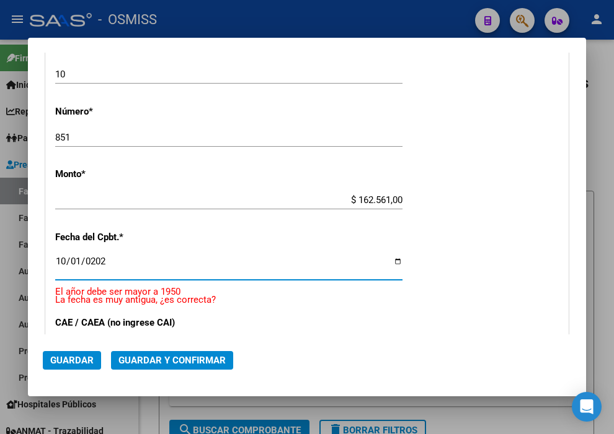
type input "[DATE]"
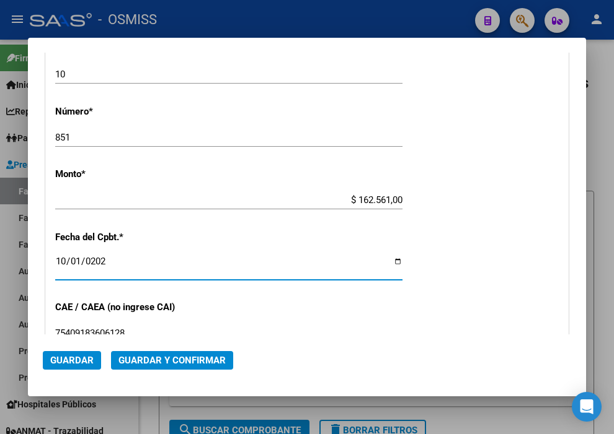
click at [147, 358] on span "Guardar y Confirmar" at bounding box center [171, 360] width 107 height 11
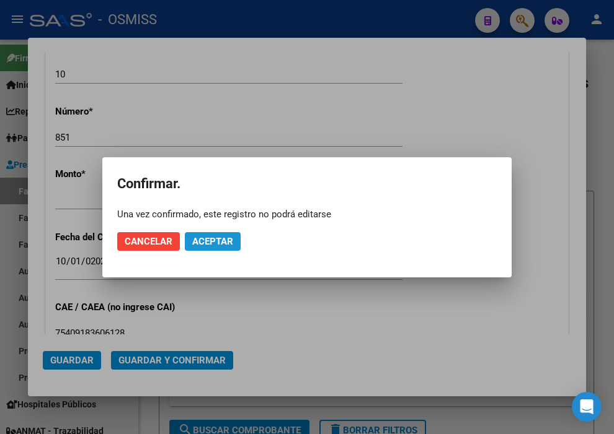
click at [208, 231] on mat-dialog-actions "Cancelar Aceptar" at bounding box center [306, 242] width 379 height 42
click at [211, 237] on span "Aceptar" at bounding box center [212, 241] width 41 height 11
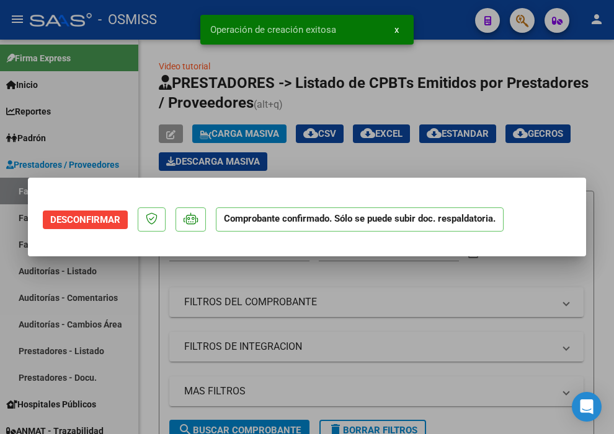
scroll to position [0, 0]
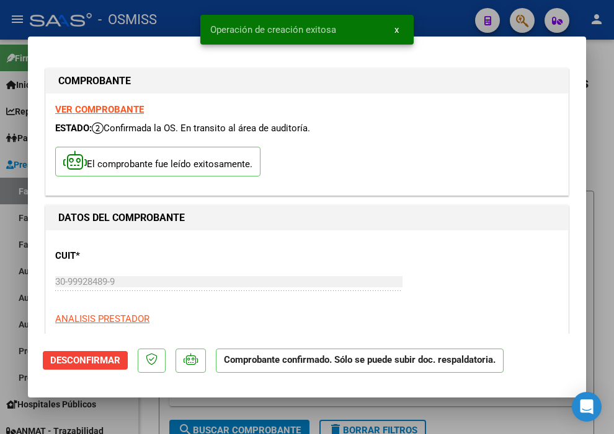
type input "[DATE]"
drag, startPoint x: 448, startPoint y: 19, endPoint x: 440, endPoint y: 23, distance: 8.3
click at [447, 19] on div at bounding box center [307, 217] width 614 height 434
type input "$ 0,00"
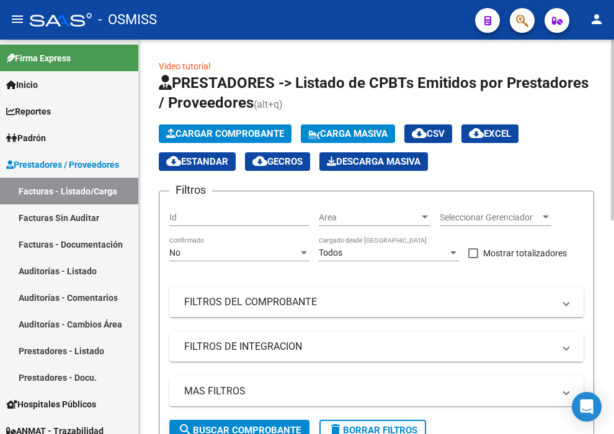
click at [234, 136] on span "Cargar Comprobante" at bounding box center [225, 133] width 118 height 11
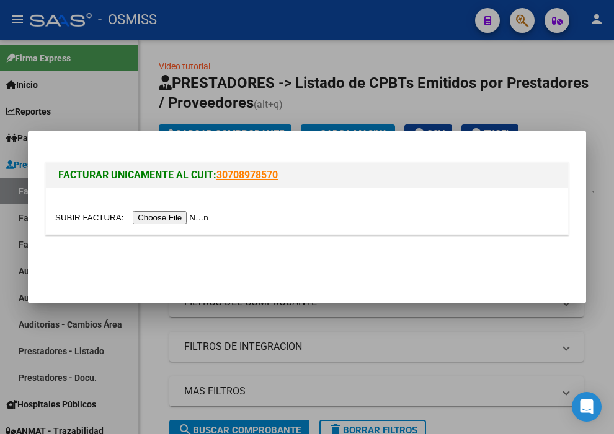
click at [185, 217] on input "file" at bounding box center [133, 217] width 157 height 13
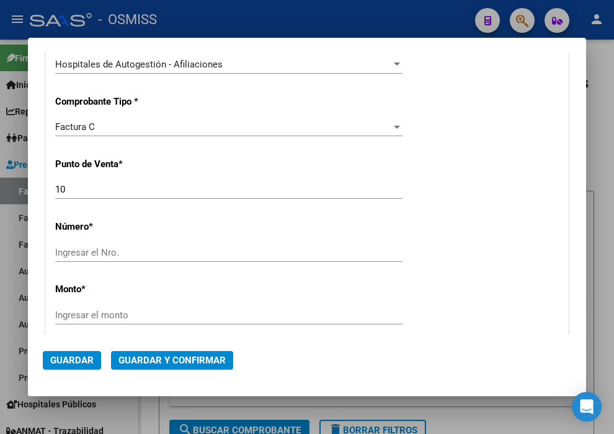
scroll to position [344, 0]
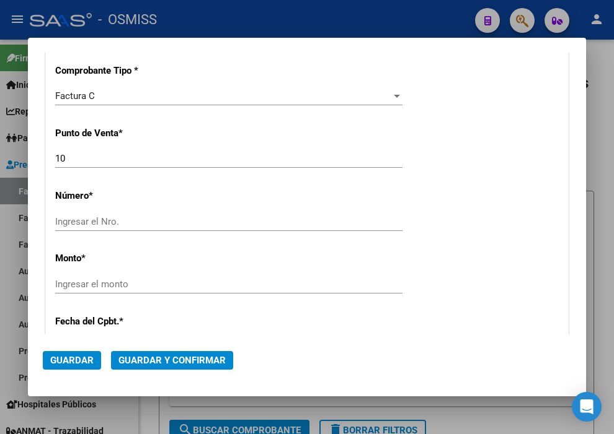
click at [115, 221] on input "Ingresar el Nro." at bounding box center [228, 221] width 347 height 11
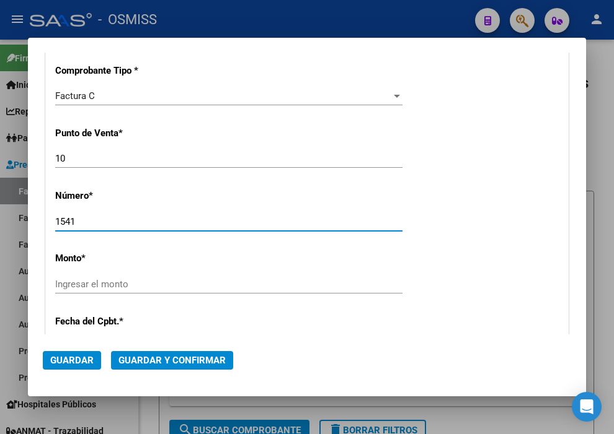
click at [123, 284] on input "Ingresar el monto" at bounding box center [228, 284] width 347 height 11
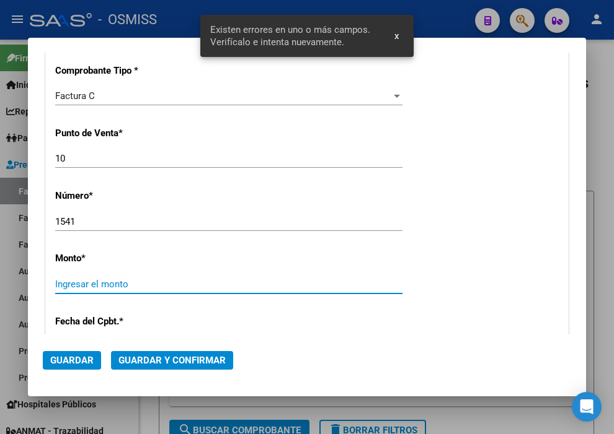
scroll to position [428, 0]
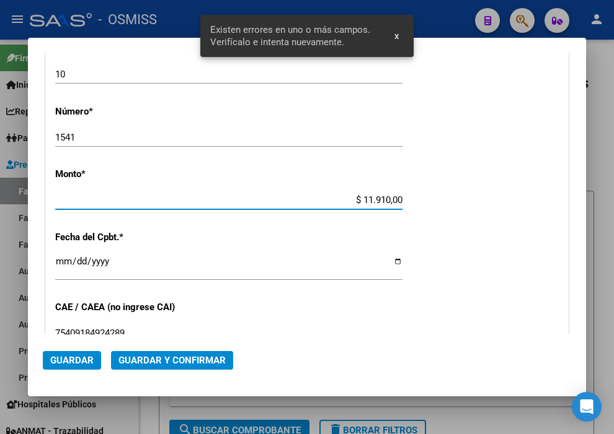
click at [57, 260] on input "Ingresar la fecha" at bounding box center [228, 267] width 347 height 20
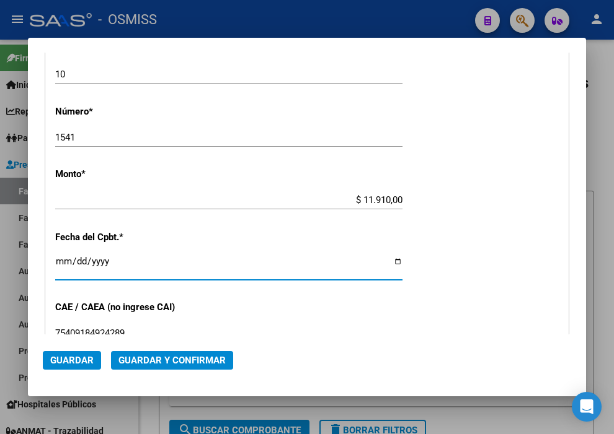
click at [157, 361] on span "Guardar y Confirmar" at bounding box center [171, 360] width 107 height 11
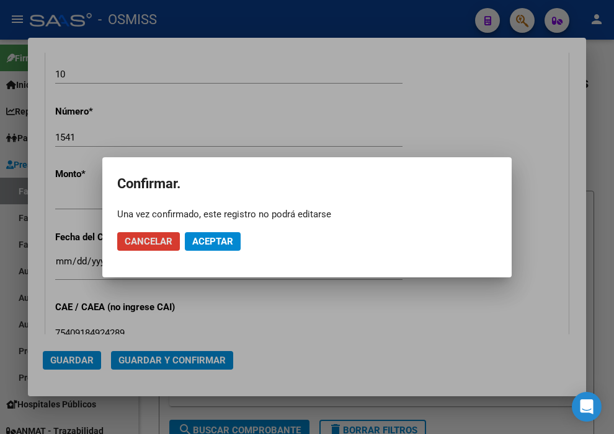
click at [203, 243] on span "Aceptar" at bounding box center [212, 241] width 41 height 11
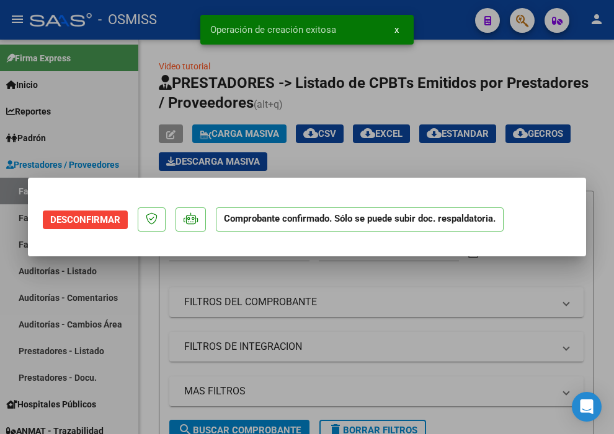
scroll to position [0, 0]
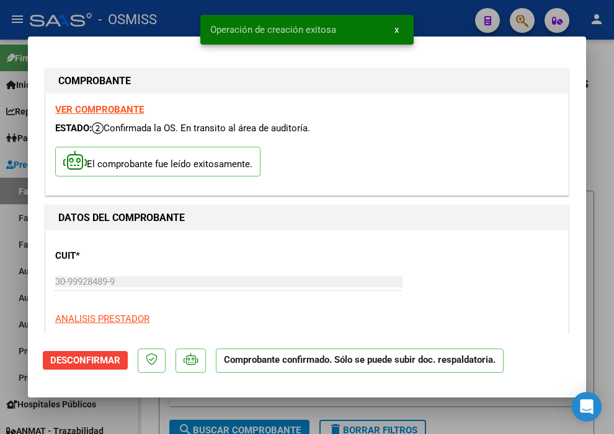
click at [447, 7] on div at bounding box center [307, 217] width 614 height 434
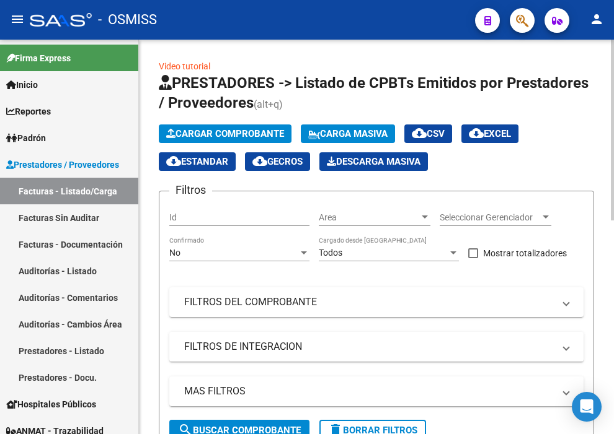
click at [220, 131] on span "Cargar Comprobante" at bounding box center [225, 133] width 118 height 11
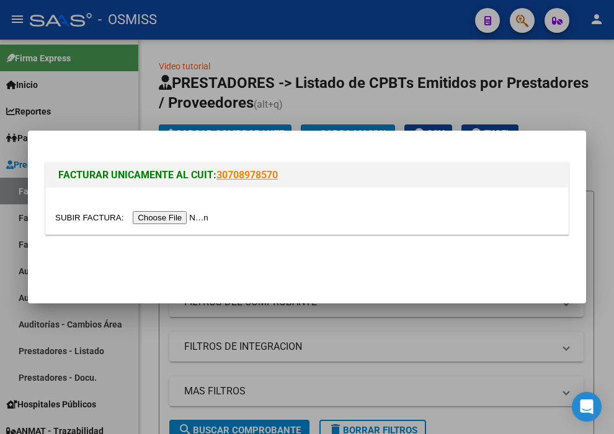
click at [201, 221] on input "file" at bounding box center [133, 217] width 157 height 13
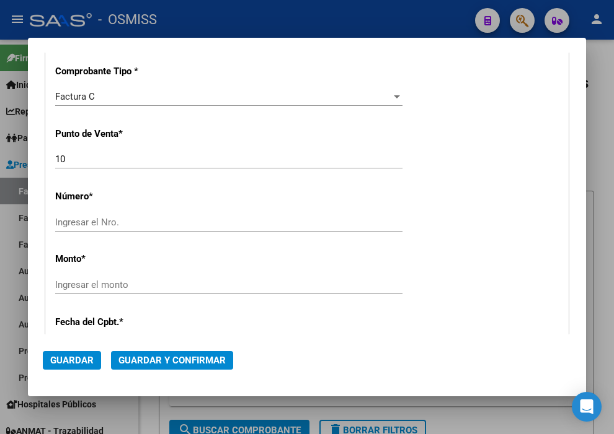
scroll to position [344, 0]
click at [120, 221] on input "Ingresar el Nro." at bounding box center [228, 221] width 347 height 11
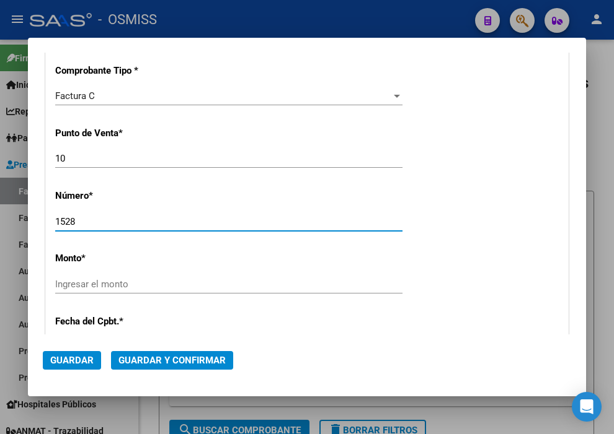
click at [115, 281] on input "Ingresar el monto" at bounding box center [228, 284] width 347 height 11
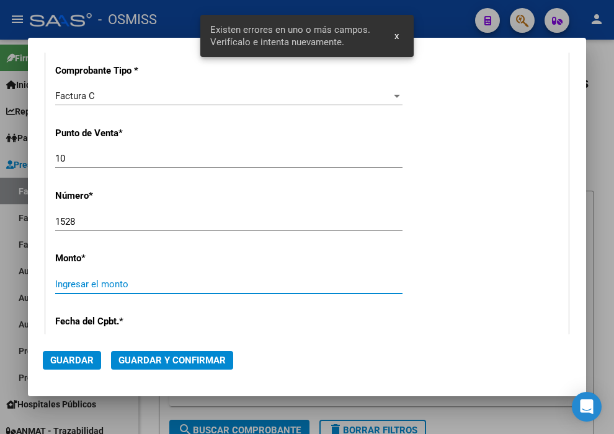
scroll to position [428, 0]
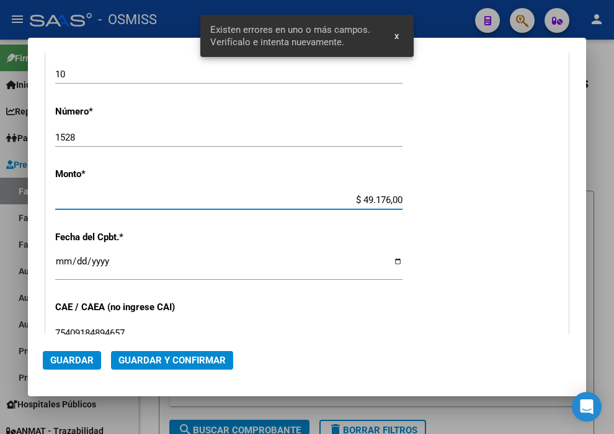
click at [61, 263] on input "Ingresar la fecha" at bounding box center [228, 267] width 347 height 20
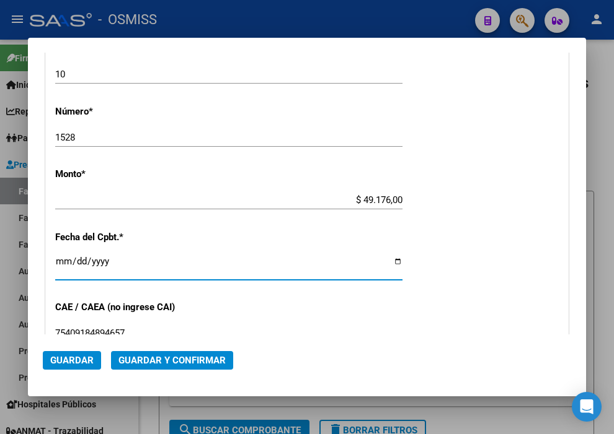
click at [154, 353] on button "Guardar y Confirmar" at bounding box center [172, 360] width 122 height 19
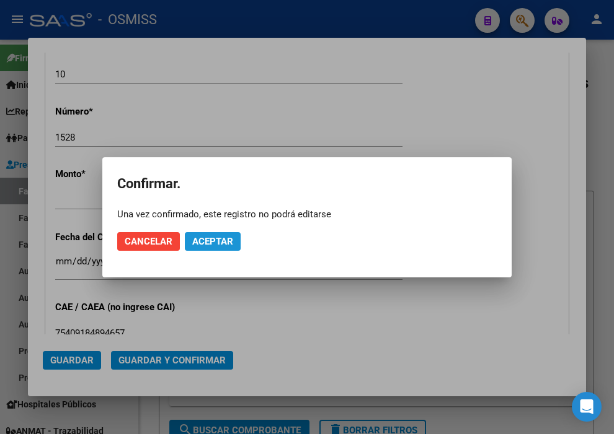
click at [193, 238] on span "Aceptar" at bounding box center [212, 241] width 41 height 11
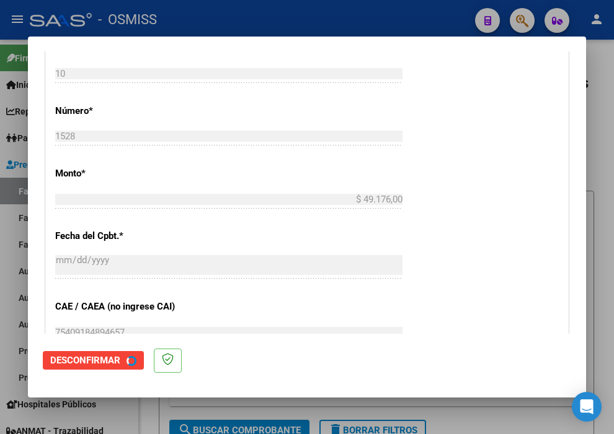
scroll to position [0, 0]
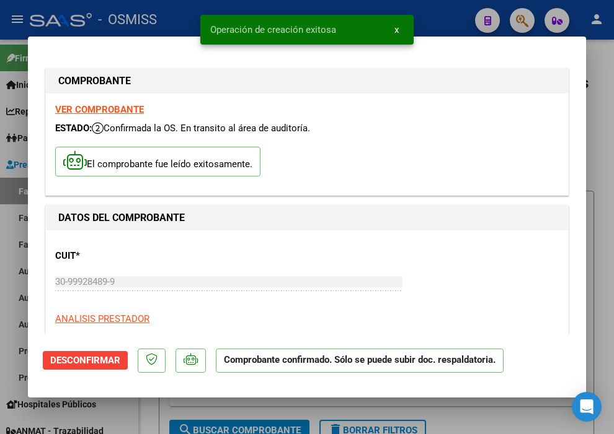
click at [443, 9] on div at bounding box center [307, 217] width 614 height 434
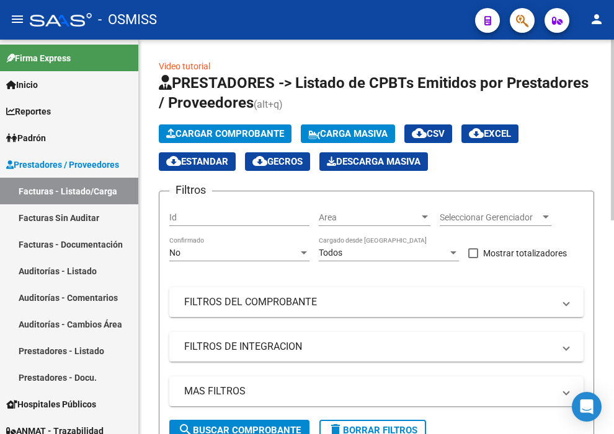
click at [218, 126] on button "Cargar Comprobante" at bounding box center [225, 134] width 133 height 19
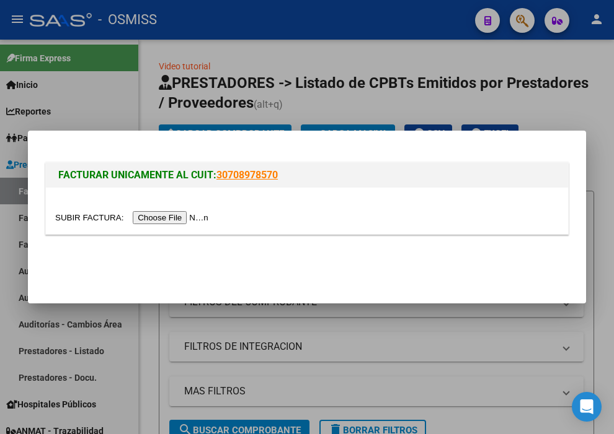
click at [195, 219] on input "file" at bounding box center [133, 217] width 157 height 13
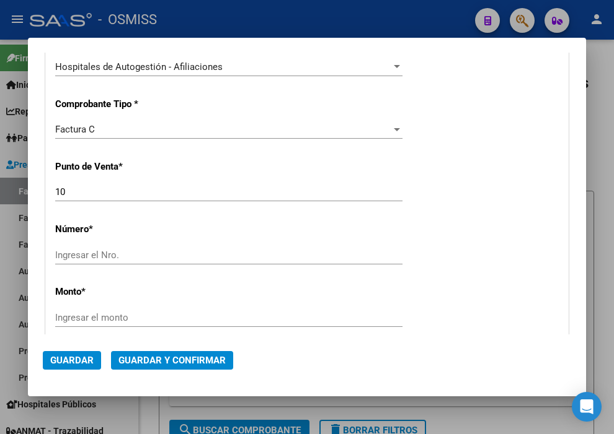
scroll to position [344, 0]
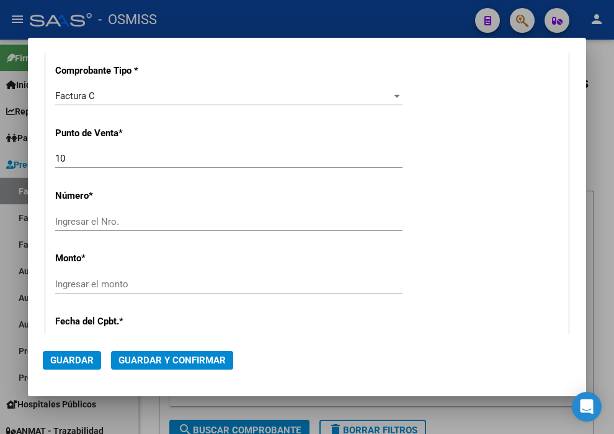
click at [87, 221] on input "Ingresar el Nro." at bounding box center [228, 221] width 347 height 11
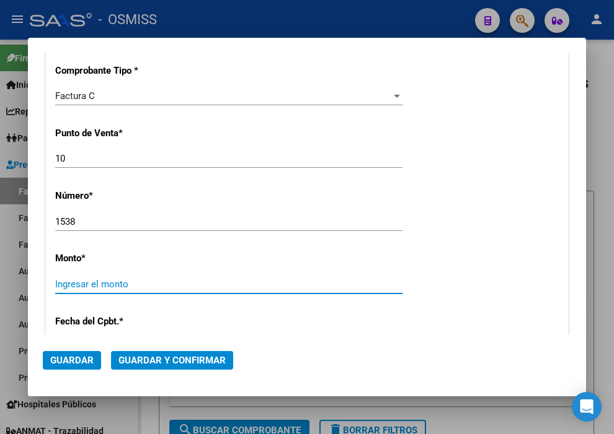
click at [107, 283] on input "Ingresar el monto" at bounding box center [228, 284] width 347 height 11
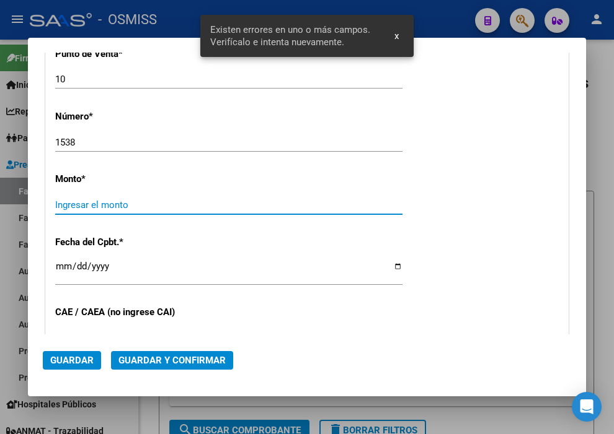
scroll to position [428, 0]
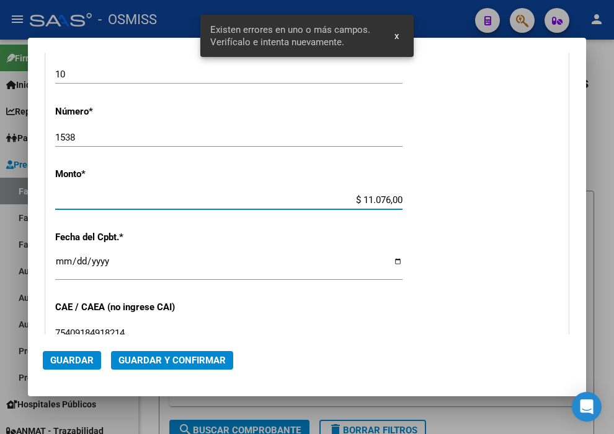
click at [60, 257] on input "Ingresar la fecha" at bounding box center [228, 267] width 347 height 20
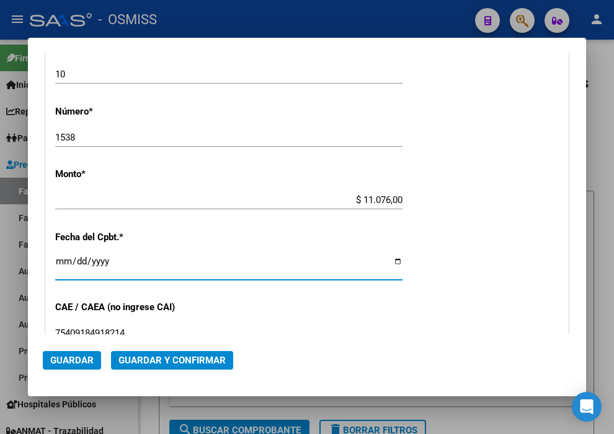
click at [143, 366] on span "Guardar y Confirmar" at bounding box center [171, 360] width 107 height 11
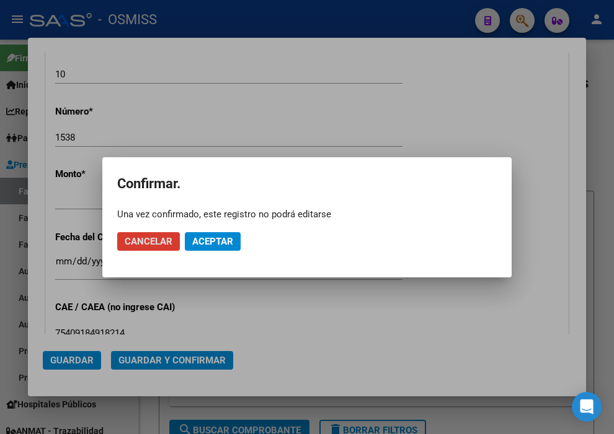
click at [200, 242] on span "Aceptar" at bounding box center [212, 241] width 41 height 11
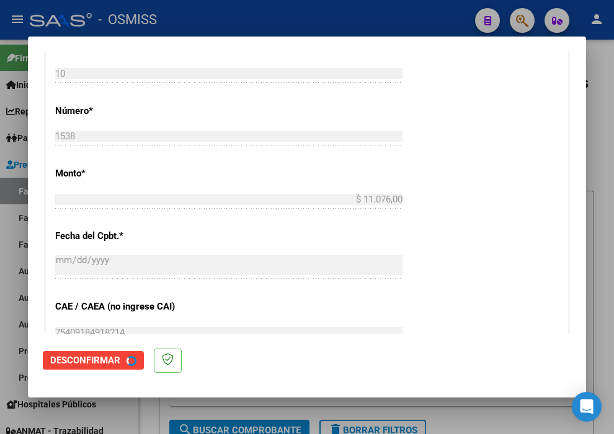
scroll to position [0, 0]
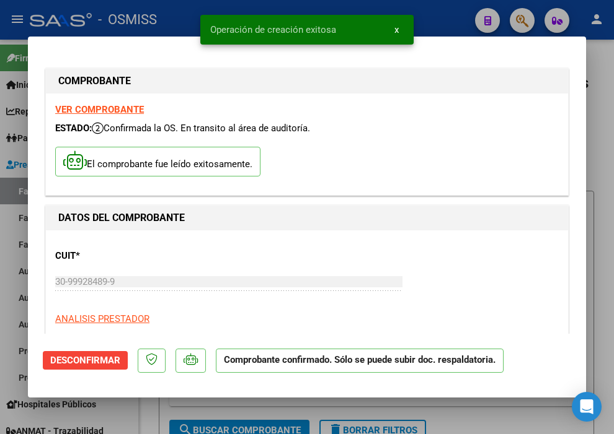
click at [440, 17] on div at bounding box center [307, 217] width 614 height 434
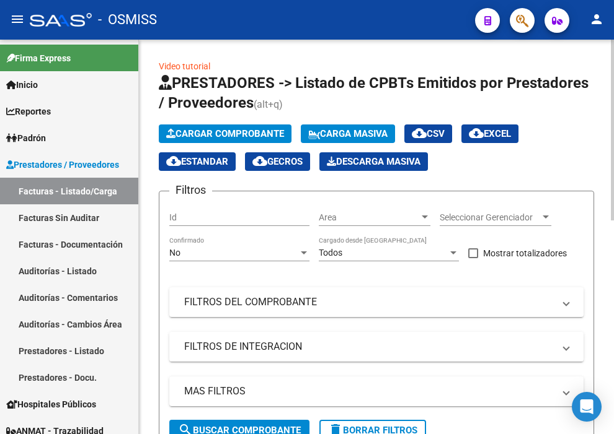
click at [211, 140] on button "Cargar Comprobante" at bounding box center [225, 134] width 133 height 19
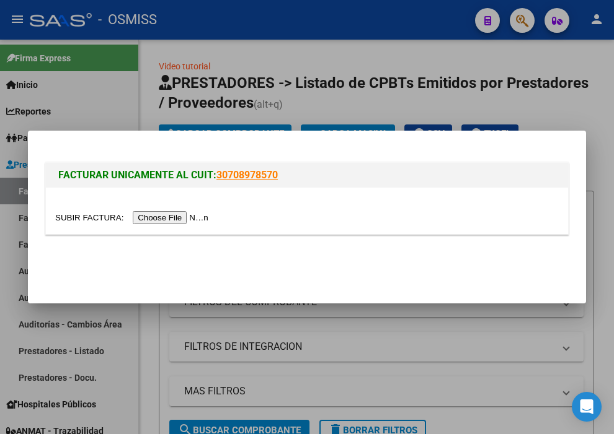
click at [201, 214] on input "file" at bounding box center [133, 217] width 157 height 13
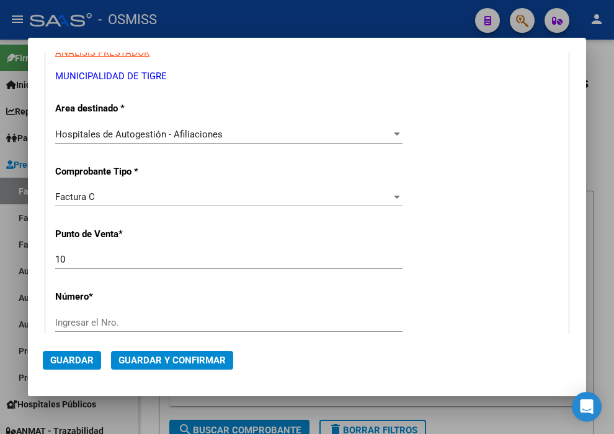
scroll to position [275, 0]
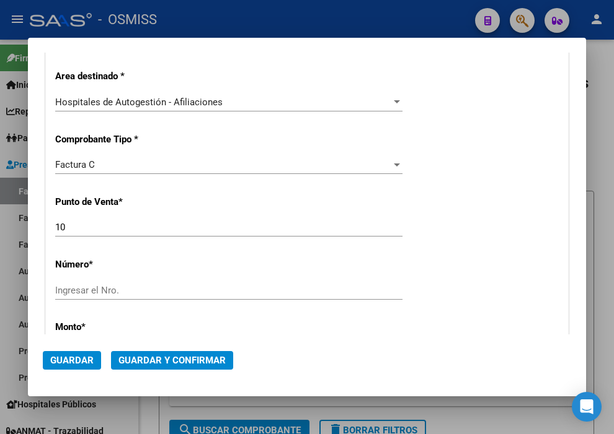
click at [104, 287] on input "Ingresar el Nro." at bounding box center [228, 290] width 347 height 11
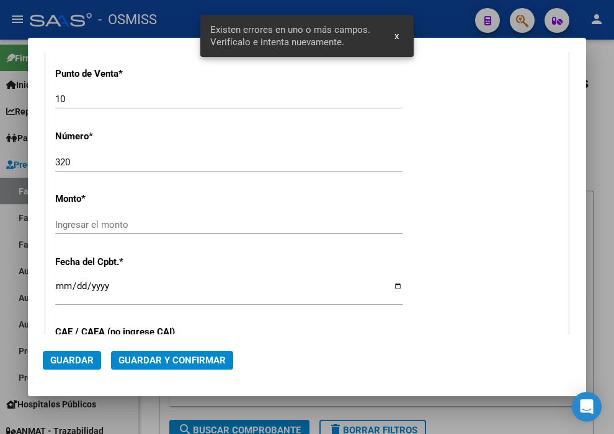
scroll to position [428, 0]
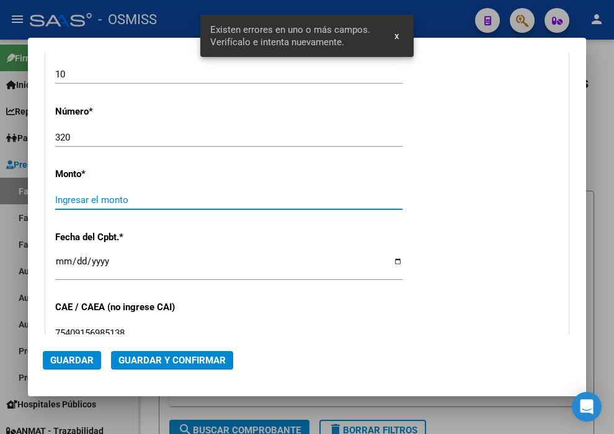
click at [74, 198] on input "Ingresar el monto" at bounding box center [228, 200] width 347 height 11
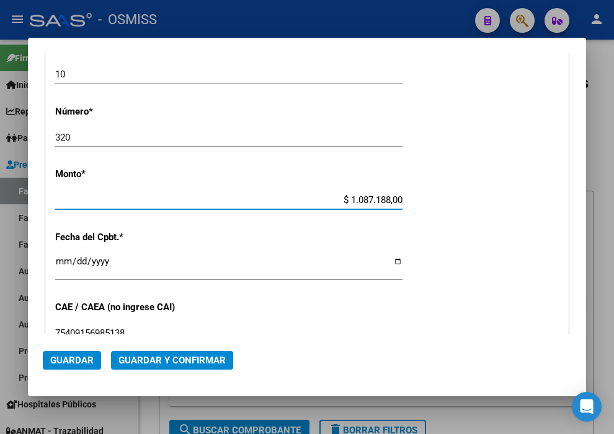
click at [67, 257] on input "Ingresar la fecha" at bounding box center [228, 267] width 347 height 20
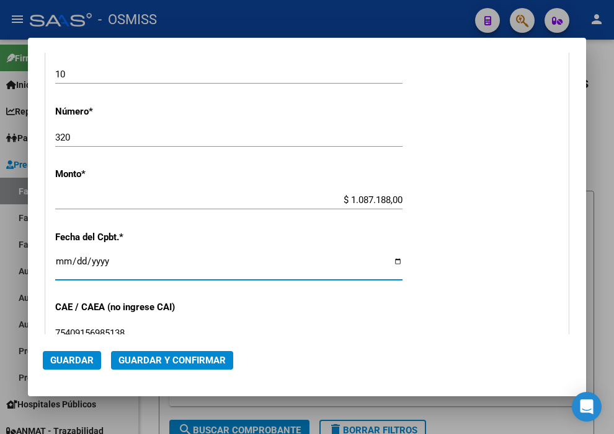
click at [177, 371] on mat-dialog-actions "Guardar Guardar y Confirmar" at bounding box center [307, 358] width 528 height 47
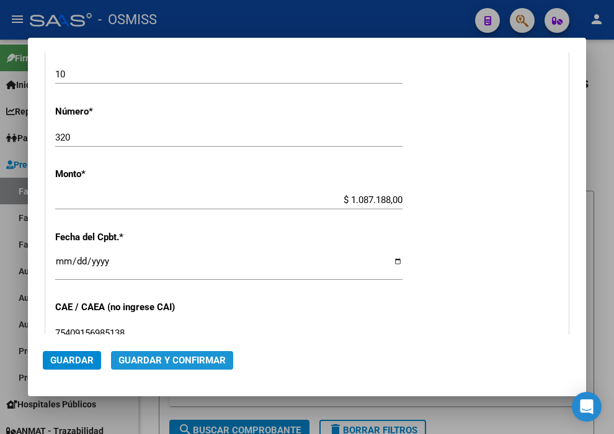
click at [175, 366] on button "Guardar y Confirmar" at bounding box center [172, 360] width 122 height 19
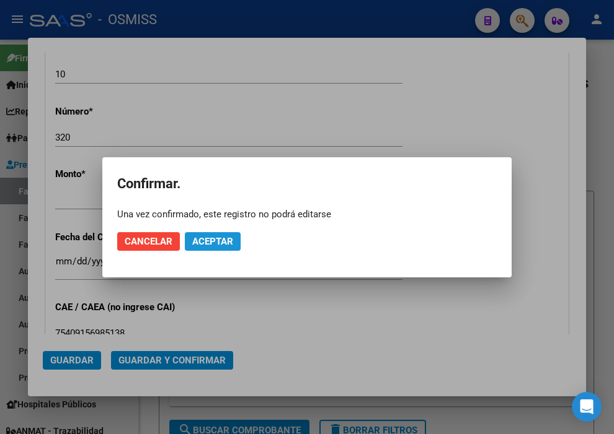
click at [208, 249] on button "Aceptar" at bounding box center [213, 241] width 56 height 19
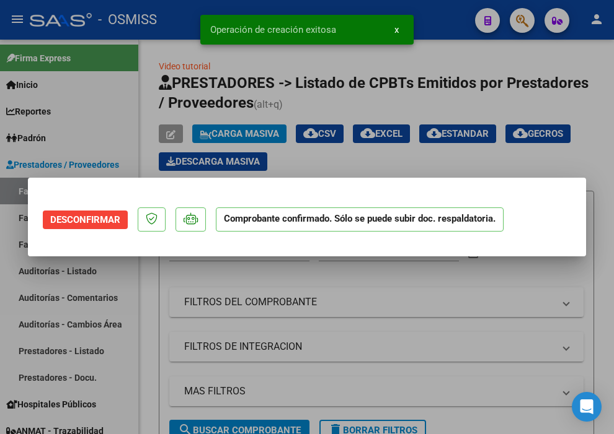
scroll to position [0, 0]
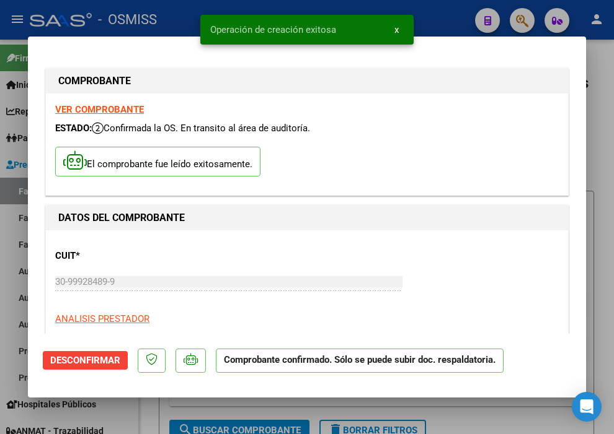
click at [448, 20] on div at bounding box center [307, 217] width 614 height 434
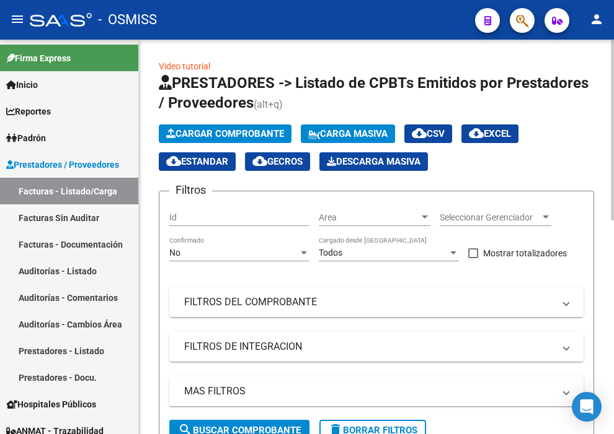
click at [202, 135] on span "Cargar Comprobante" at bounding box center [225, 133] width 118 height 11
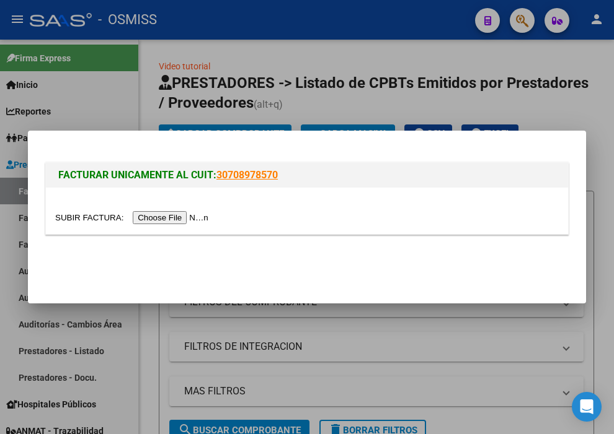
click at [195, 221] on input "file" at bounding box center [133, 217] width 157 height 13
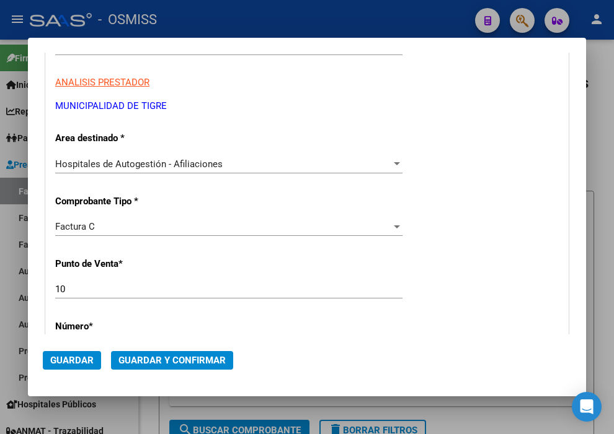
scroll to position [275, 0]
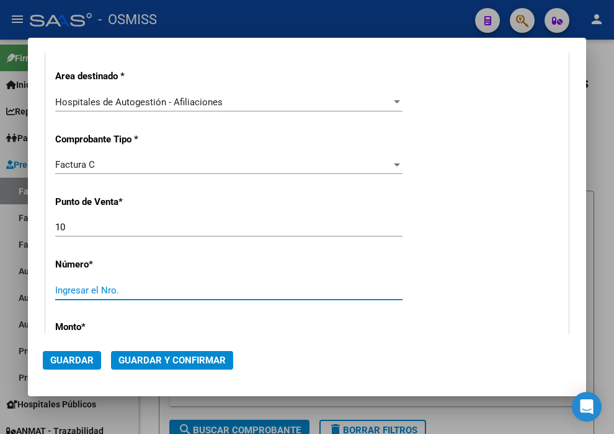
click at [101, 287] on input "Ingresar el Nro." at bounding box center [228, 290] width 347 height 11
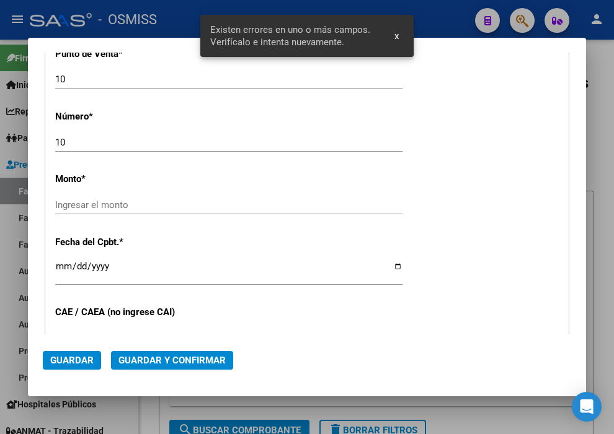
scroll to position [428, 0]
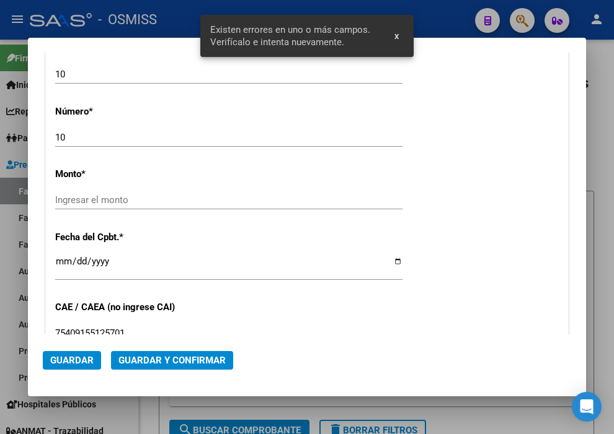
click at [94, 198] on input "Ingresar el monto" at bounding box center [228, 200] width 347 height 11
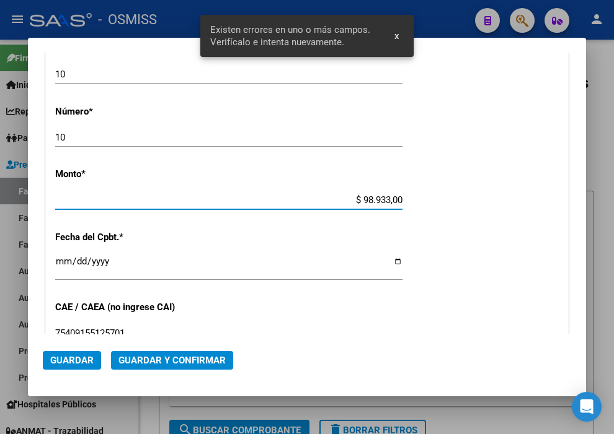
click at [64, 260] on input "Ingresar la fecha" at bounding box center [228, 267] width 347 height 20
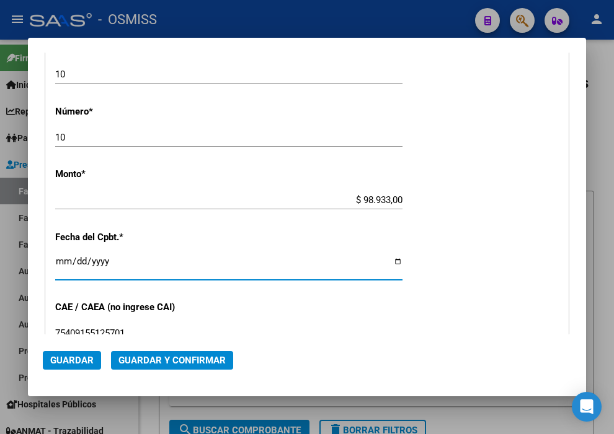
click at [164, 361] on span "Guardar y Confirmar" at bounding box center [171, 360] width 107 height 11
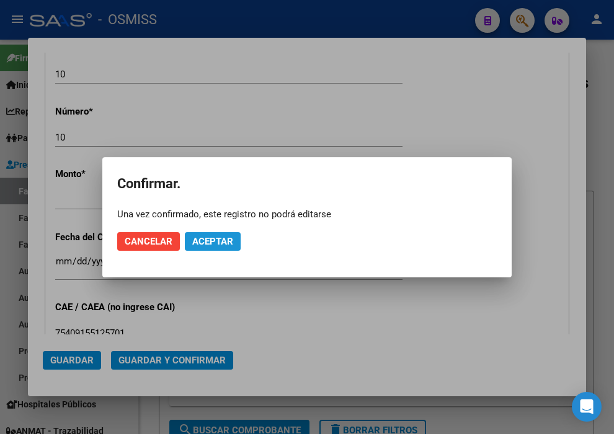
click at [205, 240] on span "Aceptar" at bounding box center [212, 241] width 41 height 11
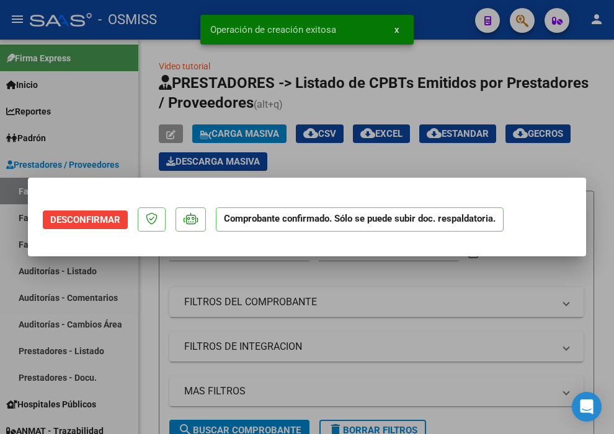
scroll to position [0, 0]
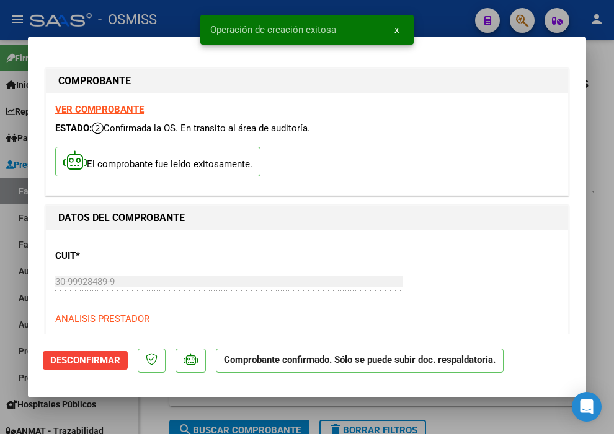
click at [443, 15] on div at bounding box center [307, 217] width 614 height 434
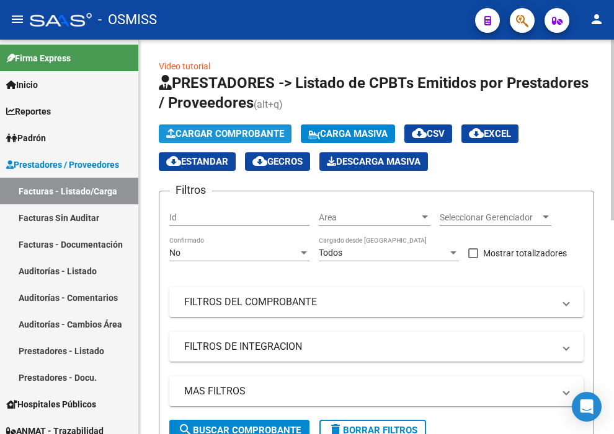
click at [243, 131] on span "Cargar Comprobante" at bounding box center [225, 133] width 118 height 11
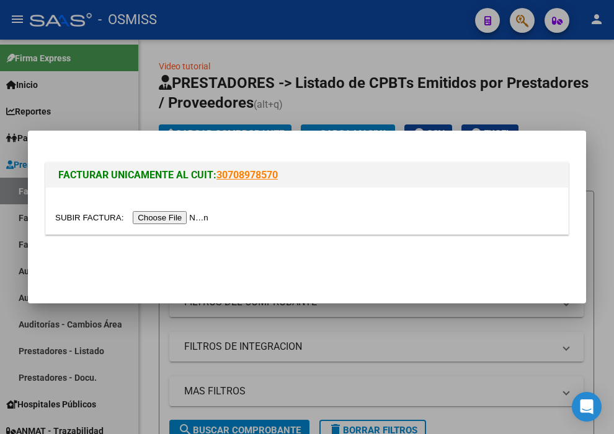
click at [200, 215] on input "file" at bounding box center [133, 217] width 157 height 13
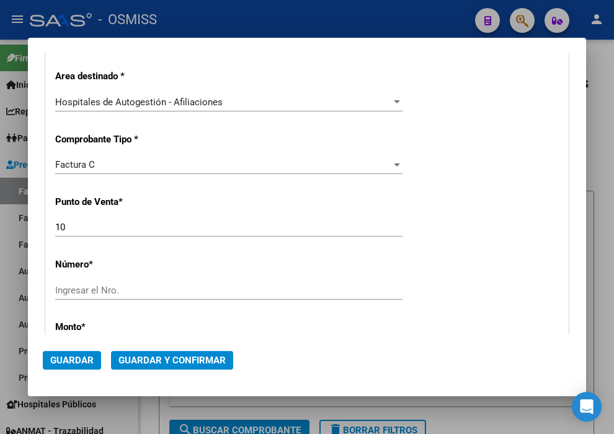
scroll to position [344, 0]
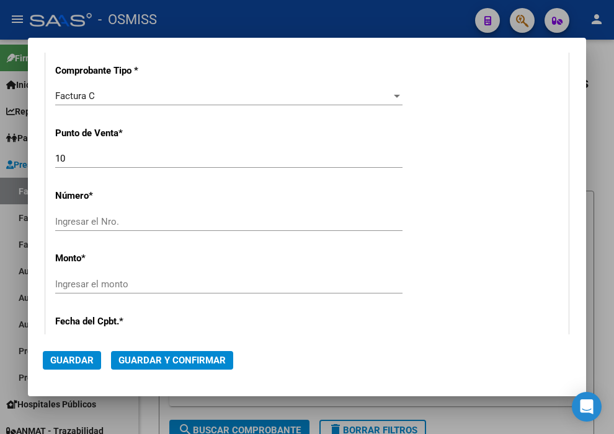
click at [104, 224] on input "Ingresar el Nro." at bounding box center [228, 221] width 347 height 11
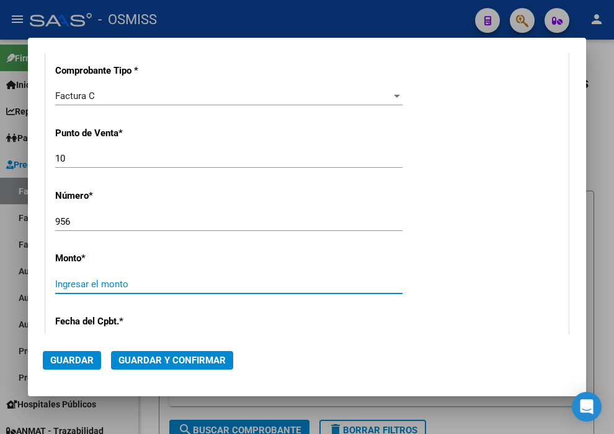
click at [115, 285] on input "Ingresar el monto" at bounding box center [228, 284] width 347 height 11
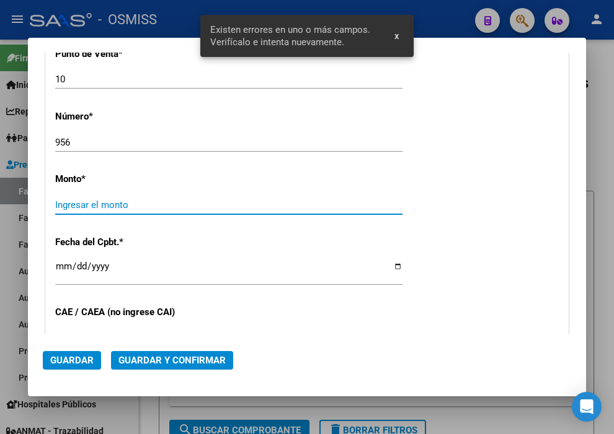
scroll to position [428, 0]
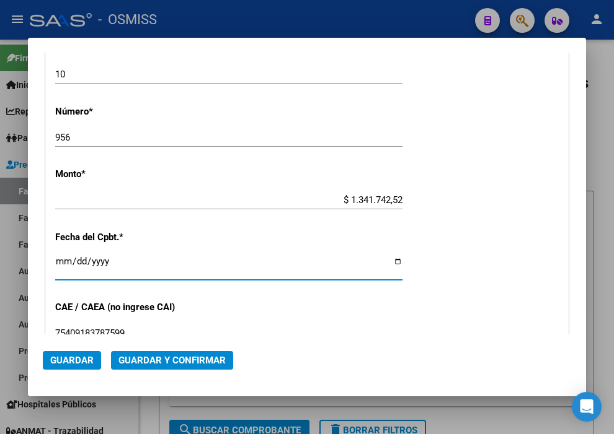
click at [58, 260] on input "Ingresar la fecha" at bounding box center [228, 267] width 347 height 20
click at [192, 366] on span "Guardar y Confirmar" at bounding box center [171, 360] width 107 height 11
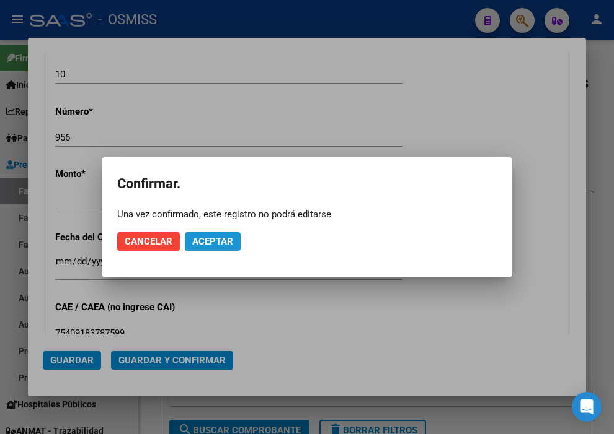
click at [221, 244] on span "Aceptar" at bounding box center [212, 241] width 41 height 11
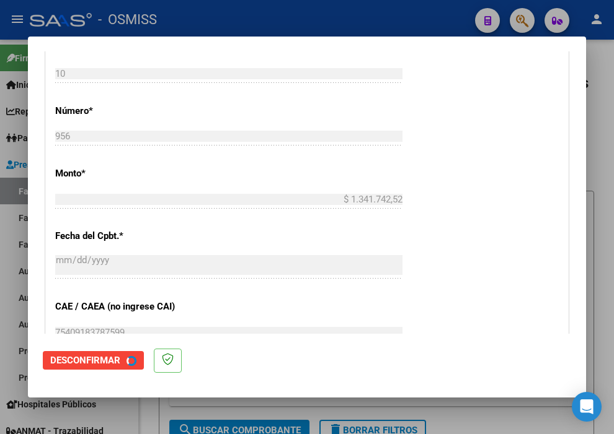
scroll to position [0, 0]
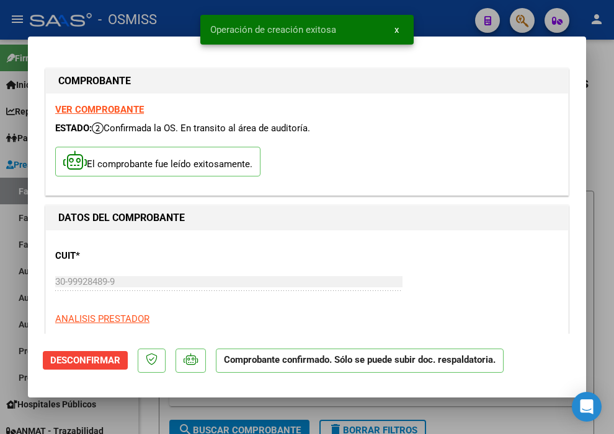
click at [428, 21] on div "Operación de creación exitosa x" at bounding box center [306, 30] width 243 height 60
click at [432, 17] on div at bounding box center [307, 217] width 614 height 434
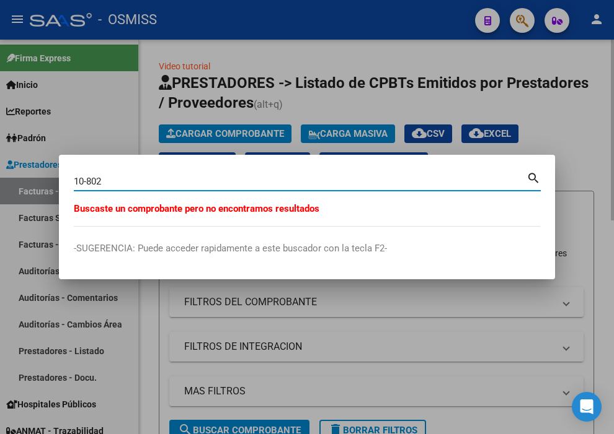
click at [187, 344] on div at bounding box center [307, 217] width 614 height 434
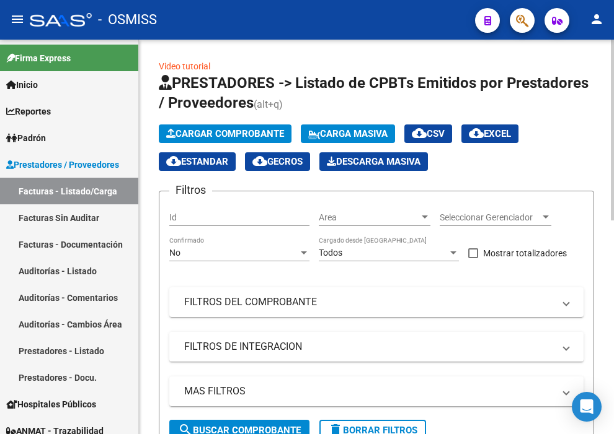
click at [226, 132] on span "Cargar Comprobante" at bounding box center [225, 133] width 118 height 11
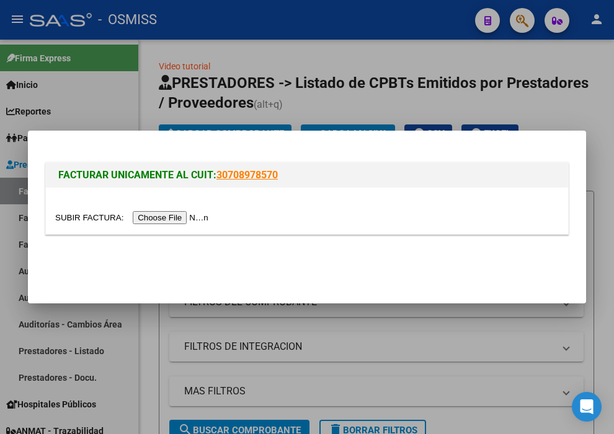
click at [193, 216] on input "file" at bounding box center [133, 217] width 157 height 13
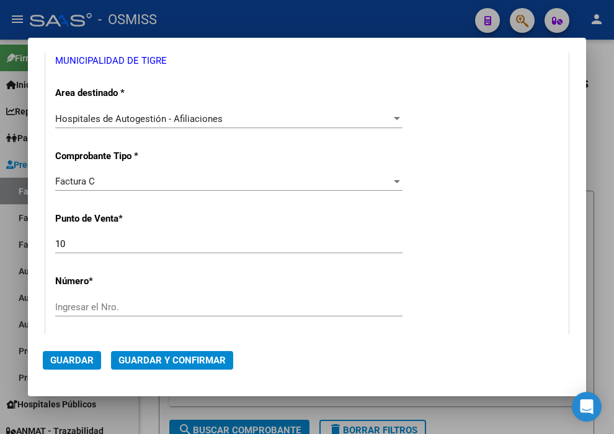
scroll to position [275, 0]
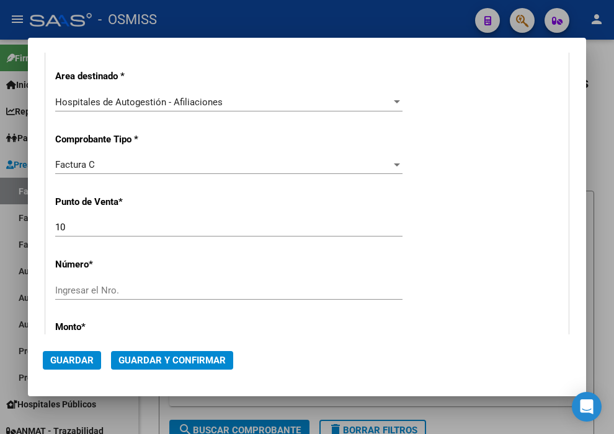
click at [126, 289] on input "Ingresar el Nro." at bounding box center [228, 290] width 347 height 11
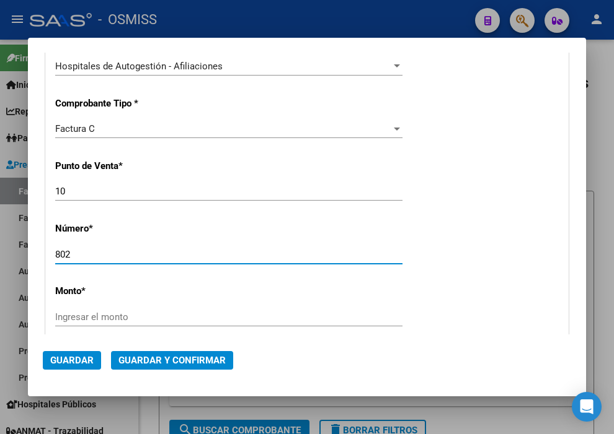
scroll to position [344, 0]
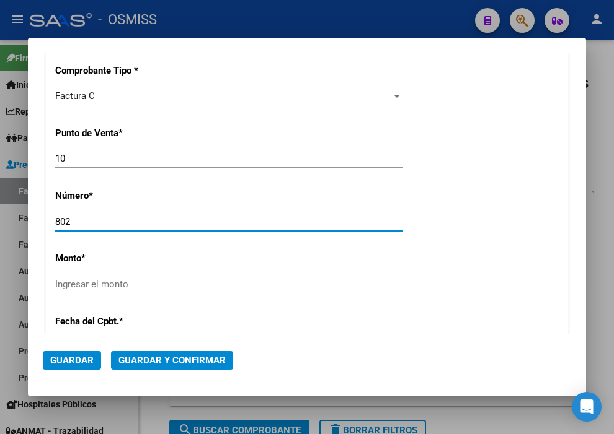
click at [151, 286] on input "Ingresar el monto" at bounding box center [228, 284] width 347 height 11
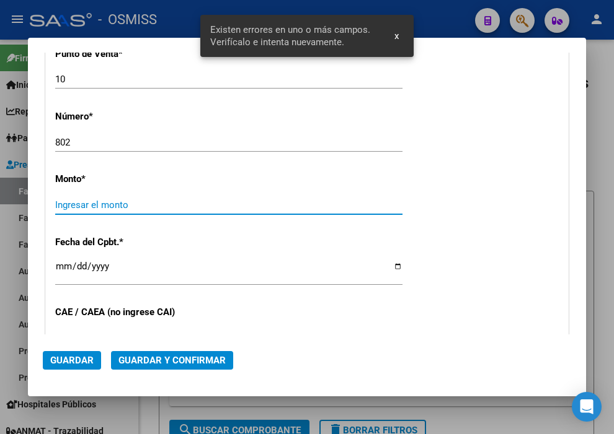
scroll to position [428, 0]
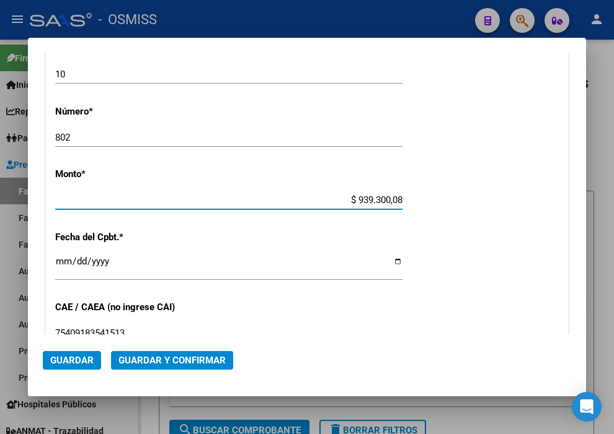
click at [379, 199] on input "$ 939.300,08" at bounding box center [228, 200] width 347 height 11
click at [62, 262] on input "Ingresar la fecha" at bounding box center [228, 267] width 347 height 20
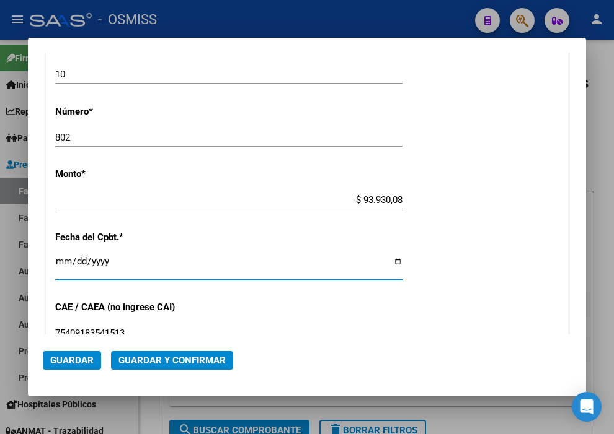
click at [205, 362] on span "Guardar y Confirmar" at bounding box center [171, 360] width 107 height 11
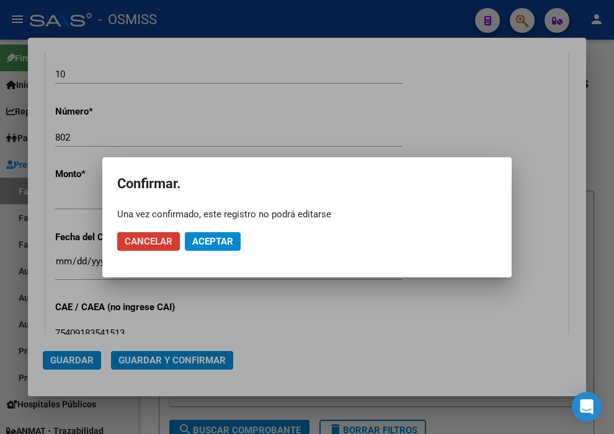
click at [224, 240] on span "Aceptar" at bounding box center [212, 241] width 41 height 11
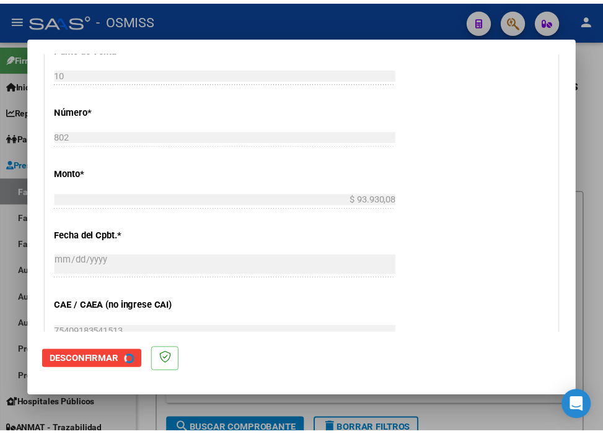
scroll to position [0, 0]
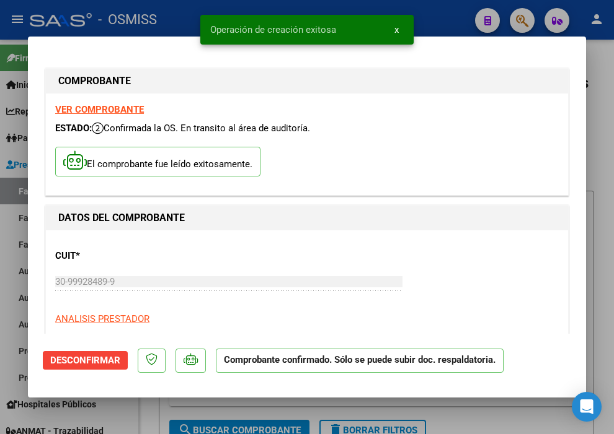
click at [453, 13] on div at bounding box center [307, 217] width 614 height 434
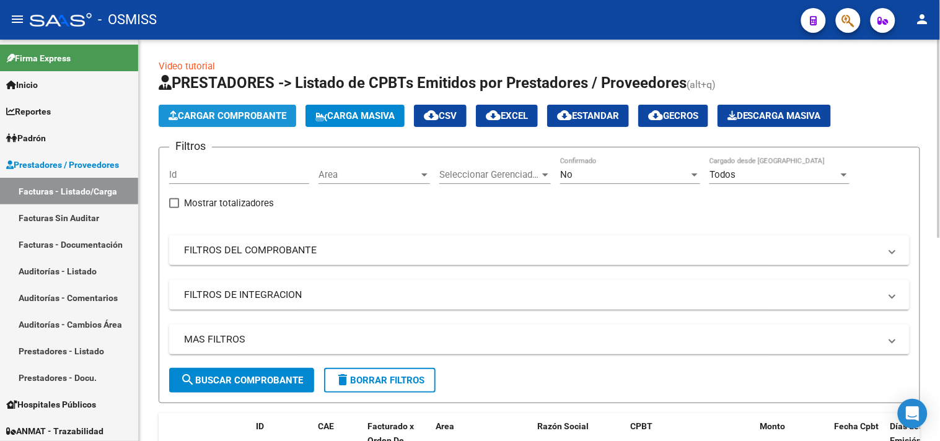
click at [252, 119] on span "Cargar Comprobante" at bounding box center [228, 115] width 118 height 11
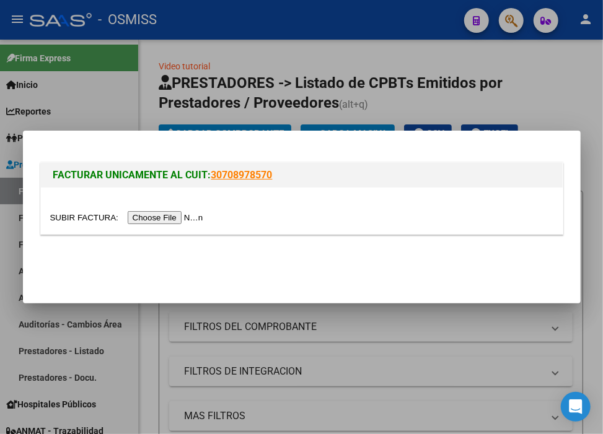
click at [155, 221] on input "file" at bounding box center [128, 217] width 157 height 13
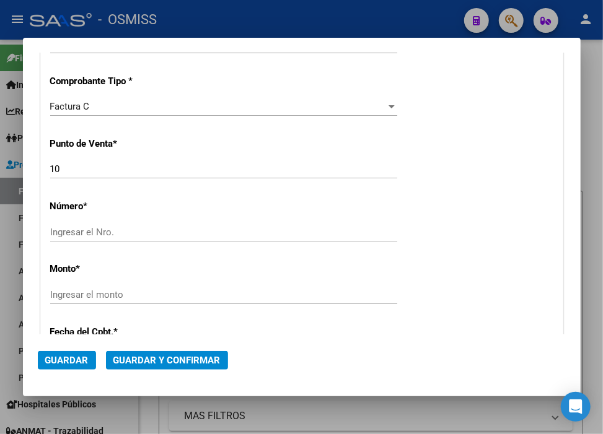
scroll to position [344, 0]
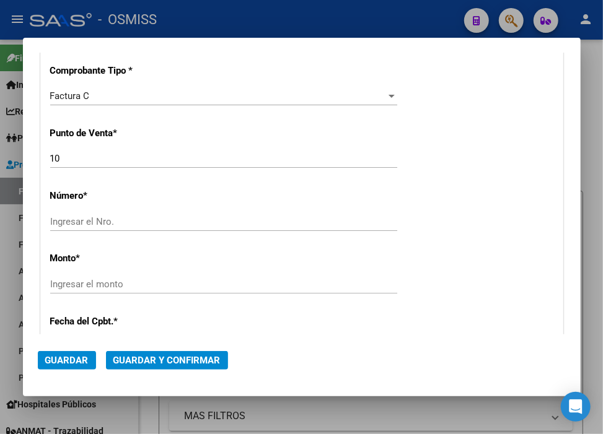
click at [147, 224] on input "Ingresar el Nro." at bounding box center [223, 221] width 347 height 11
click at [133, 276] on div "Ingresar el monto" at bounding box center [223, 284] width 347 height 19
click at [129, 289] on div "Ingresar el monto" at bounding box center [223, 284] width 347 height 19
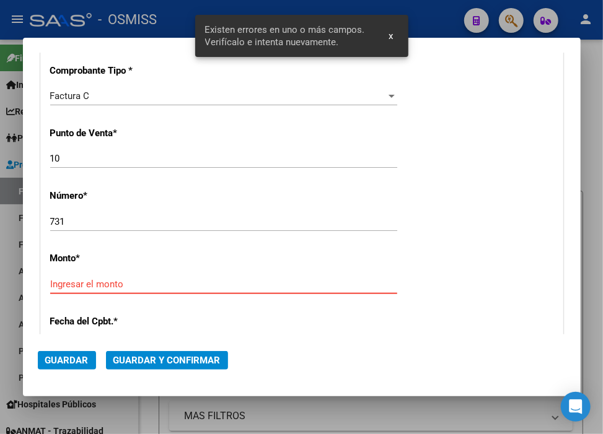
scroll to position [428, 0]
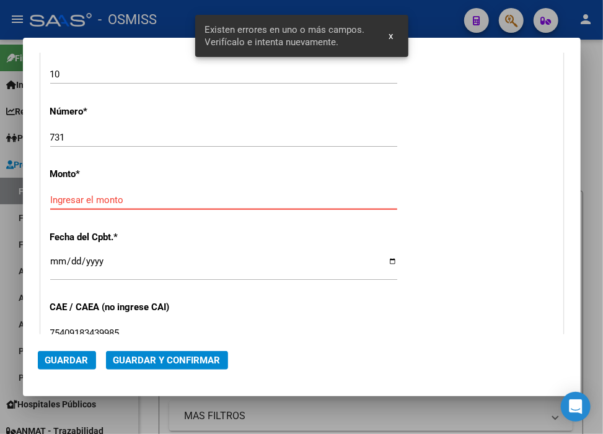
click at [113, 198] on input "Ingresar el monto" at bounding box center [223, 200] width 347 height 11
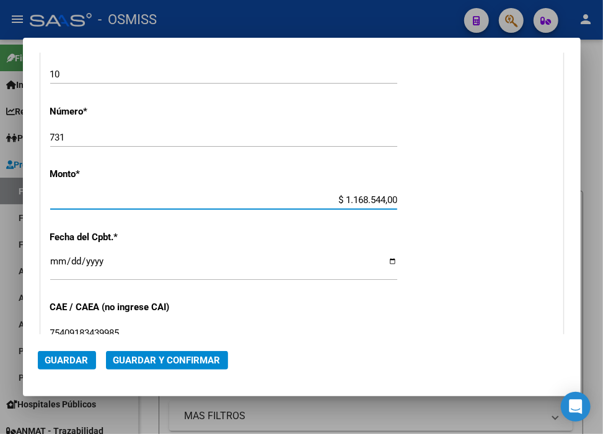
click at [55, 261] on input "Ingresar la fecha" at bounding box center [223, 267] width 347 height 20
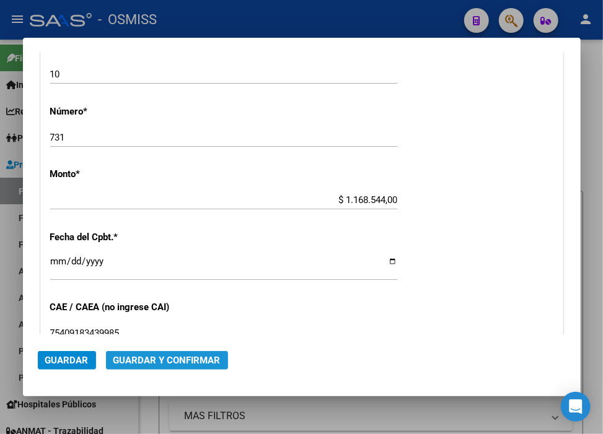
click at [160, 355] on span "Guardar y Confirmar" at bounding box center [166, 360] width 107 height 11
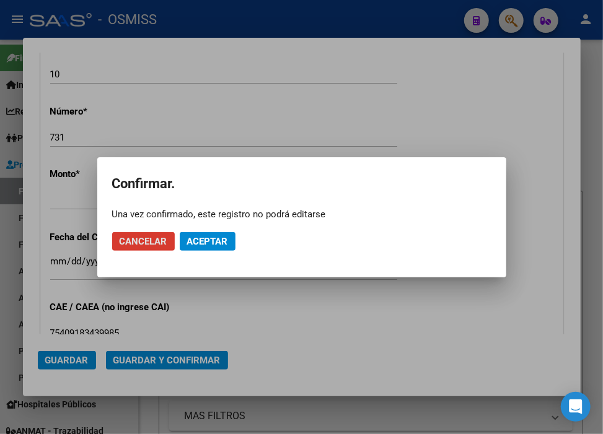
click at [196, 240] on span "Aceptar" at bounding box center [207, 241] width 41 height 11
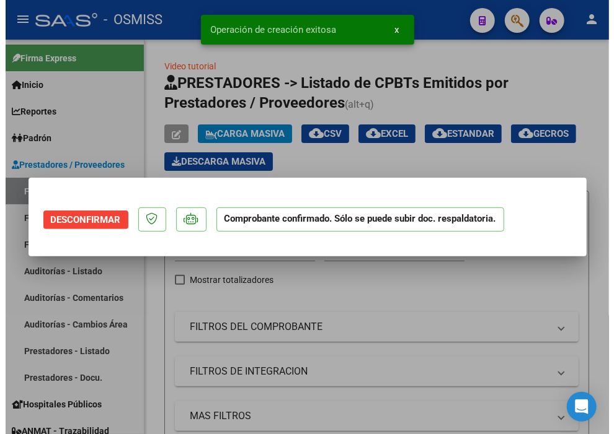
scroll to position [0, 0]
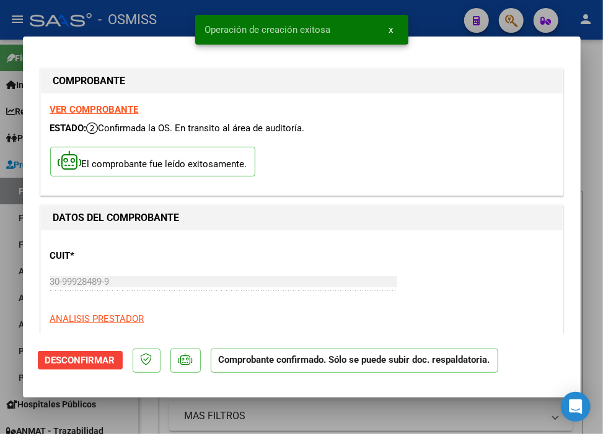
click at [450, 19] on div at bounding box center [301, 217] width 603 height 434
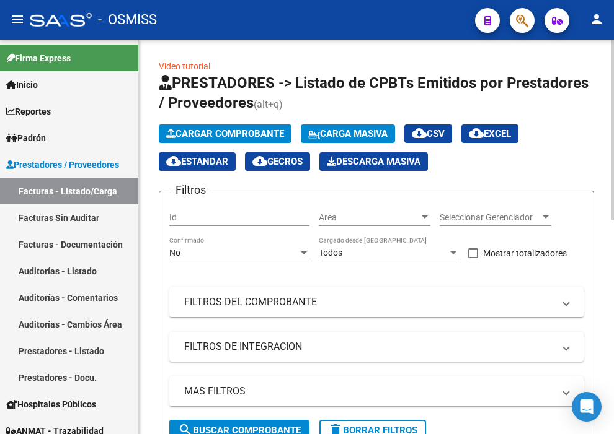
click at [246, 133] on span "Cargar Comprobante" at bounding box center [225, 133] width 118 height 11
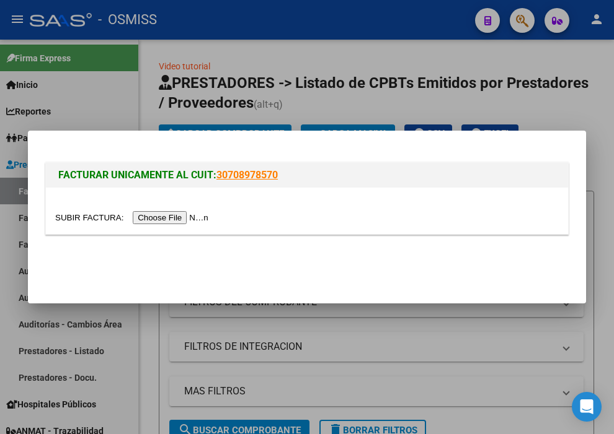
click at [201, 215] on input "file" at bounding box center [133, 217] width 157 height 13
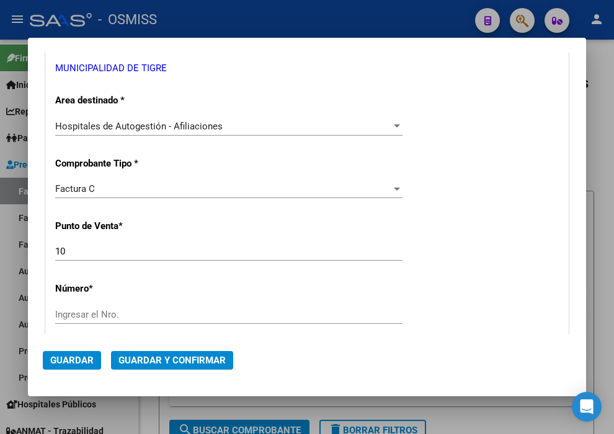
scroll to position [275, 0]
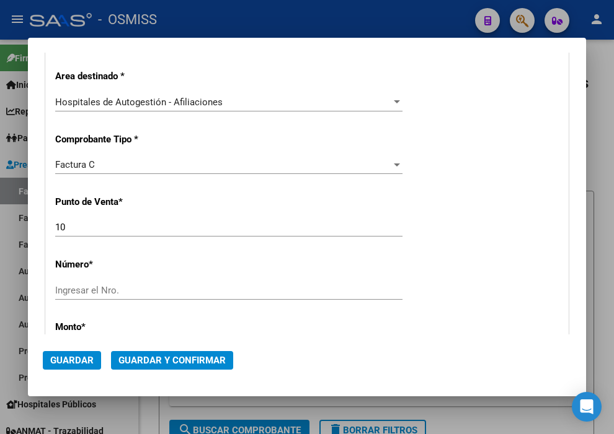
click at [143, 285] on input "Ingresar el Nro." at bounding box center [228, 290] width 347 height 11
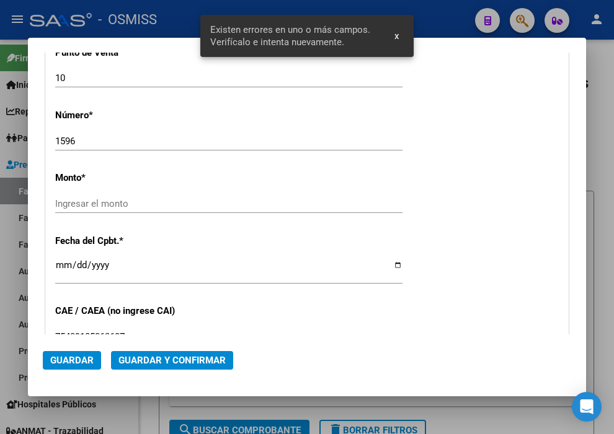
scroll to position [428, 0]
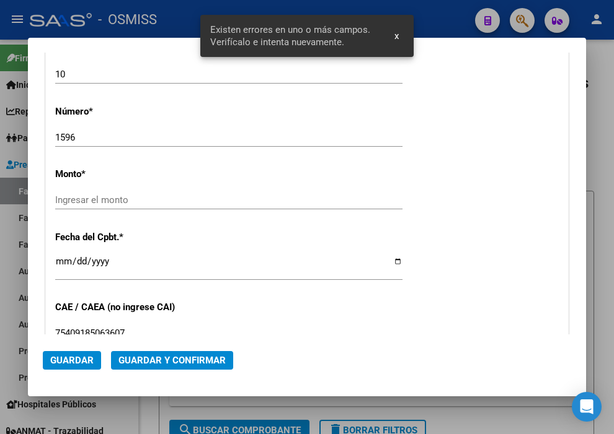
click at [338, 197] on input "Ingresar el monto" at bounding box center [228, 200] width 347 height 11
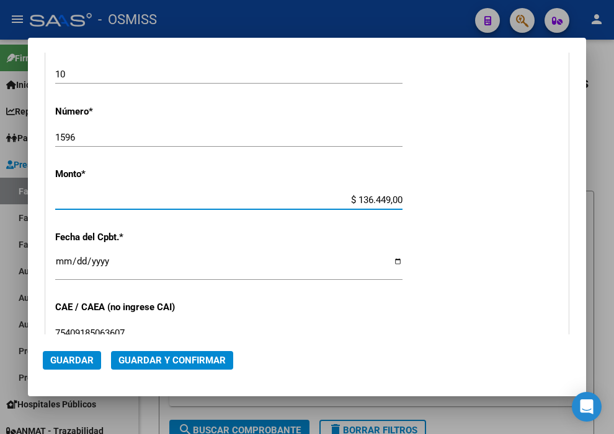
click at [63, 255] on div "Ingresar la fecha" at bounding box center [228, 267] width 347 height 27
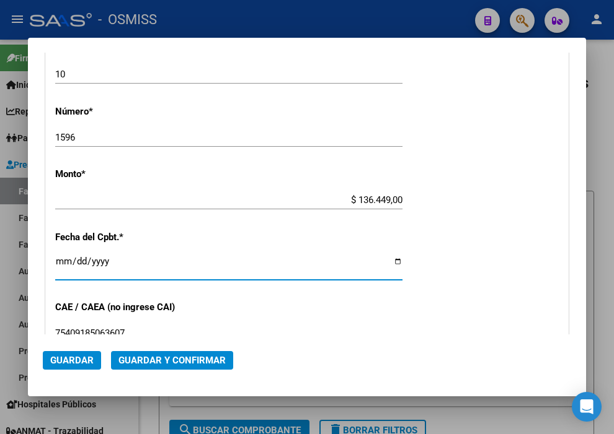
click at [175, 361] on span "Guardar y Confirmar" at bounding box center [171, 360] width 107 height 11
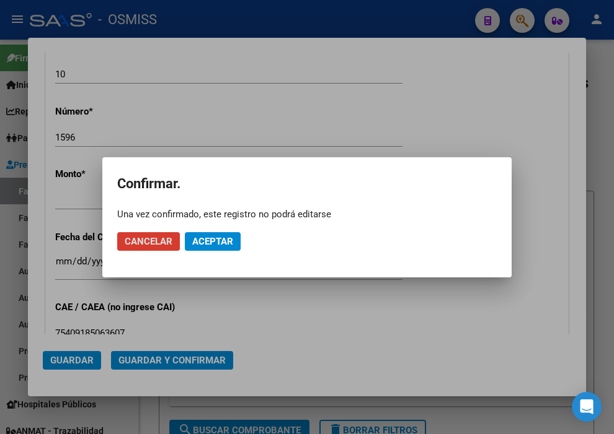
click at [207, 234] on button "Aceptar" at bounding box center [213, 241] width 56 height 19
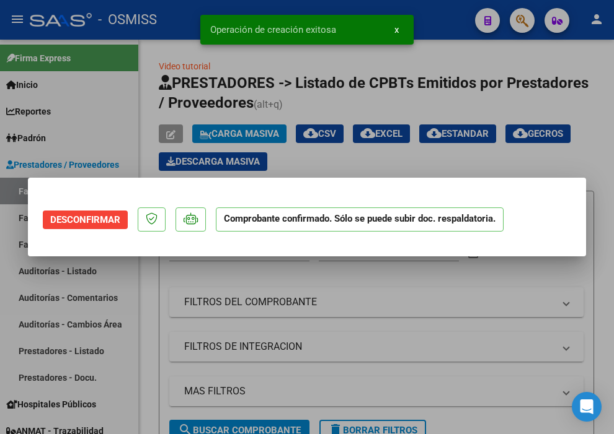
scroll to position [0, 0]
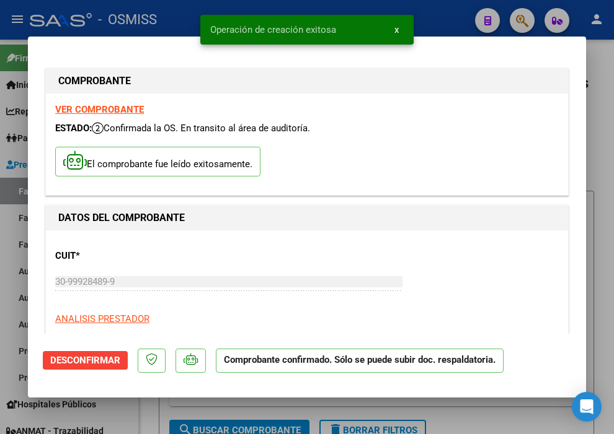
click at [436, 30] on div at bounding box center [307, 217] width 614 height 434
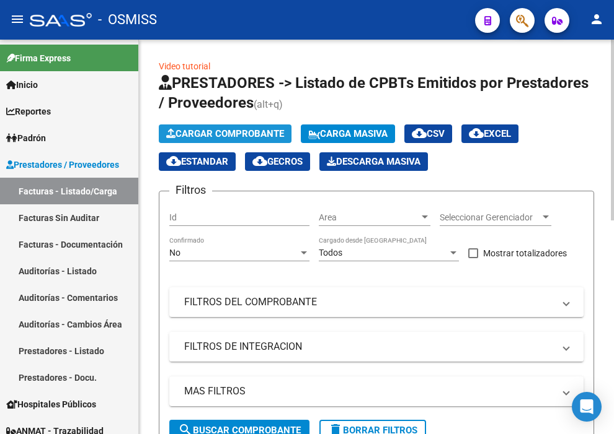
click at [237, 125] on button "Cargar Comprobante" at bounding box center [225, 134] width 133 height 19
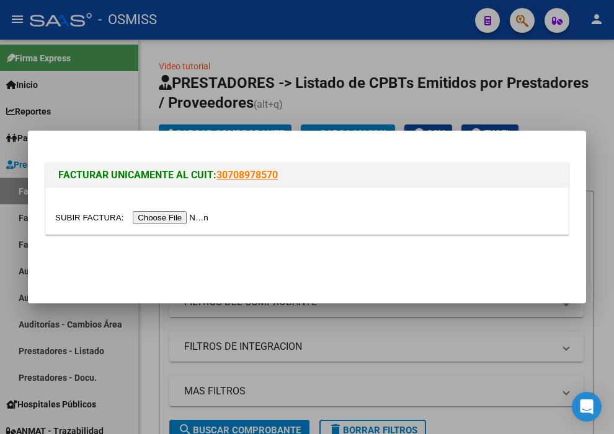
click at [182, 214] on input "file" at bounding box center [133, 217] width 157 height 13
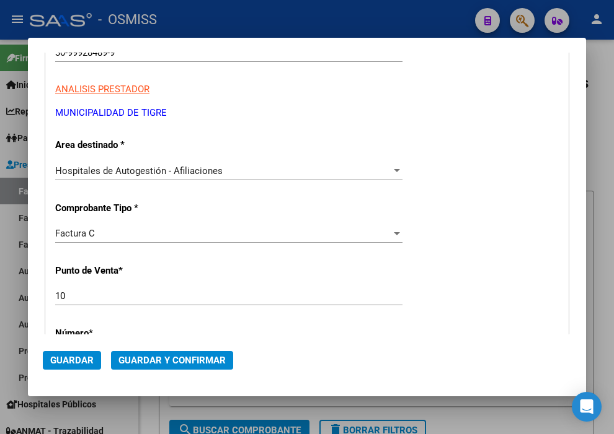
scroll to position [275, 0]
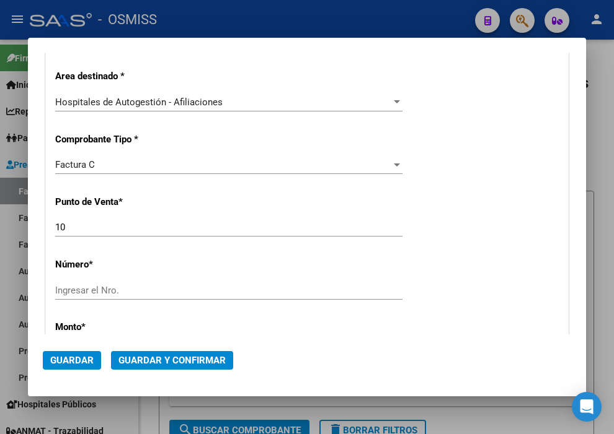
click at [149, 285] on input "Ingresar el Nro." at bounding box center [228, 290] width 347 height 11
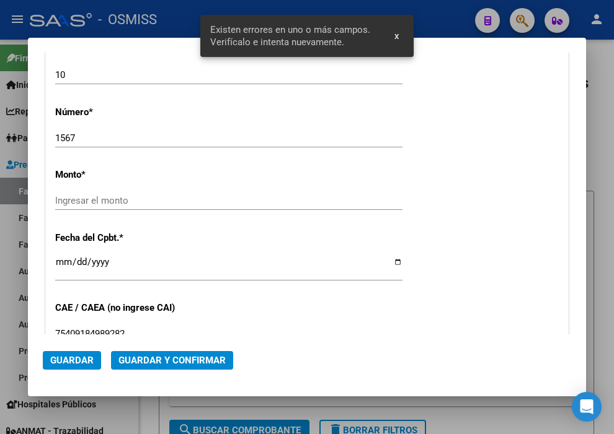
scroll to position [428, 0]
click at [102, 196] on input "Ingresar el monto" at bounding box center [228, 200] width 347 height 11
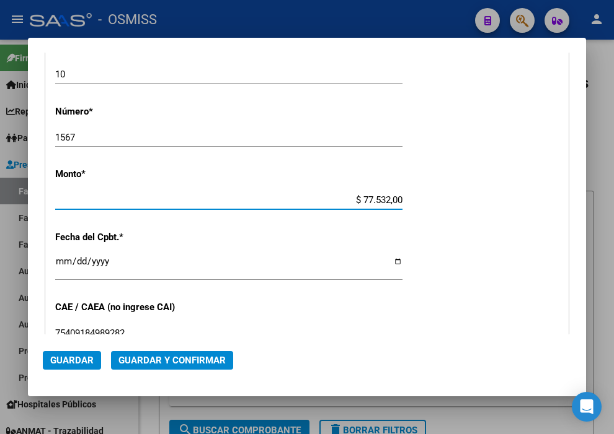
click at [63, 263] on input "Ingresar la fecha" at bounding box center [228, 267] width 347 height 20
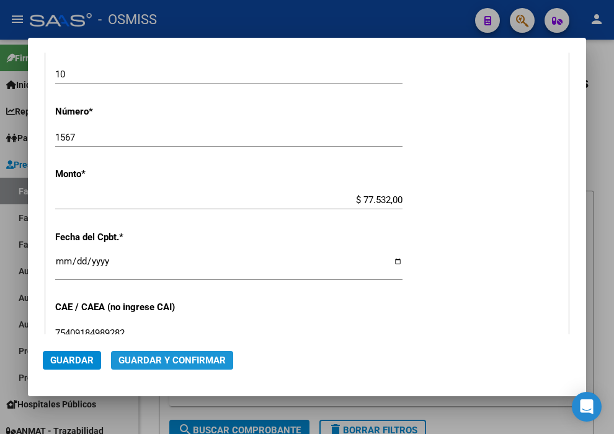
click at [164, 361] on span "Guardar y Confirmar" at bounding box center [171, 360] width 107 height 11
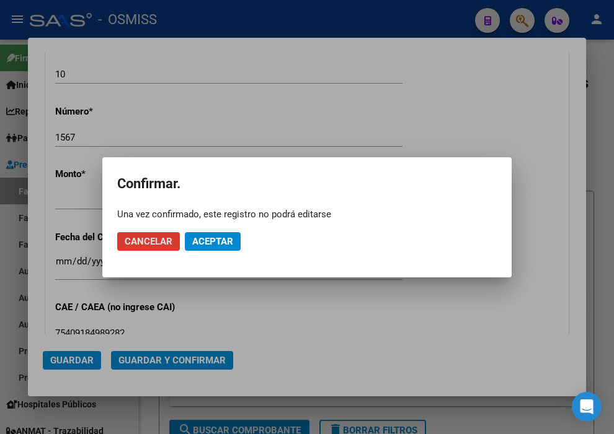
click at [193, 249] on button "Aceptar" at bounding box center [213, 241] width 56 height 19
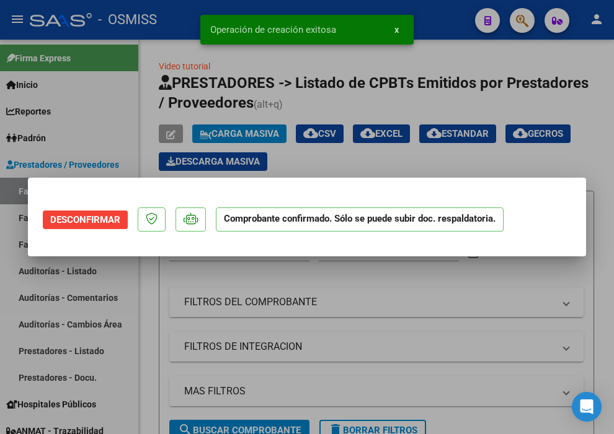
scroll to position [0, 0]
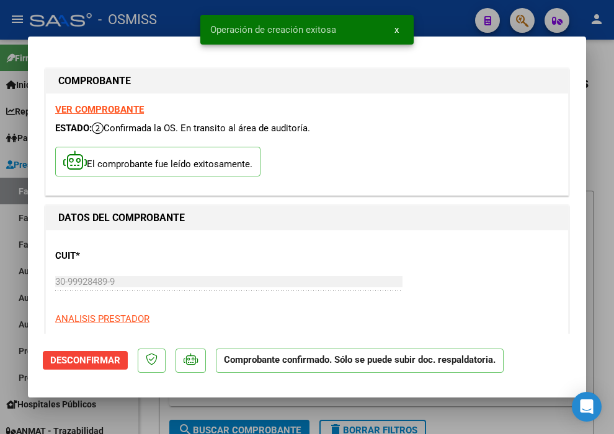
click at [443, 19] on div at bounding box center [307, 217] width 614 height 434
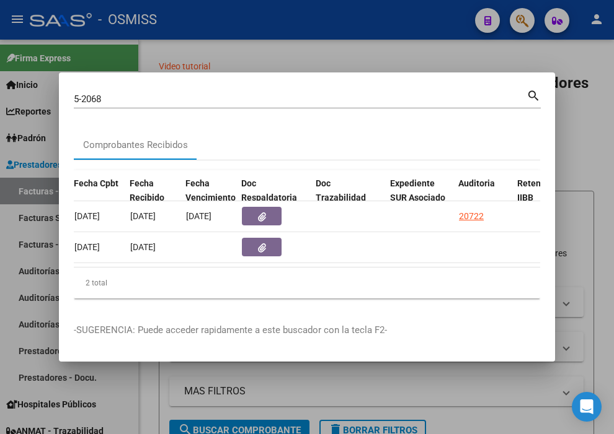
scroll to position [0, 604]
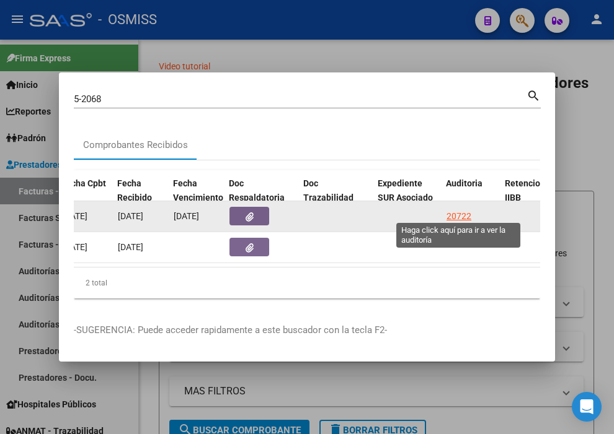
click at [456, 211] on div "20722" at bounding box center [458, 217] width 25 height 14
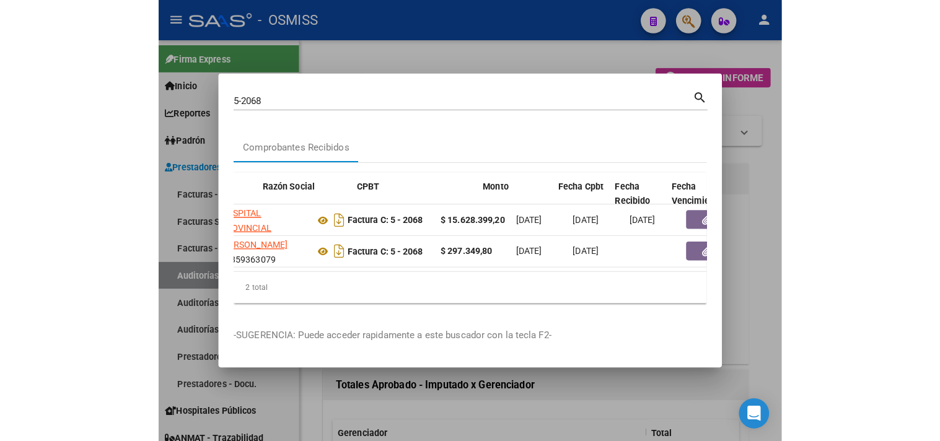
scroll to position [0, 197]
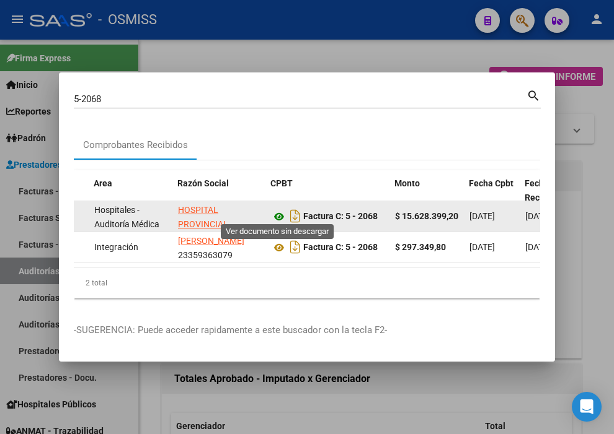
click at [280, 210] on icon at bounding box center [279, 217] width 16 height 15
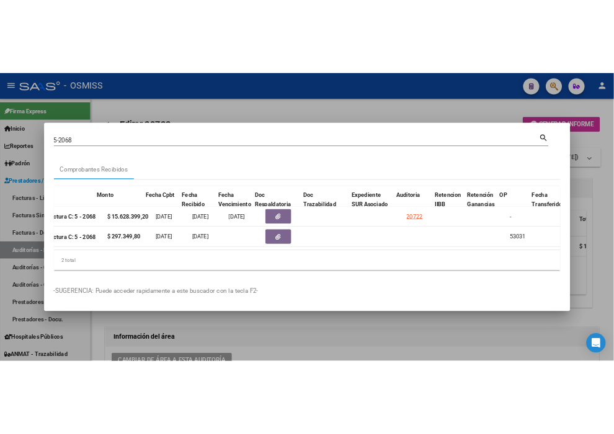
scroll to position [0, 451]
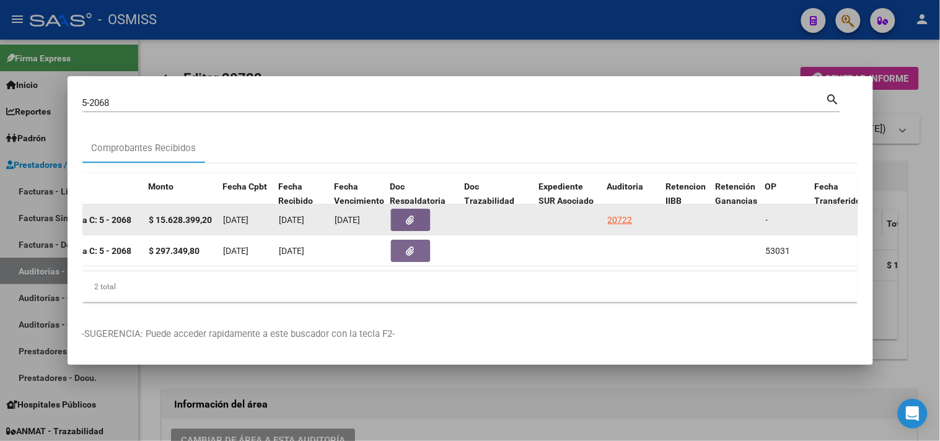
click at [428, 209] on button "button" at bounding box center [411, 220] width 40 height 22
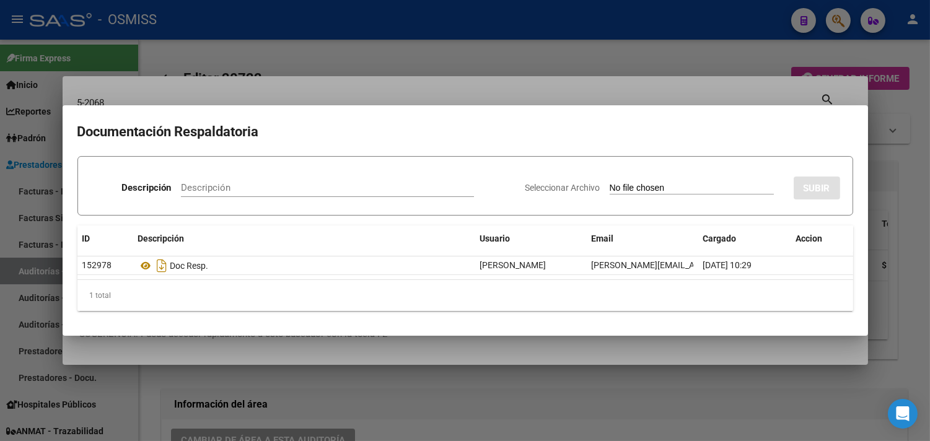
click at [899, 133] on div at bounding box center [465, 220] width 930 height 441
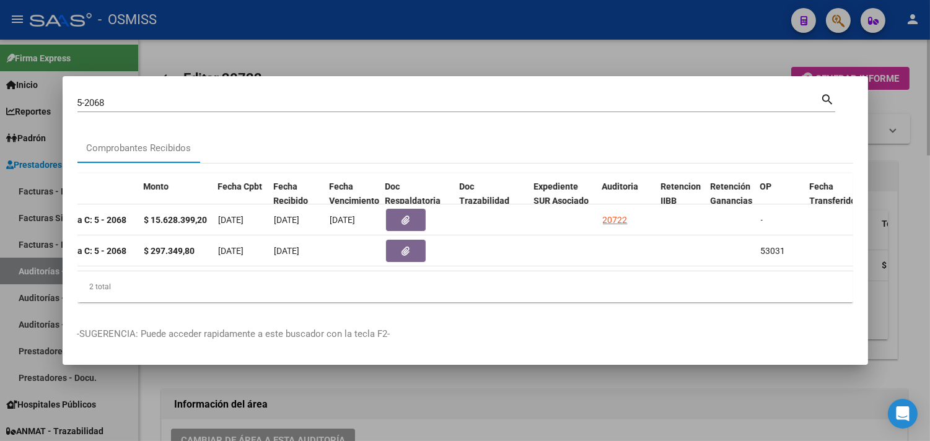
click at [909, 187] on div at bounding box center [465, 220] width 930 height 441
click at [901, 187] on div "Totales Aprobado - Imputado x Gerenciador Gerenciador Total I01 - Integral Salu…" at bounding box center [718, 260] width 366 height 203
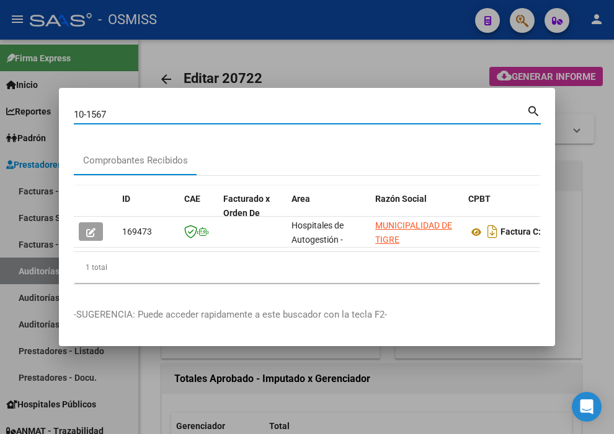
click at [406, 46] on div at bounding box center [307, 217] width 614 height 434
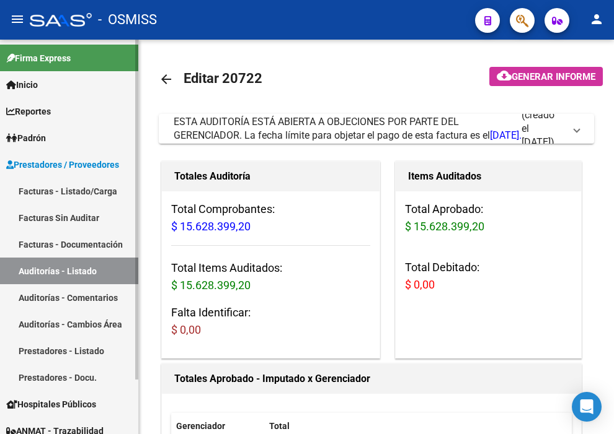
click at [69, 188] on link "Facturas - Listado/Carga" at bounding box center [69, 191] width 138 height 27
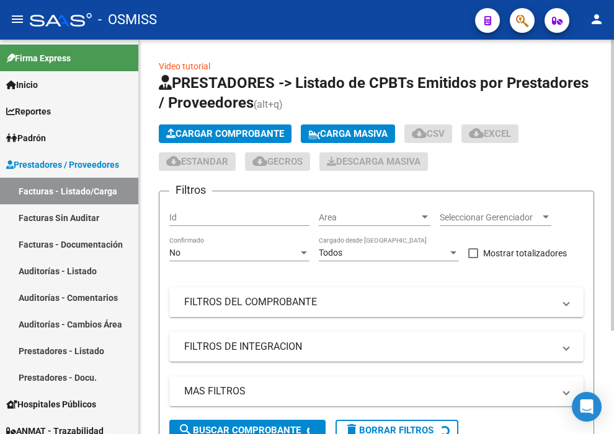
click at [205, 133] on span "Cargar Comprobante" at bounding box center [225, 133] width 118 height 11
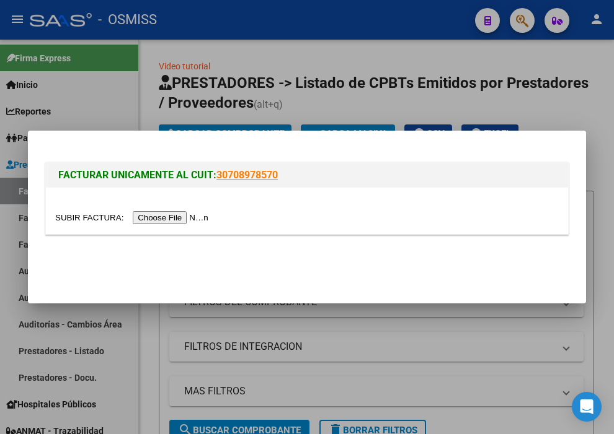
click at [205, 215] on input "file" at bounding box center [133, 217] width 157 height 13
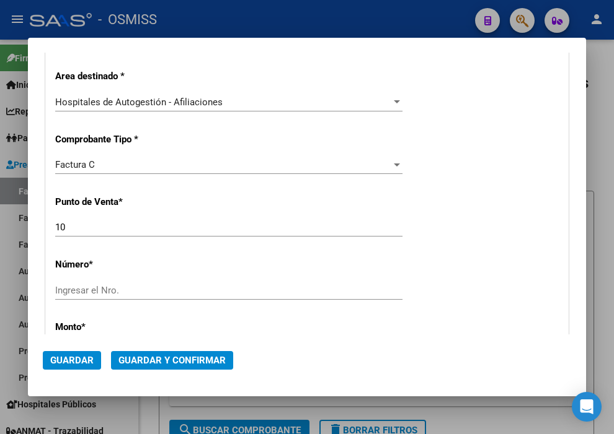
scroll to position [344, 0]
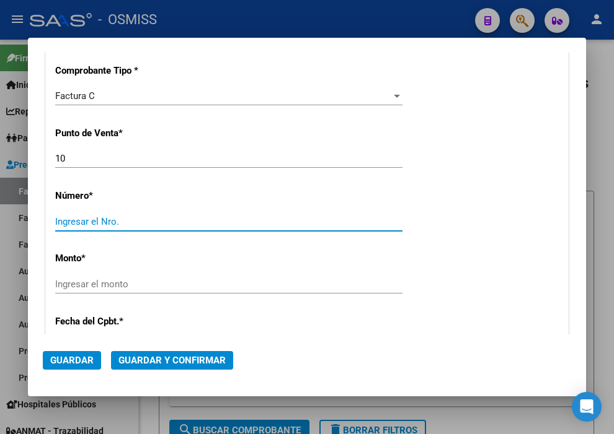
click at [149, 224] on input "Ingresar el Nro." at bounding box center [228, 221] width 347 height 11
click at [120, 289] on div "Ingresar el monto" at bounding box center [228, 284] width 347 height 19
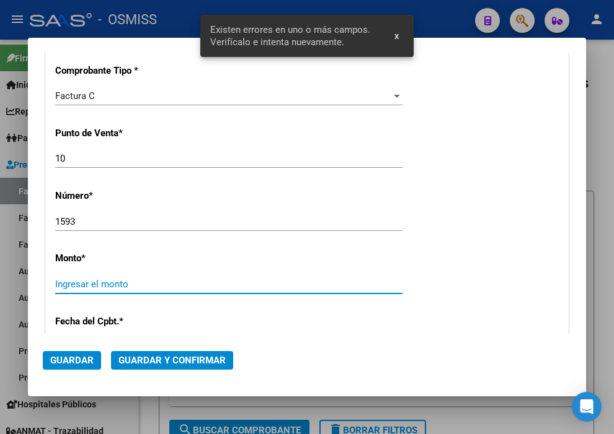
scroll to position [428, 0]
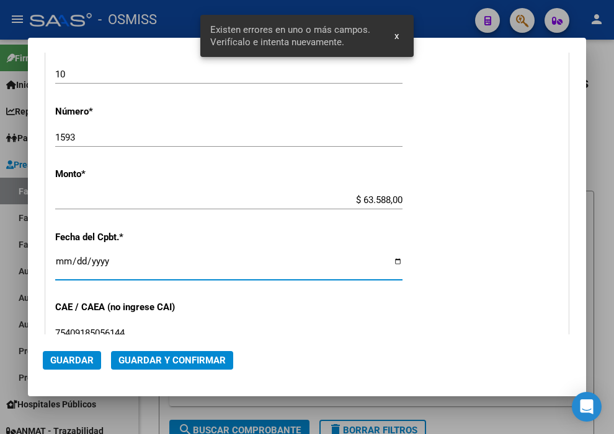
click at [58, 258] on input "Ingresar la fecha" at bounding box center [228, 267] width 347 height 20
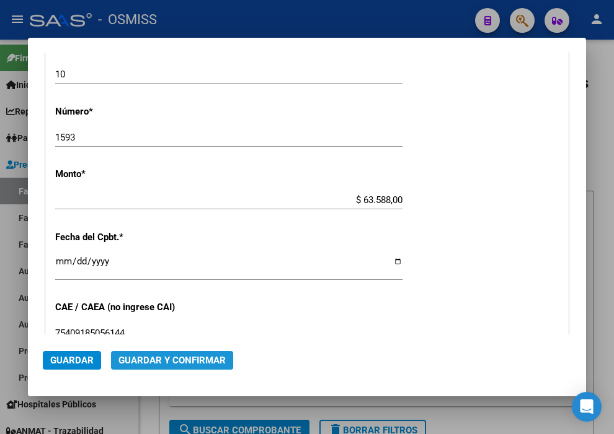
click at [149, 358] on span "Guardar y Confirmar" at bounding box center [171, 360] width 107 height 11
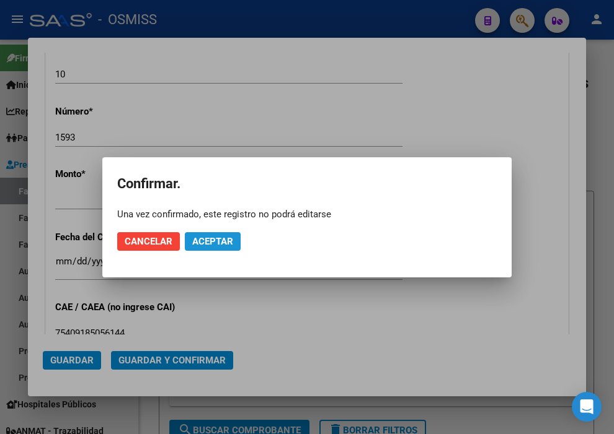
click at [221, 239] on span "Aceptar" at bounding box center [212, 241] width 41 height 11
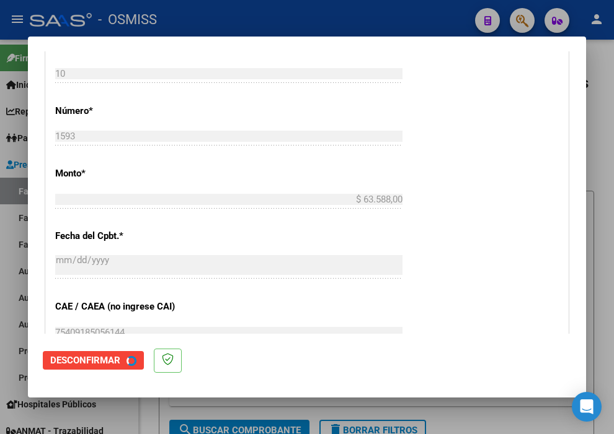
scroll to position [0, 0]
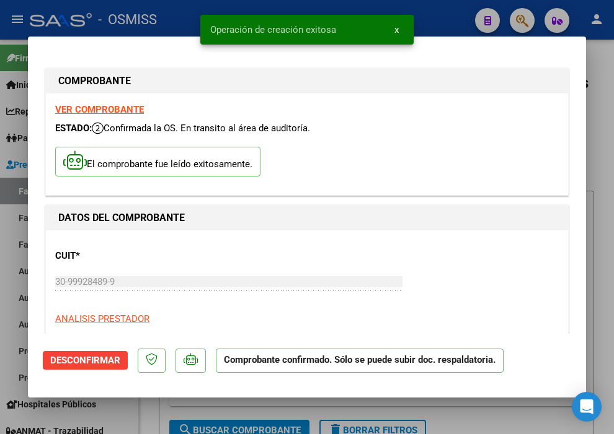
click at [447, 22] on div at bounding box center [307, 217] width 614 height 434
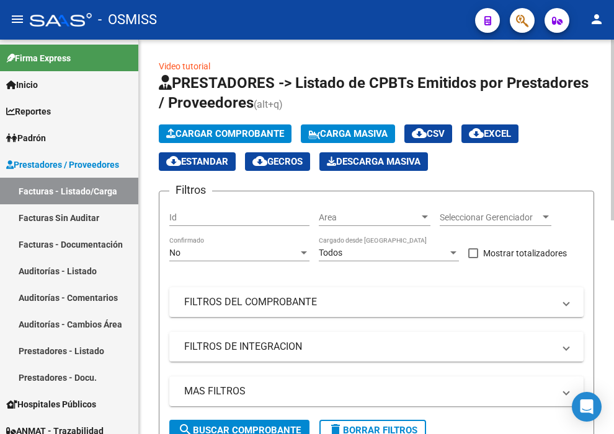
click at [249, 125] on button "Cargar Comprobante" at bounding box center [225, 134] width 133 height 19
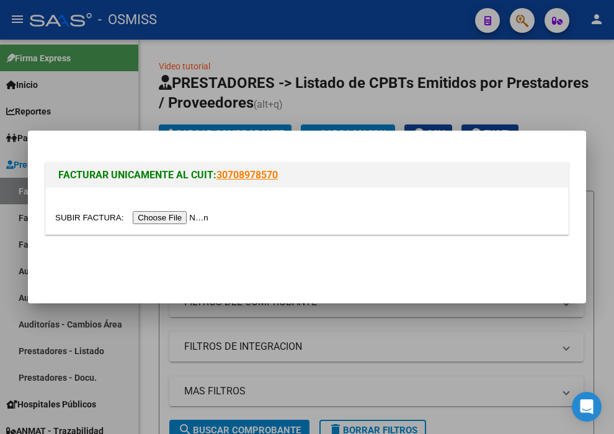
click at [187, 218] on input "file" at bounding box center [133, 217] width 157 height 13
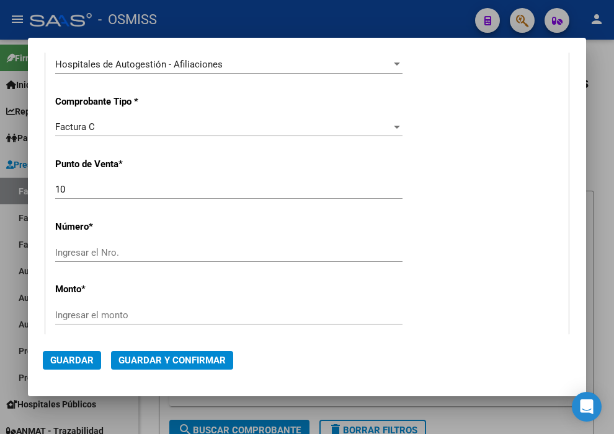
scroll to position [344, 0]
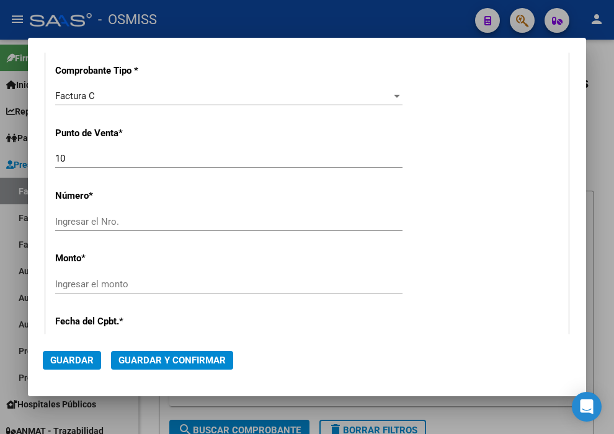
click at [94, 221] on input "Ingresar el Nro." at bounding box center [228, 221] width 347 height 11
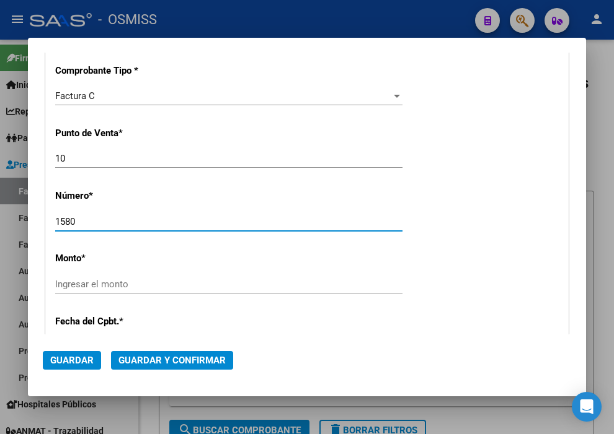
click at [100, 281] on input "Ingresar el monto" at bounding box center [228, 284] width 347 height 11
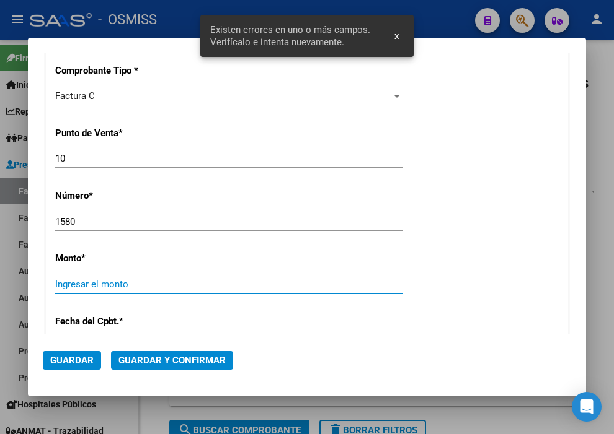
scroll to position [428, 0]
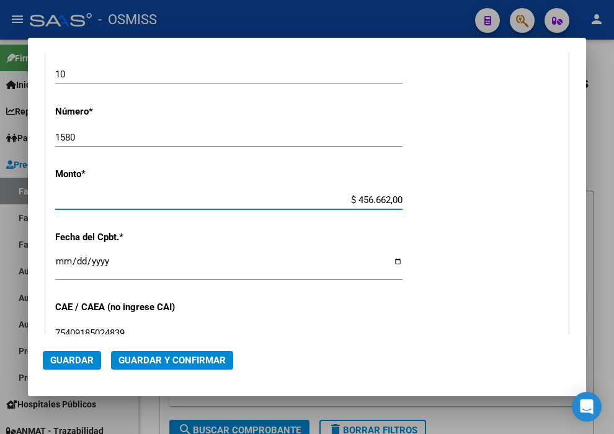
click at [55, 262] on input "Ingresar la fecha" at bounding box center [228, 267] width 347 height 20
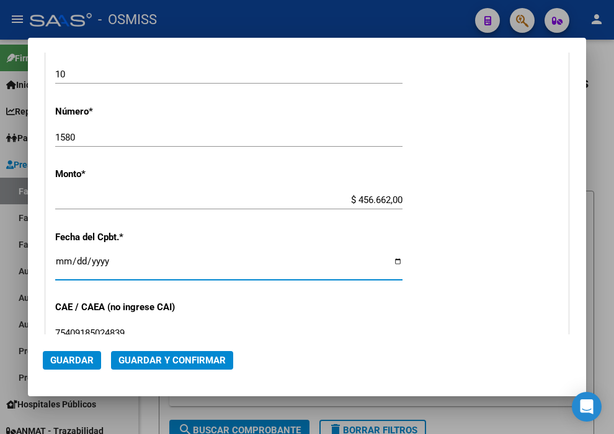
click at [192, 358] on span "Guardar y Confirmar" at bounding box center [171, 360] width 107 height 11
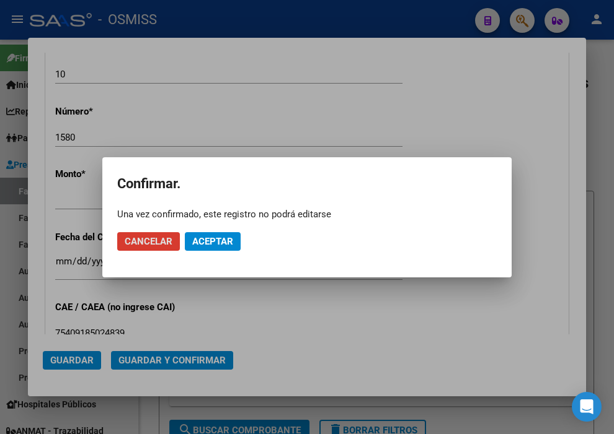
click at [210, 243] on span "Aceptar" at bounding box center [212, 241] width 41 height 11
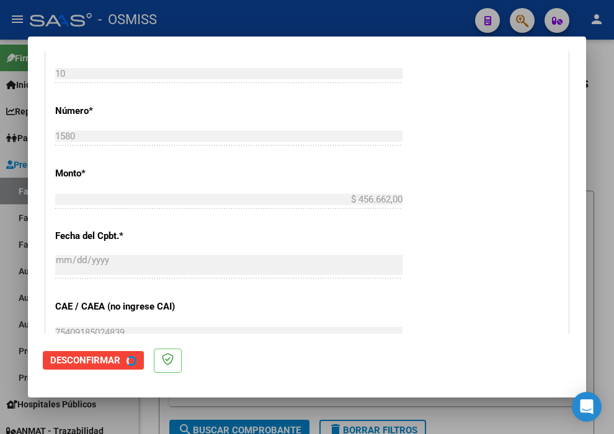
scroll to position [0, 0]
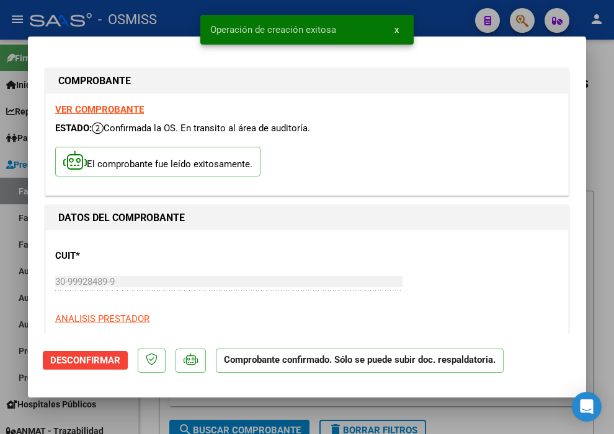
click at [440, 15] on div at bounding box center [307, 217] width 614 height 434
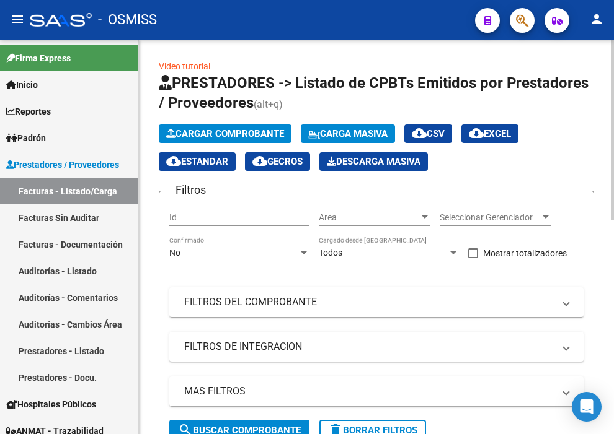
click at [226, 132] on span "Cargar Comprobante" at bounding box center [225, 133] width 118 height 11
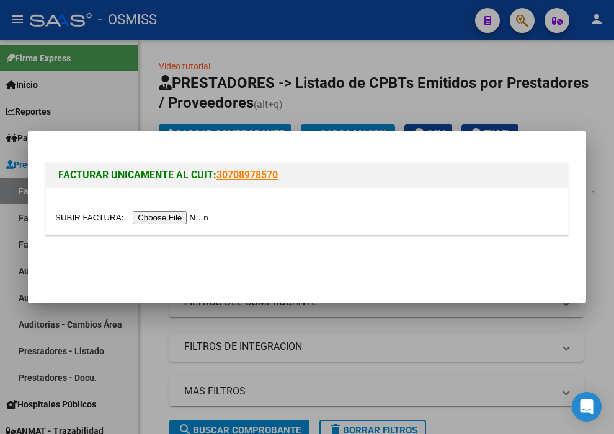
click at [200, 216] on input "file" at bounding box center [133, 217] width 157 height 13
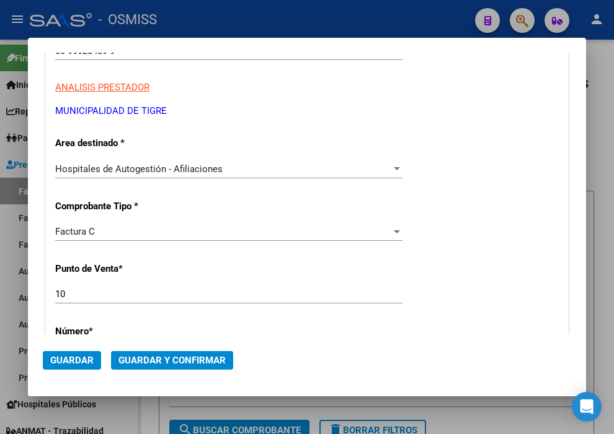
scroll to position [344, 0]
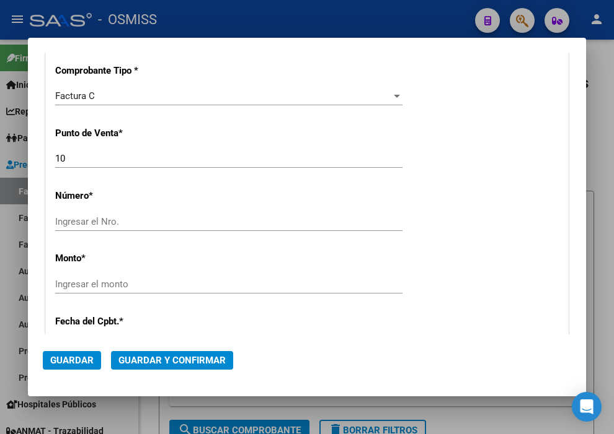
click at [116, 222] on input "Ingresar el Nro." at bounding box center [228, 221] width 347 height 11
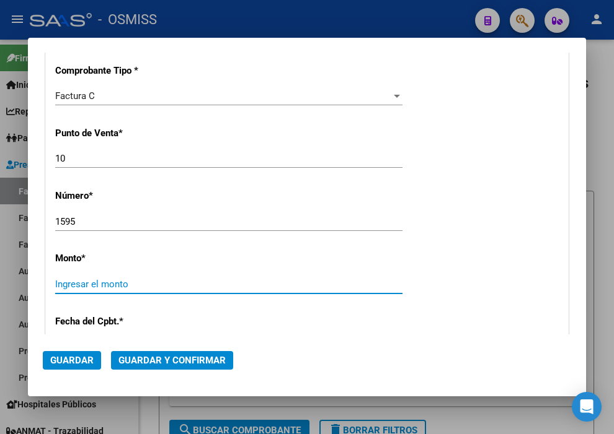
click at [115, 285] on input "Ingresar el monto" at bounding box center [228, 284] width 347 height 11
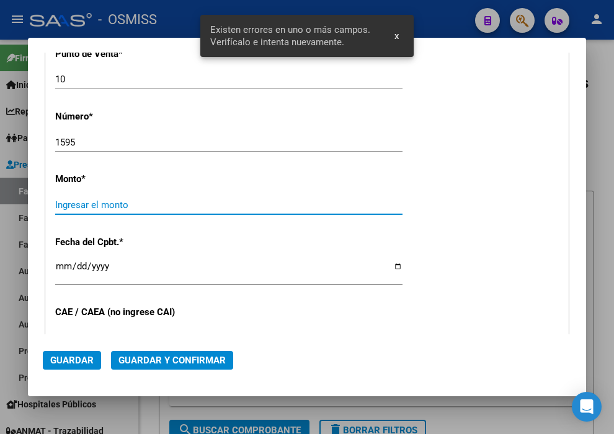
scroll to position [428, 0]
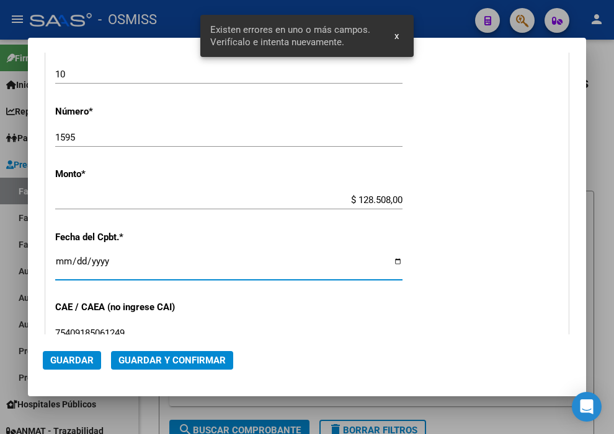
click at [60, 258] on input "Ingresar la fecha" at bounding box center [228, 267] width 347 height 20
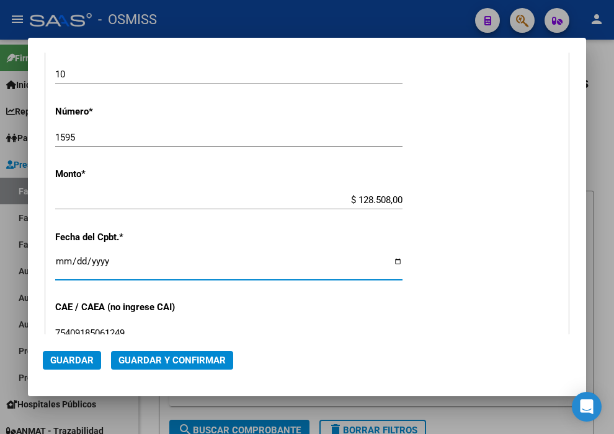
click at [160, 355] on span "Guardar y Confirmar" at bounding box center [171, 360] width 107 height 11
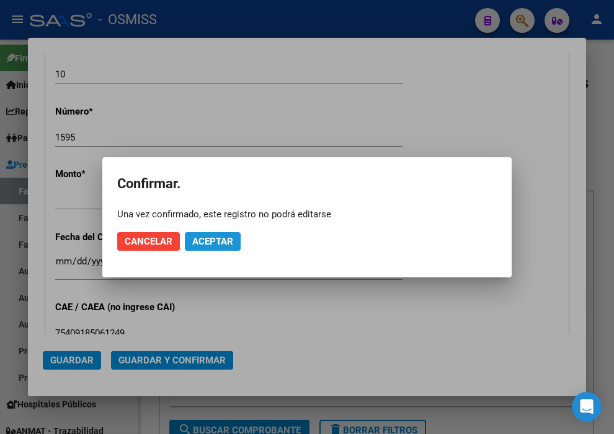
click at [201, 234] on button "Aceptar" at bounding box center [213, 241] width 56 height 19
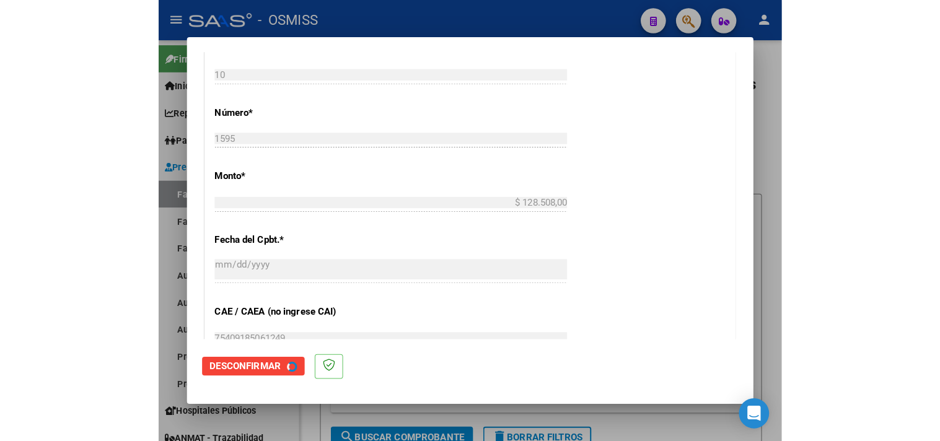
scroll to position [0, 0]
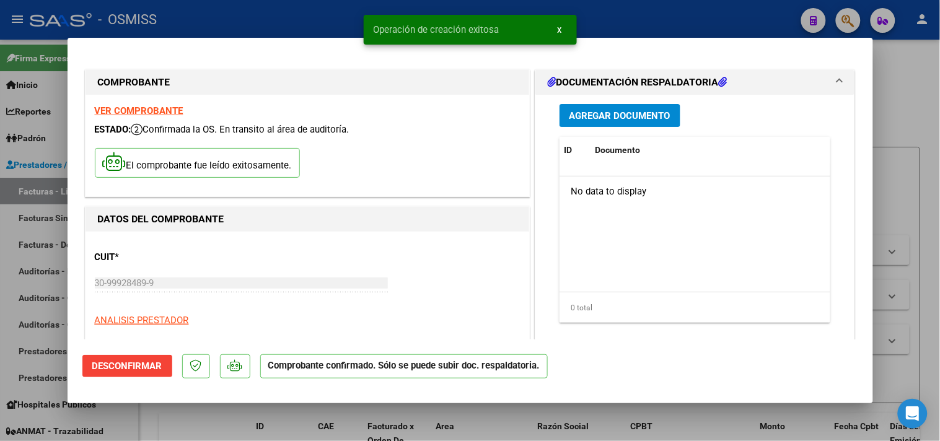
click at [743, 32] on div at bounding box center [470, 220] width 940 height 441
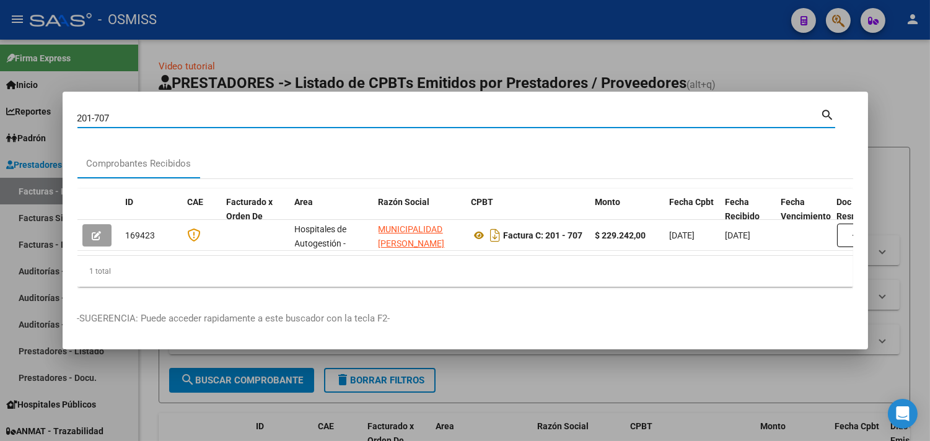
click at [893, 104] on div at bounding box center [465, 220] width 930 height 441
